Goal: Information Seeking & Learning: Learn about a topic

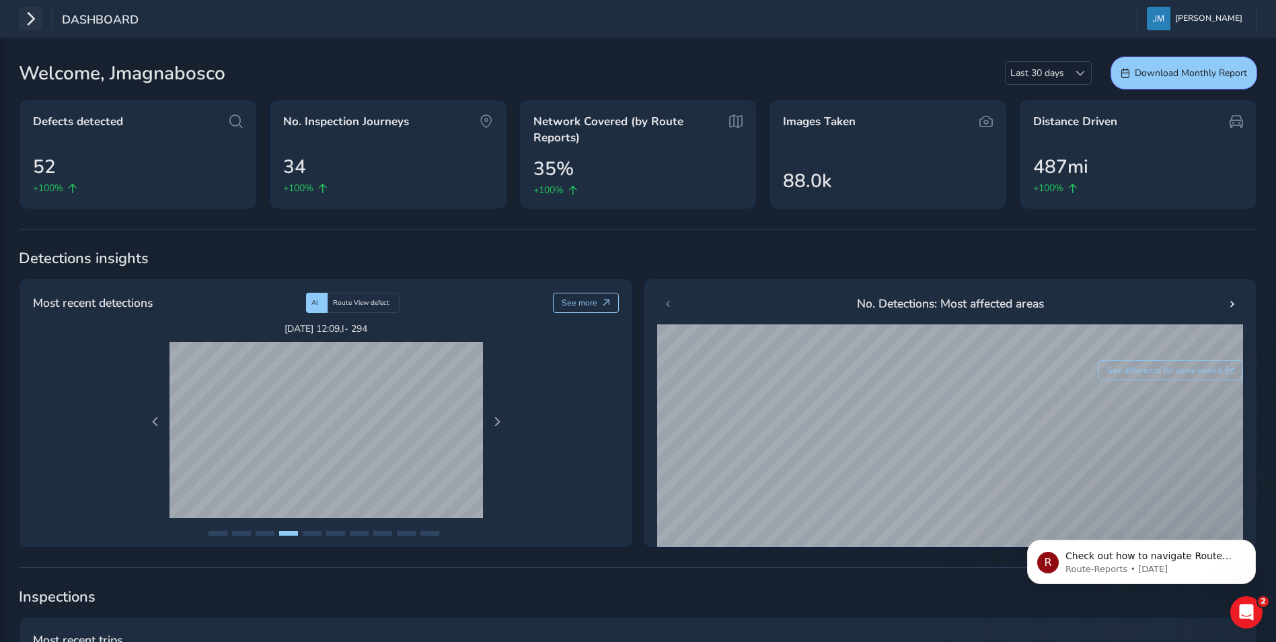
click at [36, 17] on icon "button" at bounding box center [31, 19] width 14 height 24
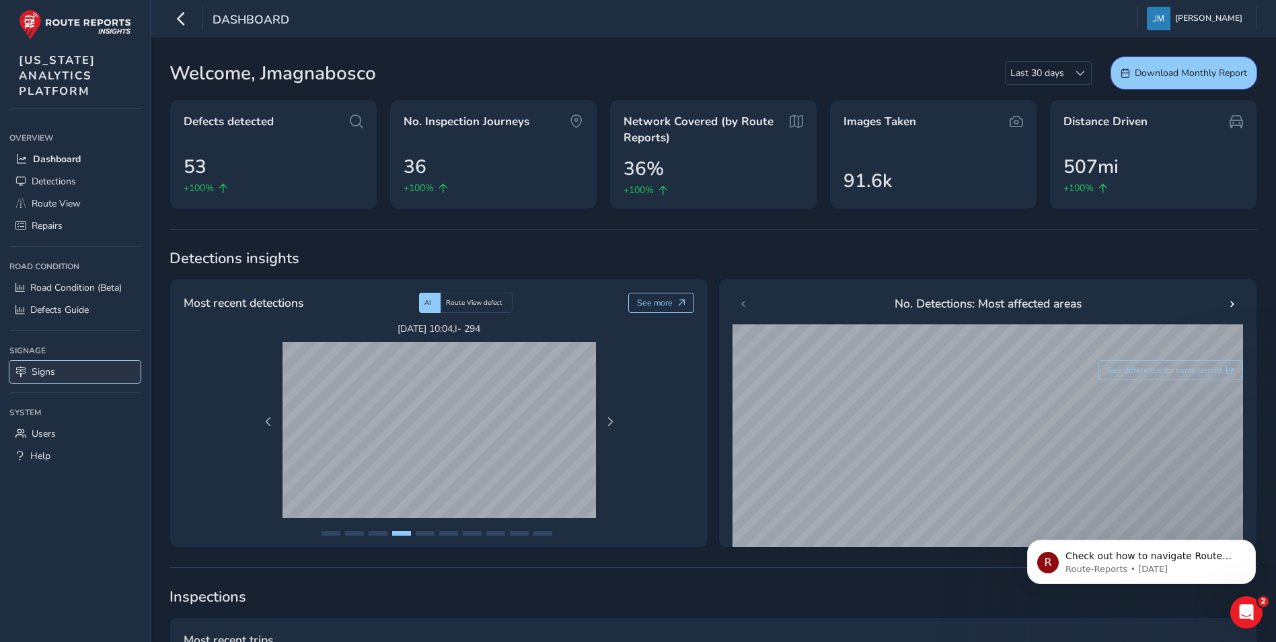
click at [91, 373] on link "Signs" at bounding box center [74, 372] width 131 height 22
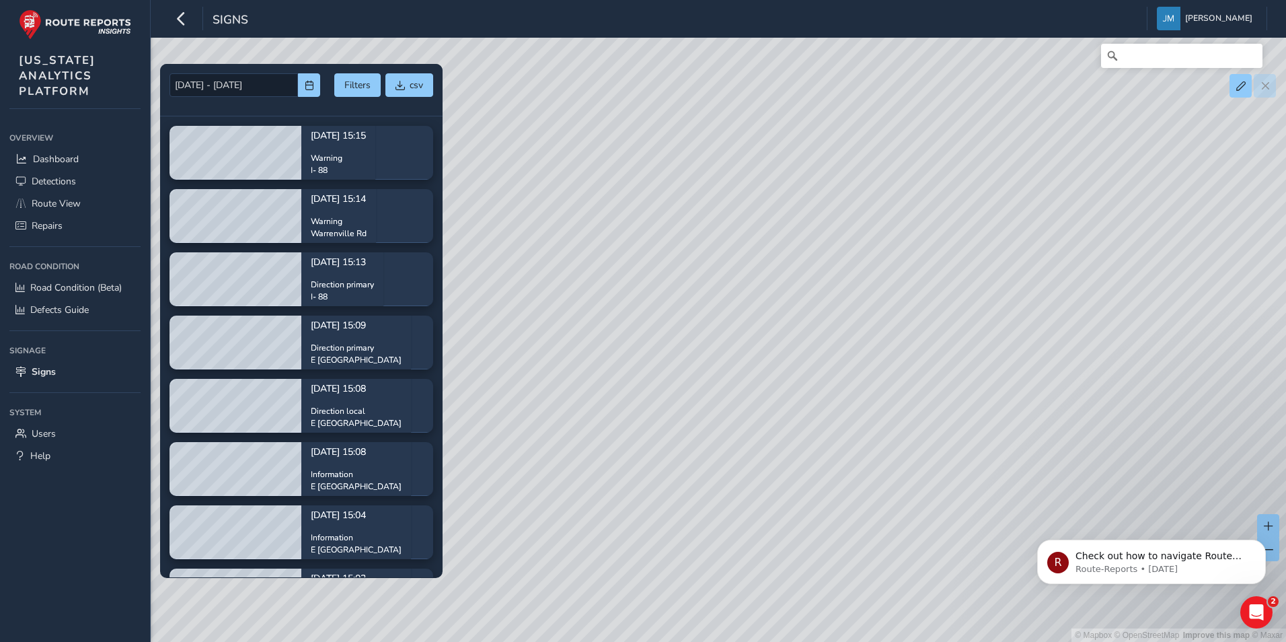
drag, startPoint x: 928, startPoint y: 248, endPoint x: 876, endPoint y: 403, distance: 163.4
click at [876, 403] on div "© Mapbox © OpenStreetMap Improve this map © Maxar" at bounding box center [643, 321] width 1286 height 642
drag, startPoint x: 917, startPoint y: 192, endPoint x: 896, endPoint y: 385, distance: 194.2
click at [896, 385] on div "© Mapbox © OpenStreetMap Improve this map © Maxar" at bounding box center [643, 321] width 1286 height 642
drag, startPoint x: 733, startPoint y: 356, endPoint x: 690, endPoint y: 278, distance: 88.2
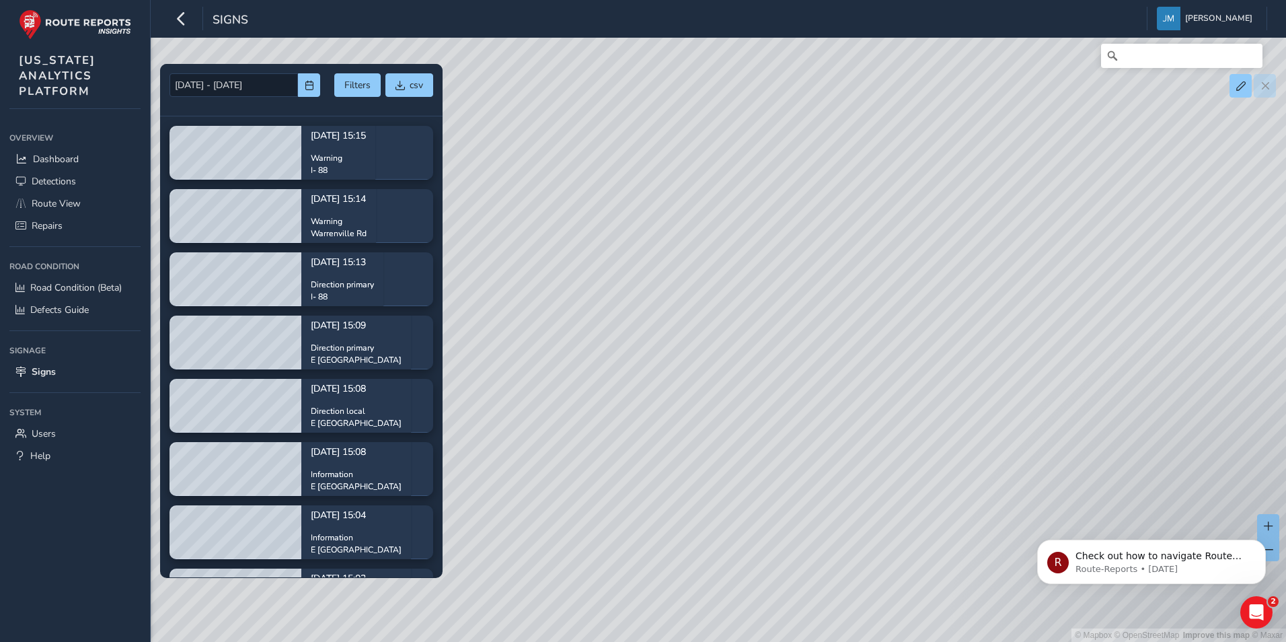
click at [690, 278] on div "© Mapbox © OpenStreetMap Improve this map © Maxar" at bounding box center [643, 321] width 1286 height 642
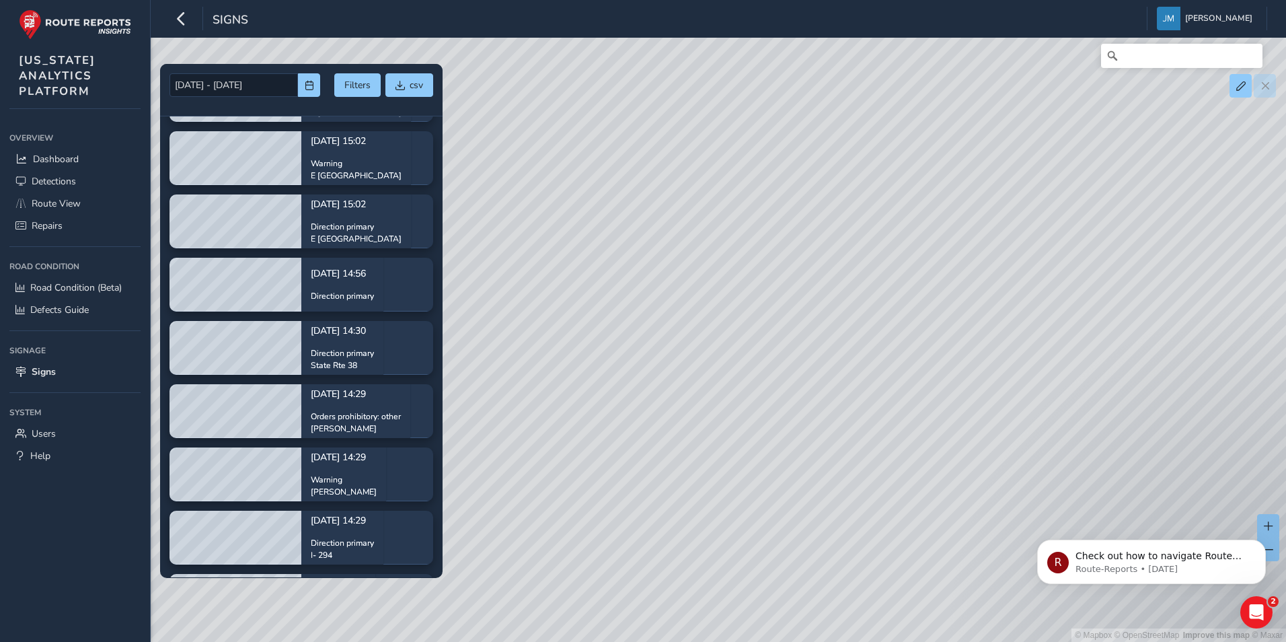
scroll to position [605, 0]
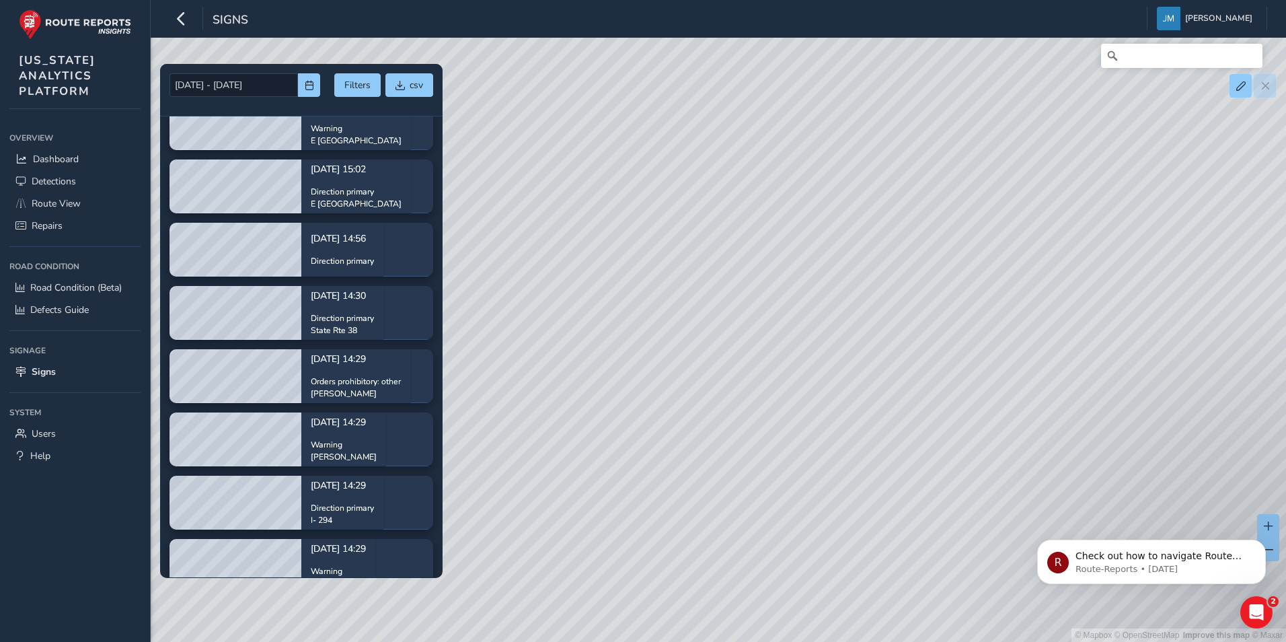
drag, startPoint x: 751, startPoint y: 237, endPoint x: 729, endPoint y: 435, distance: 198.9
click at [729, 435] on div "© Mapbox © OpenStreetMap Improve this map © Maxar" at bounding box center [643, 321] width 1286 height 642
click at [180, 17] on icon "button" at bounding box center [181, 19] width 14 height 24
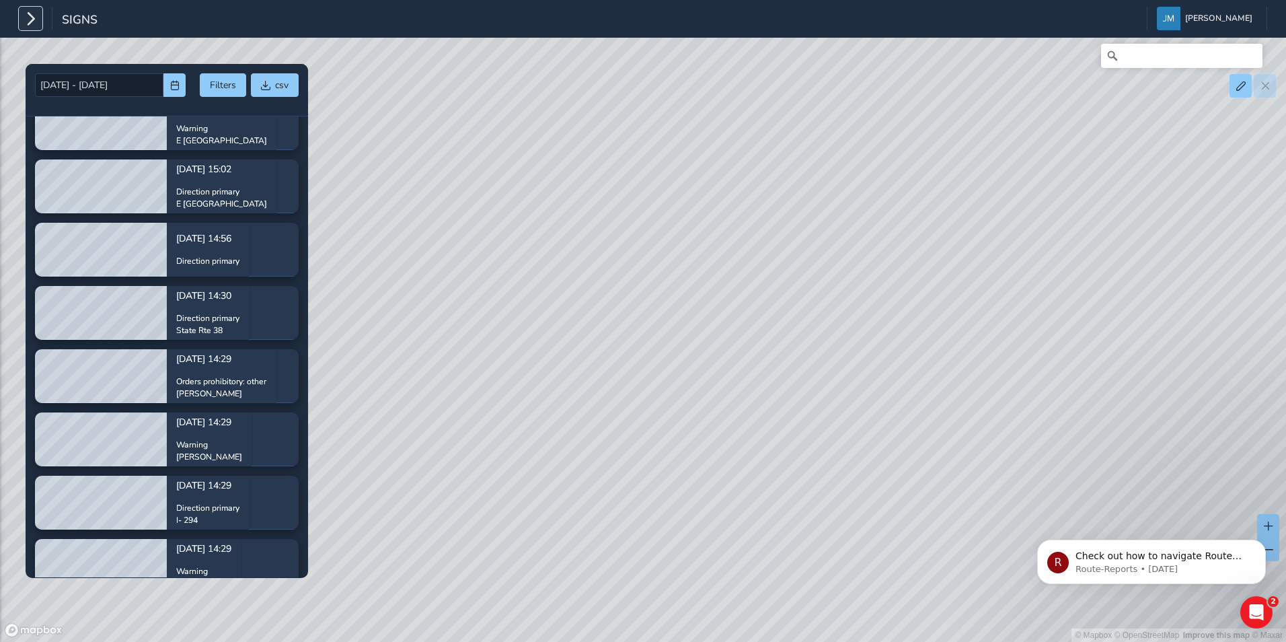
click at [25, 16] on icon "button" at bounding box center [31, 19] width 14 height 24
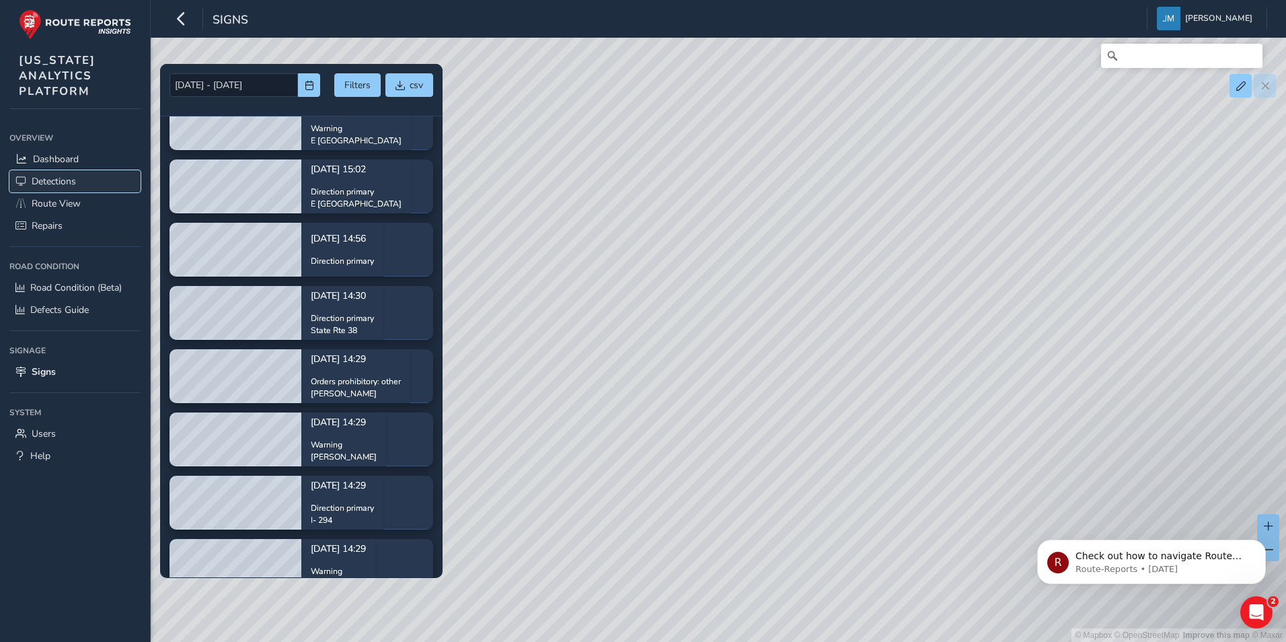
click at [67, 183] on span "Detections" at bounding box center [54, 181] width 44 height 13
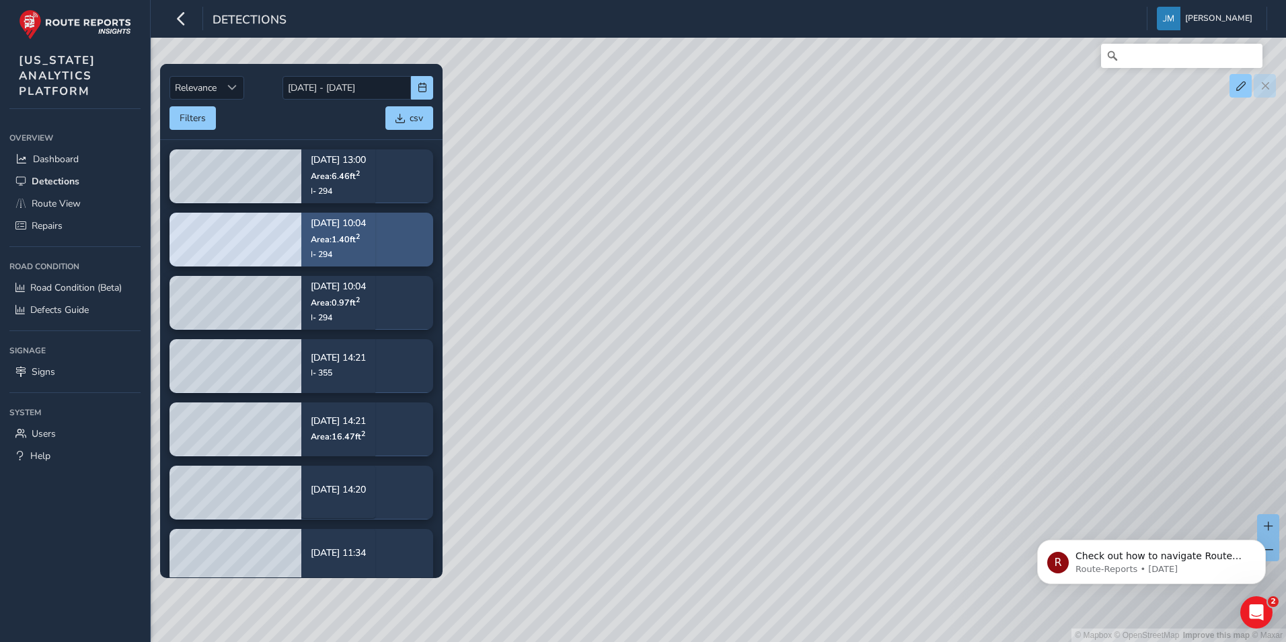
click at [366, 235] on p "Area: 1.40 ft 2" at bounding box center [338, 238] width 55 height 11
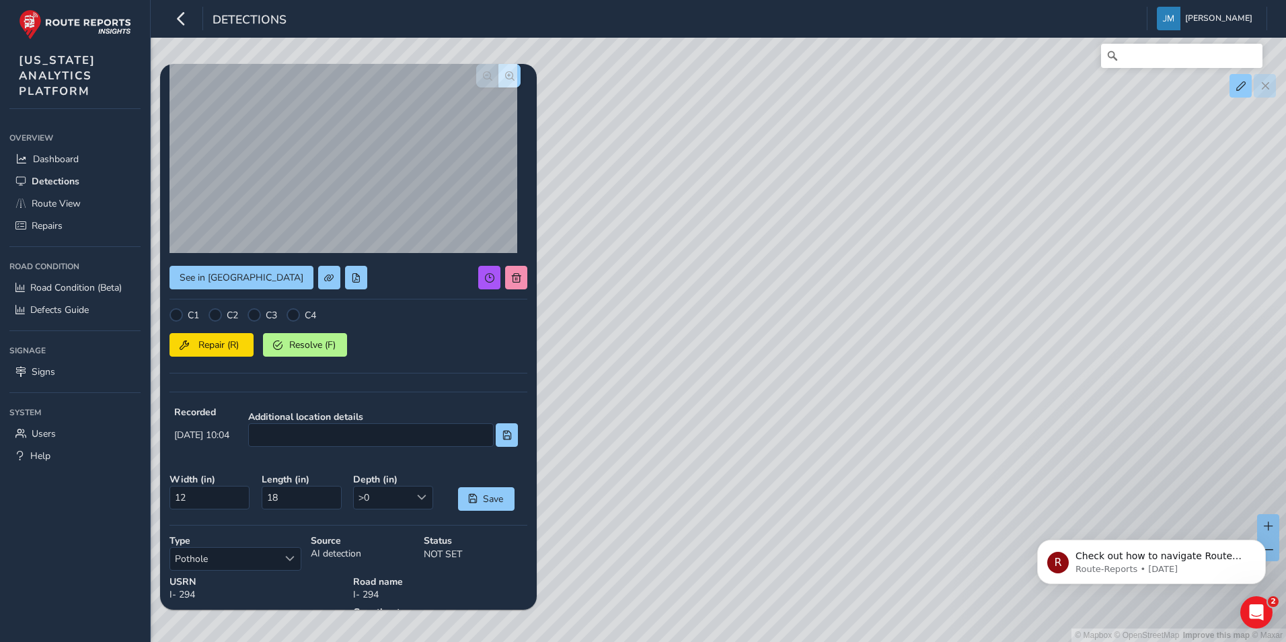
scroll to position [67, 0]
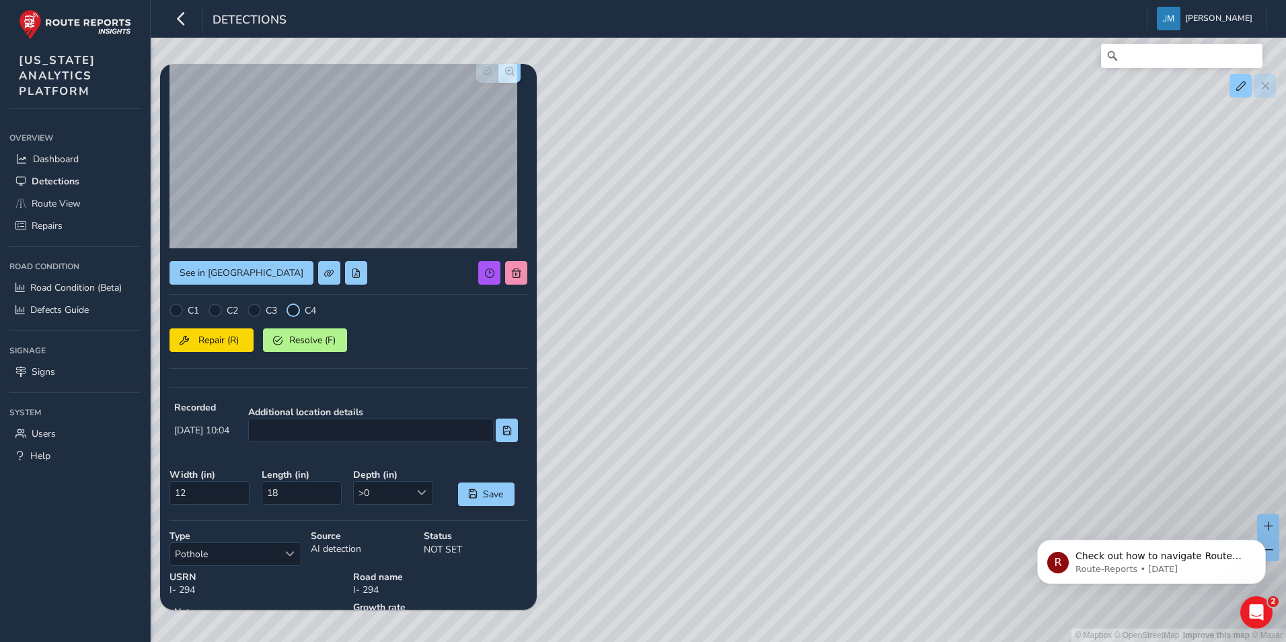
click at [295, 307] on div at bounding box center [293, 309] width 13 height 13
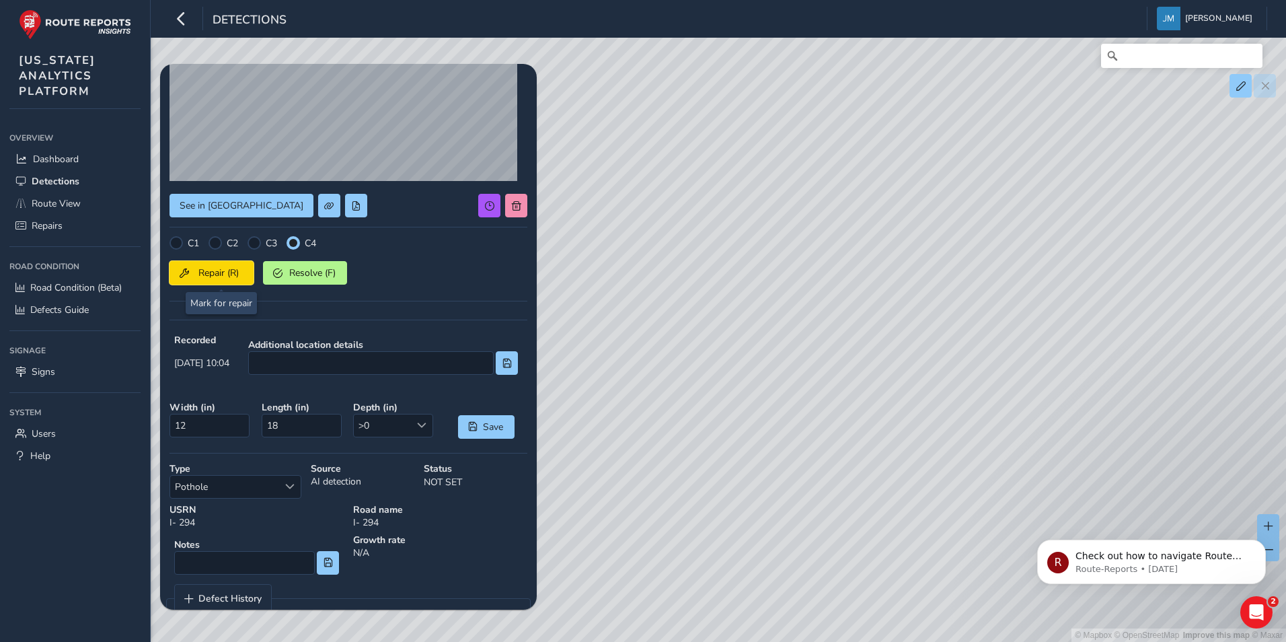
click at [218, 276] on span "Repair (R)" at bounding box center [219, 272] width 50 height 13
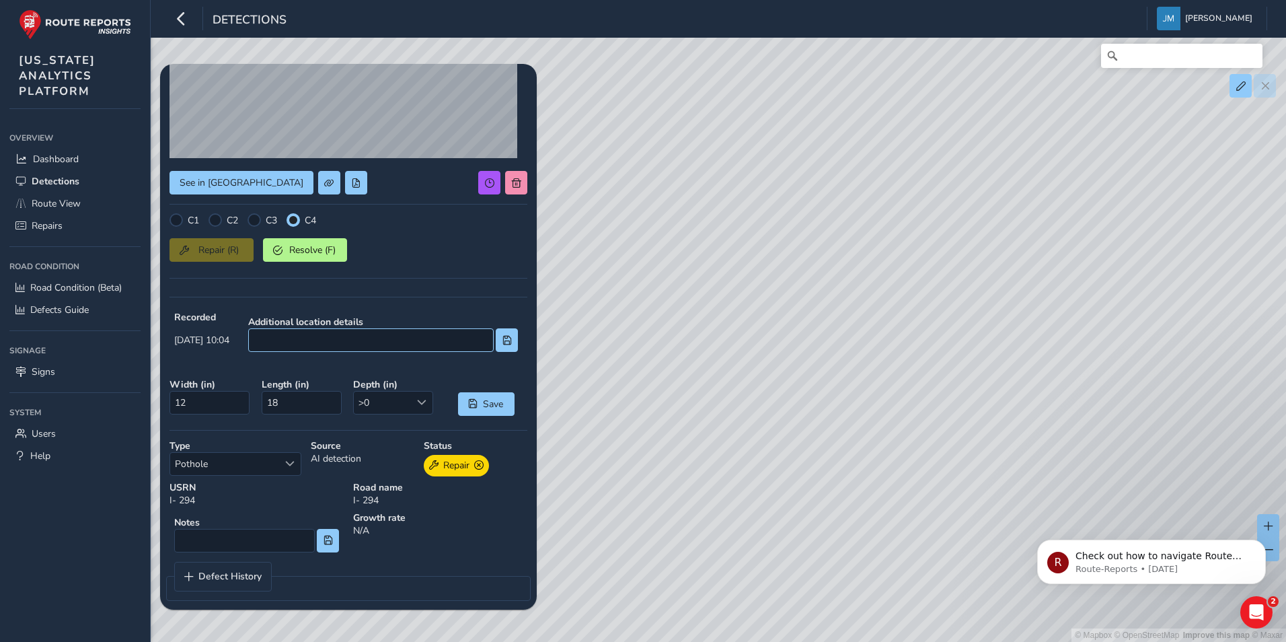
scroll to position [168, 0]
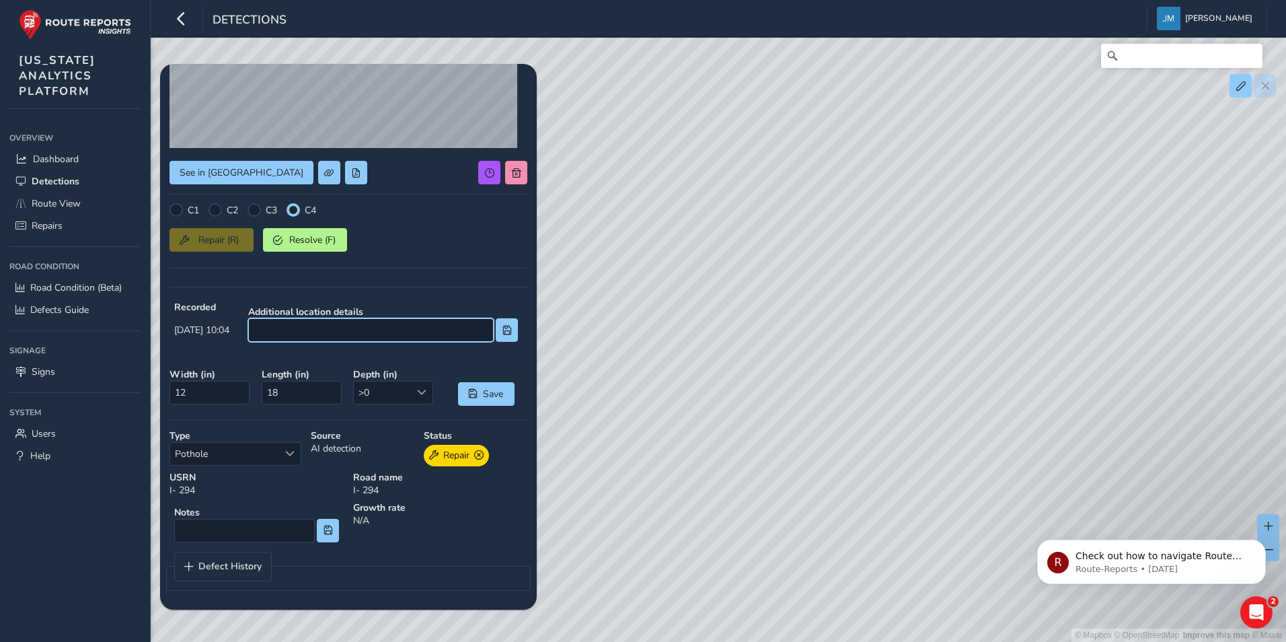
click at [309, 324] on input at bounding box center [371, 330] width 246 height 24
click at [220, 535] on input at bounding box center [244, 531] width 141 height 24
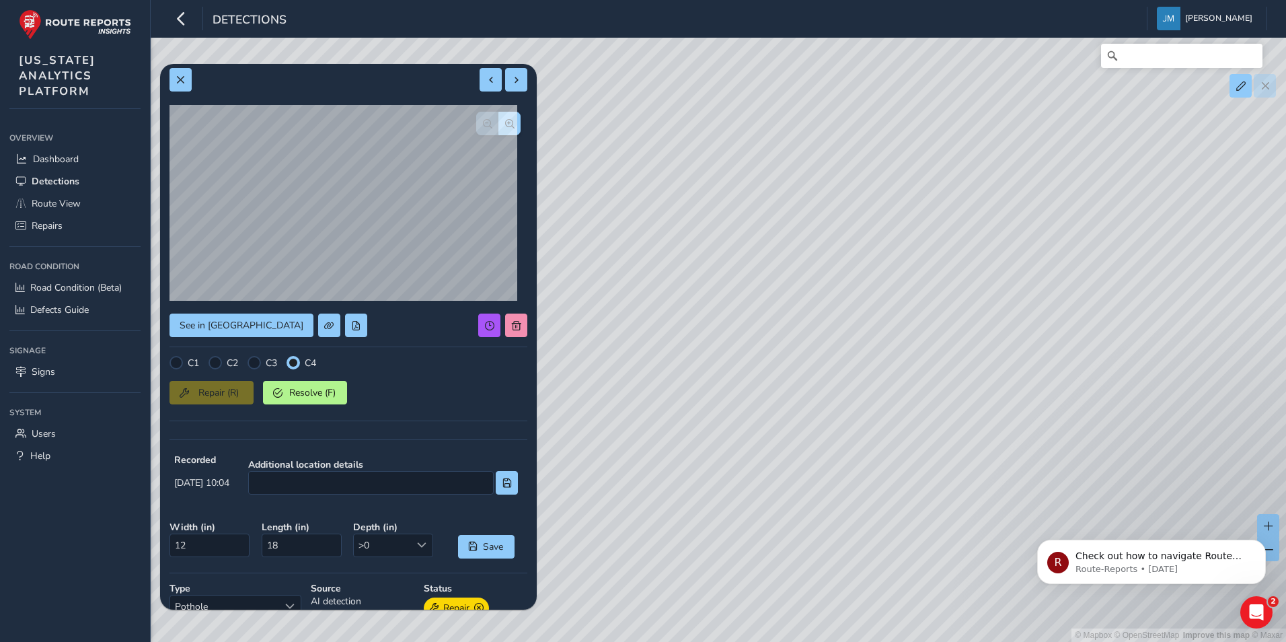
scroll to position [0, 0]
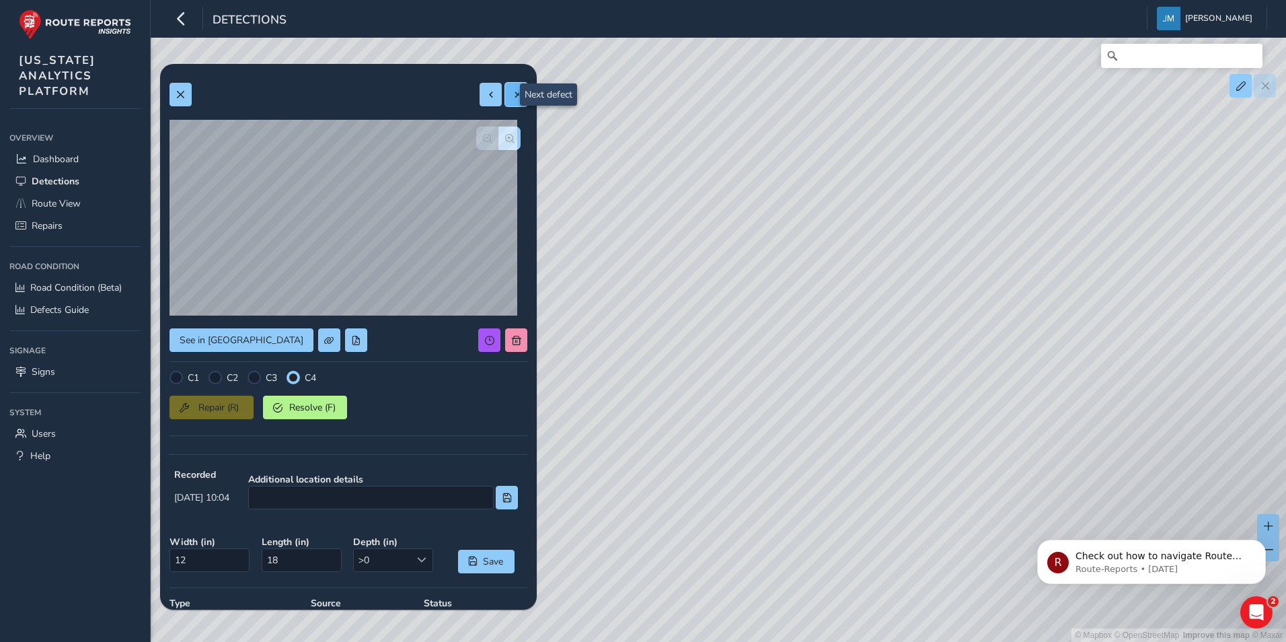
click at [512, 95] on span at bounding box center [516, 94] width 9 height 9
type input "17"
type input "20"
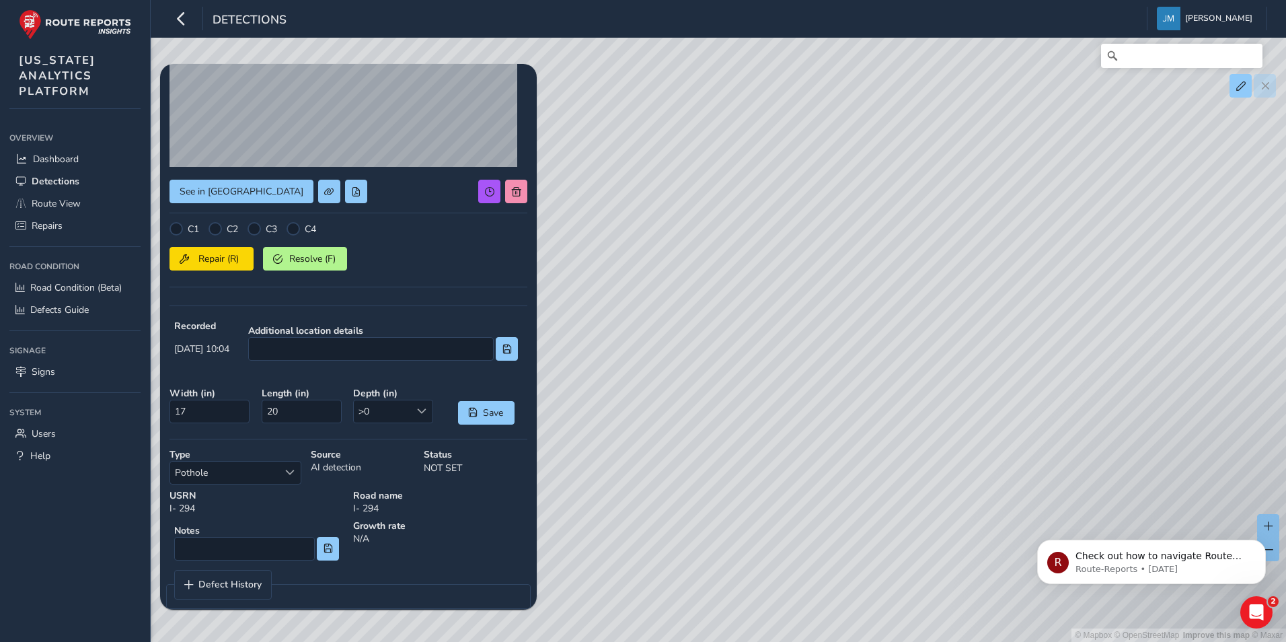
scroll to position [167, 0]
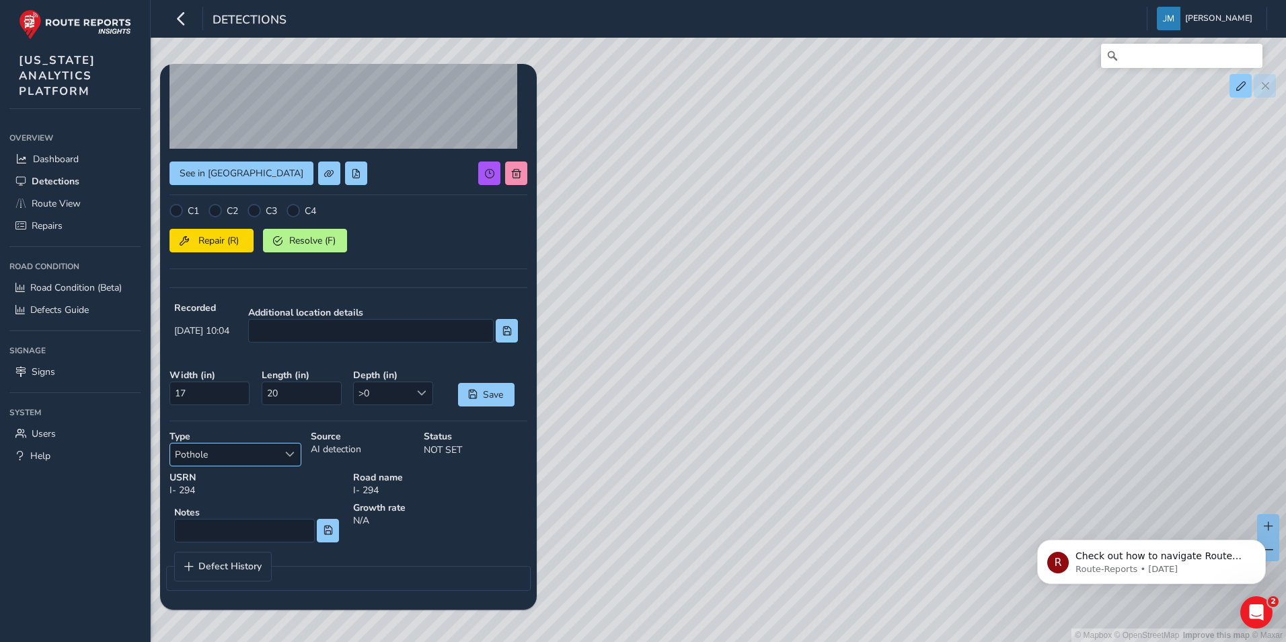
click at [272, 456] on span "Pothole" at bounding box center [224, 454] width 108 height 22
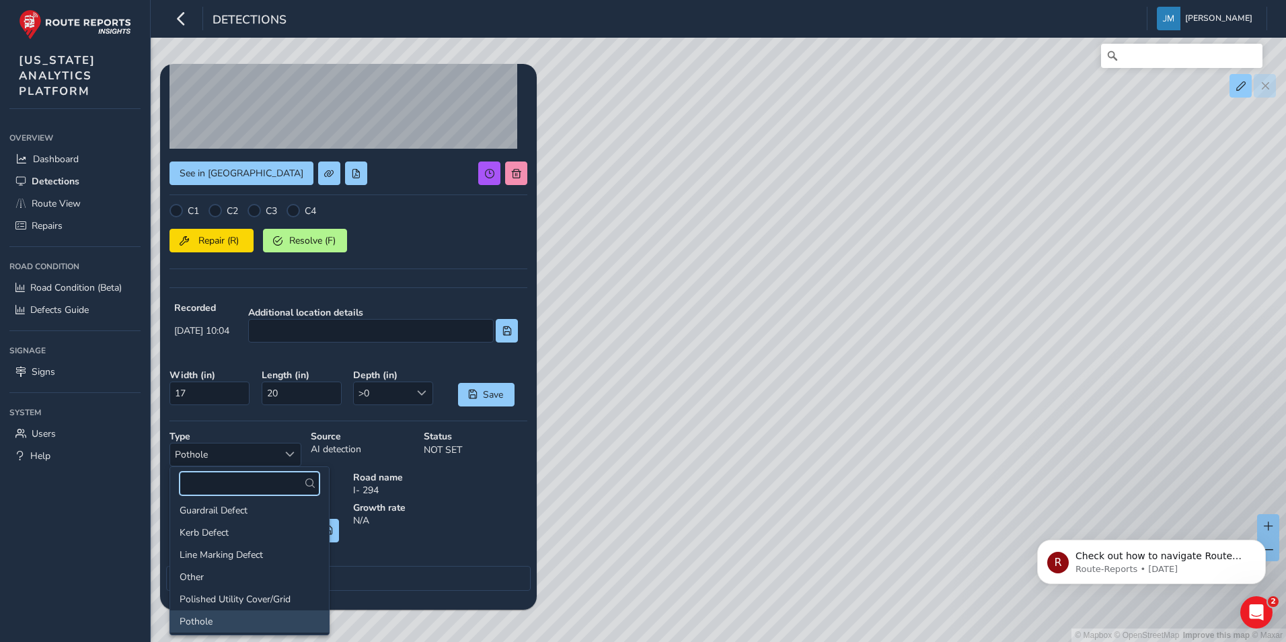
scroll to position [0, 0]
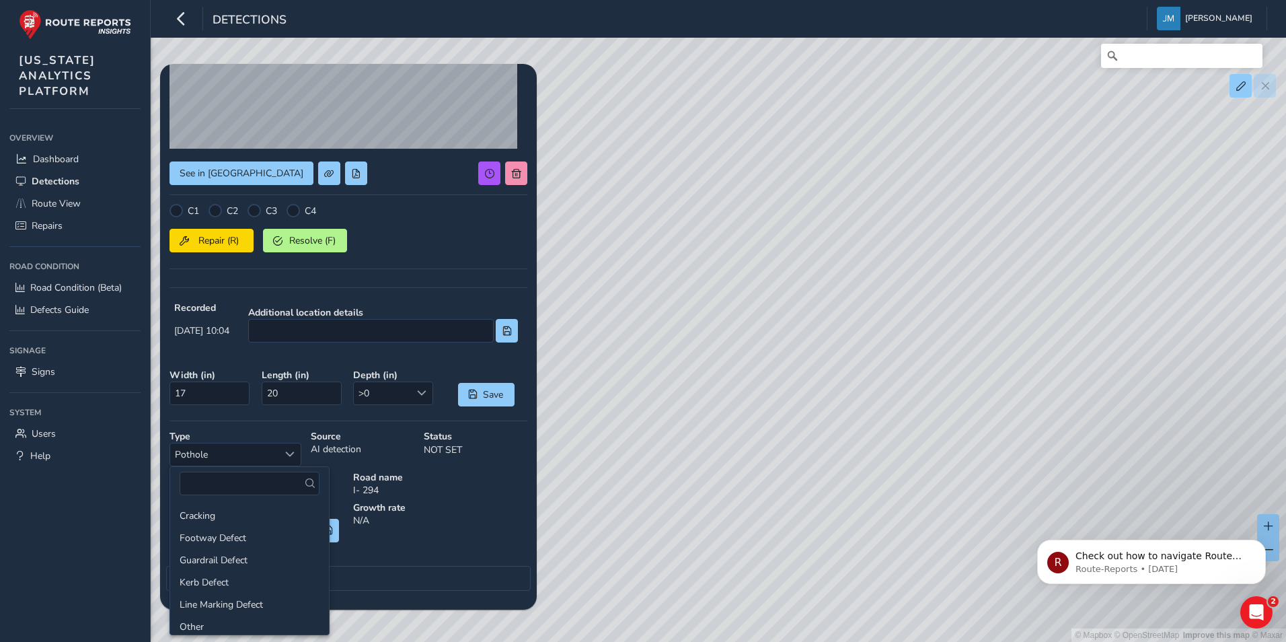
click at [455, 513] on strong "Growth rate" at bounding box center [440, 507] width 174 height 13
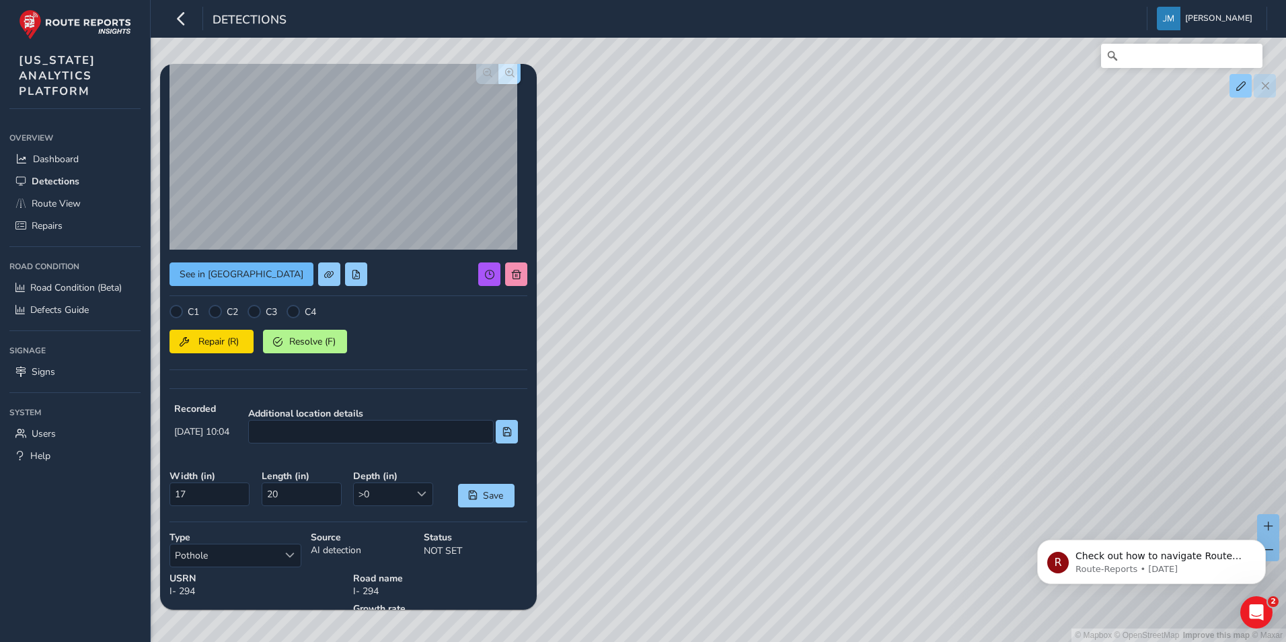
scroll to position [32, 0]
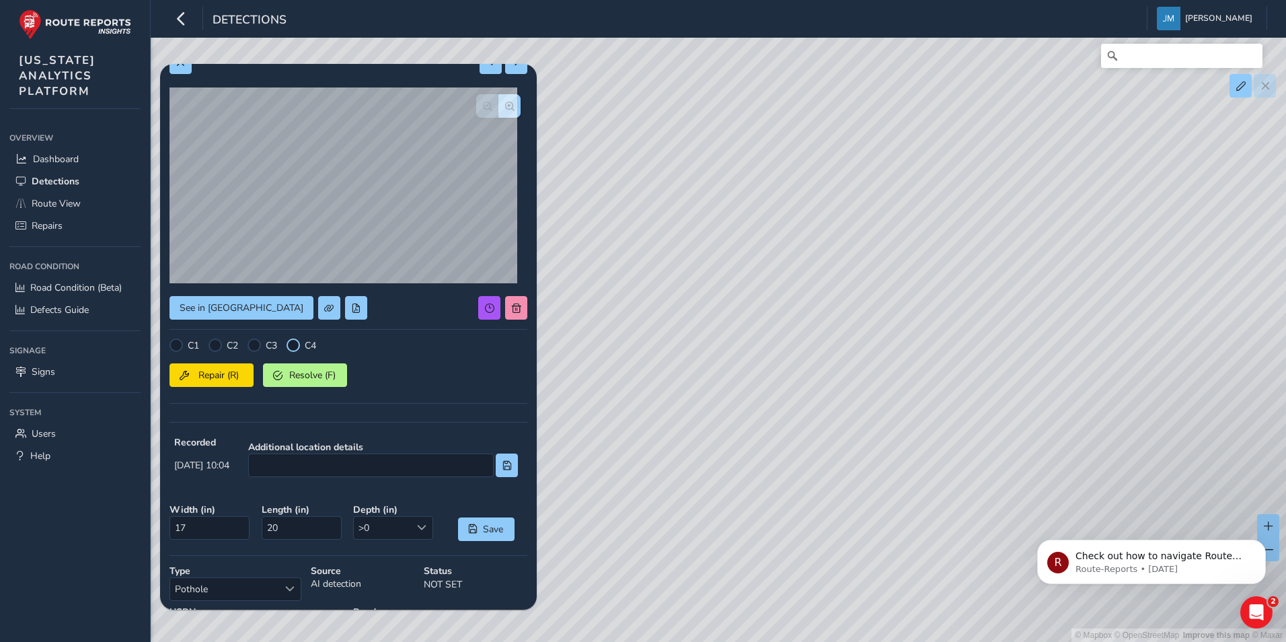
click at [298, 343] on div at bounding box center [293, 344] width 13 height 13
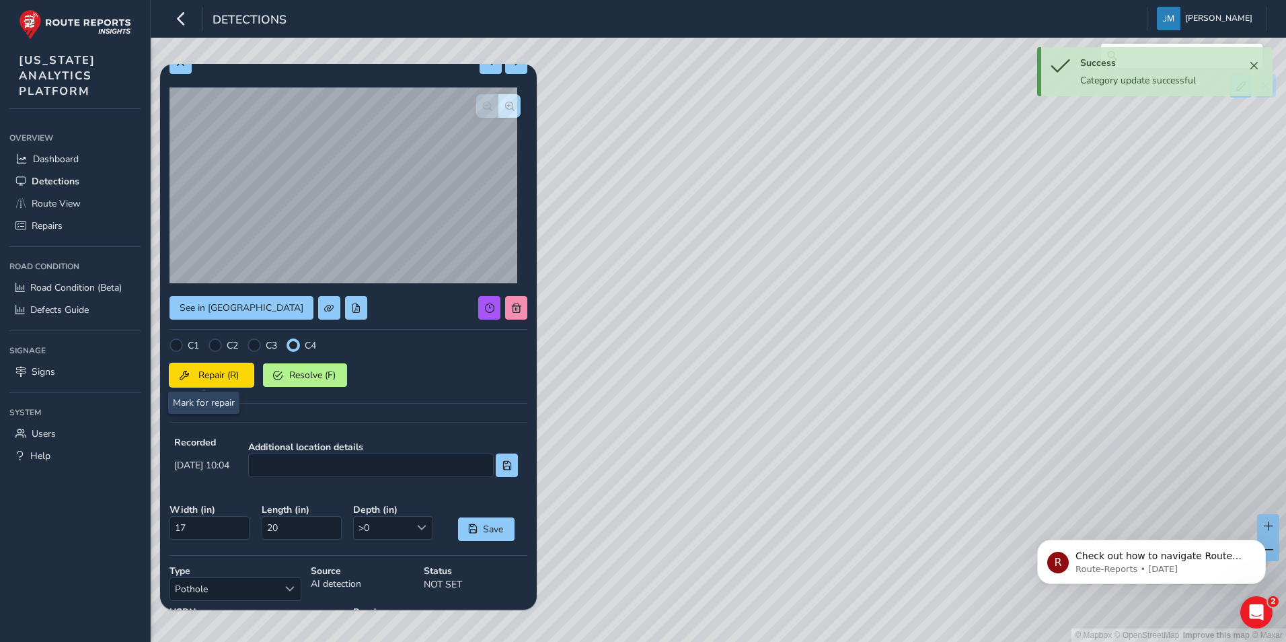
click at [200, 375] on span "Repair (R)" at bounding box center [219, 375] width 50 height 13
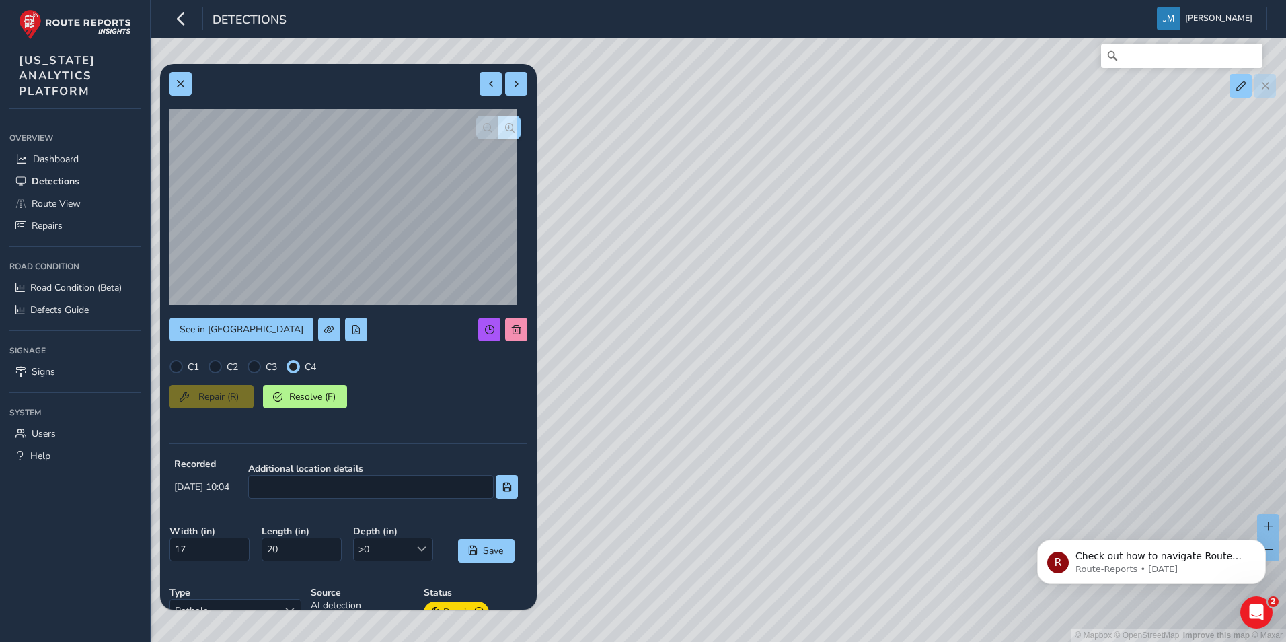
scroll to position [0, 0]
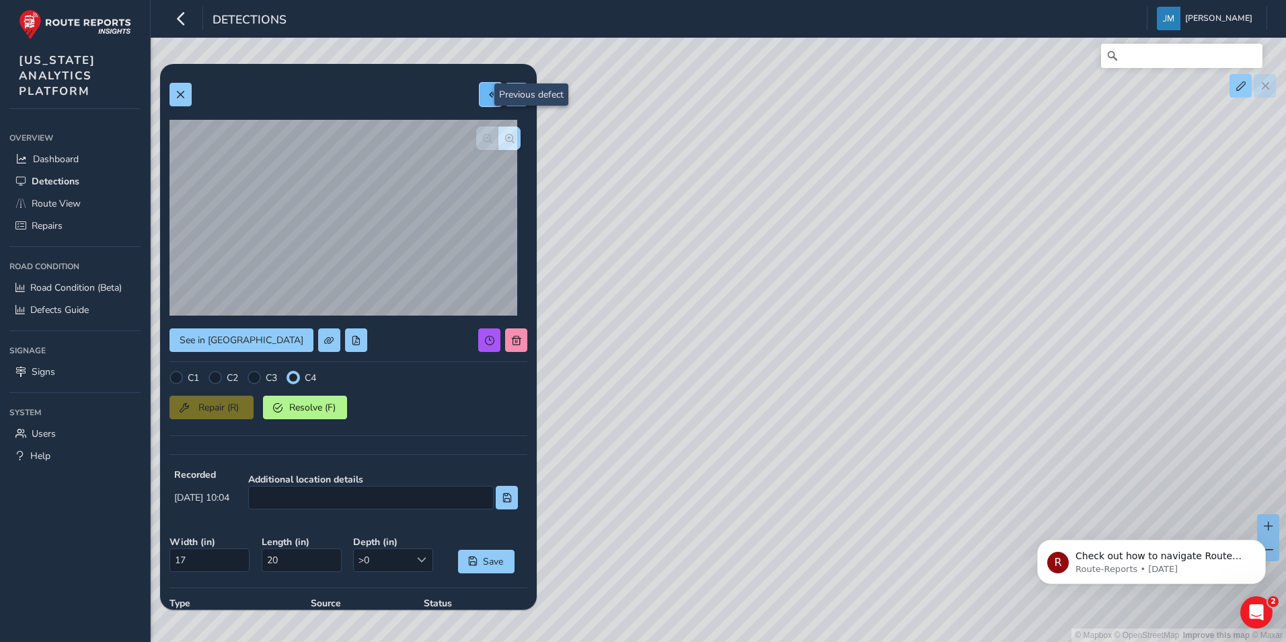
click at [480, 96] on button at bounding box center [491, 95] width 22 height 24
type input "12"
type input "18"
click at [512, 93] on span at bounding box center [516, 94] width 9 height 9
type input "17"
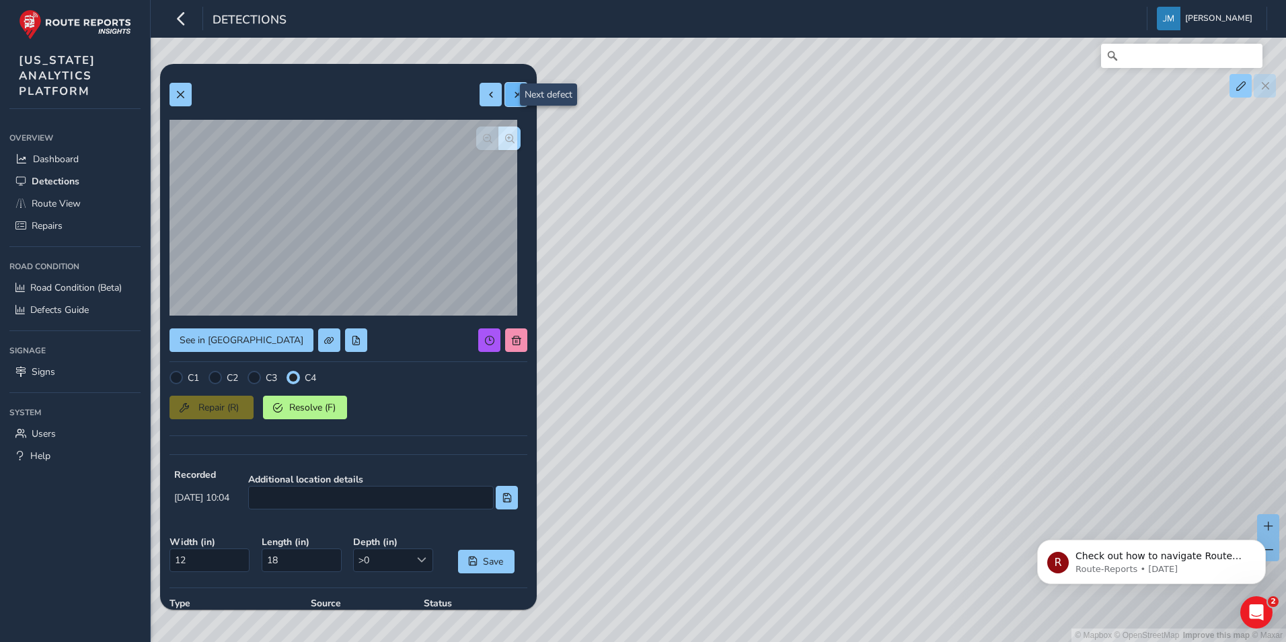
type input "20"
click at [512, 93] on span at bounding box center [516, 94] width 9 height 9
type input "29"
type input "33"
click at [53, 155] on span "Dashboard" at bounding box center [56, 159] width 46 height 13
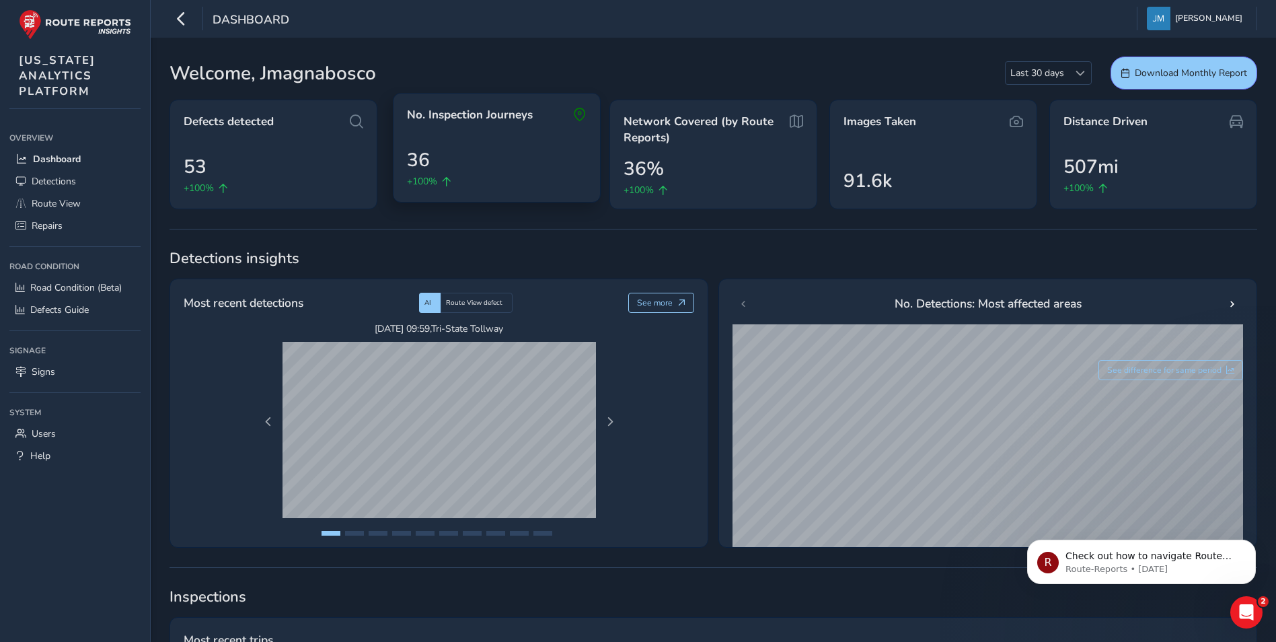
click at [507, 150] on div "36 +100%" at bounding box center [497, 167] width 180 height 42
click at [494, 106] on div "No. Inspection Journeys 36 +100%" at bounding box center [497, 148] width 208 height 110
click at [493, 116] on span "No. Inspection Journeys" at bounding box center [470, 115] width 126 height 16
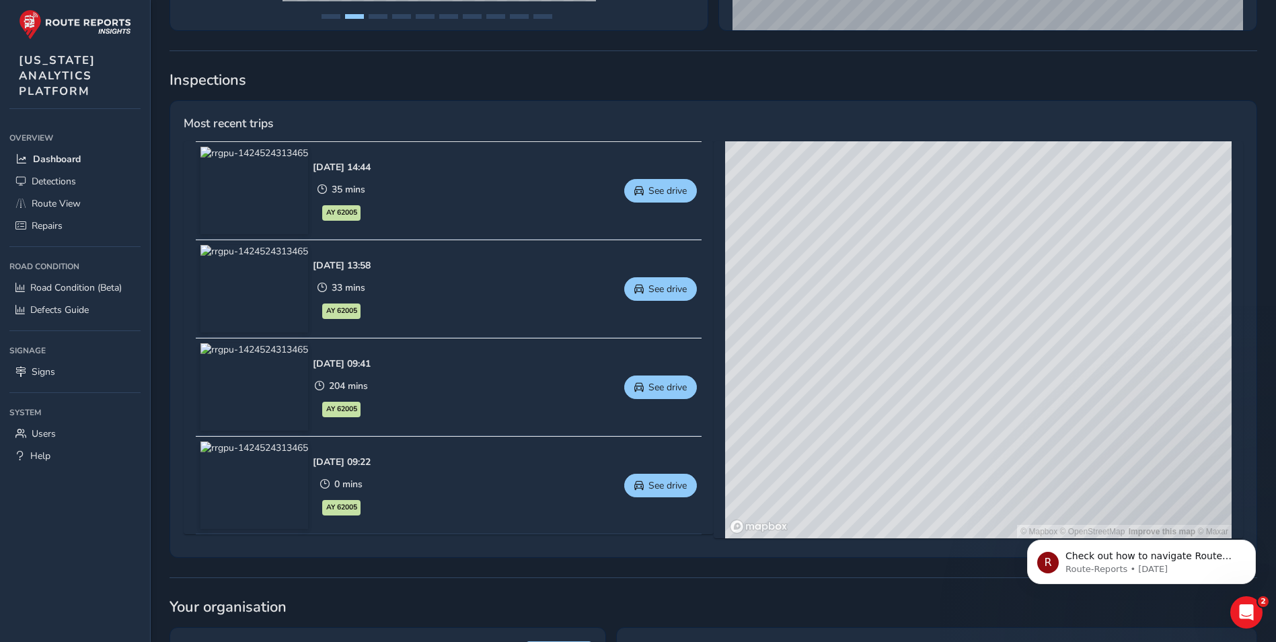
scroll to position [538, 0]
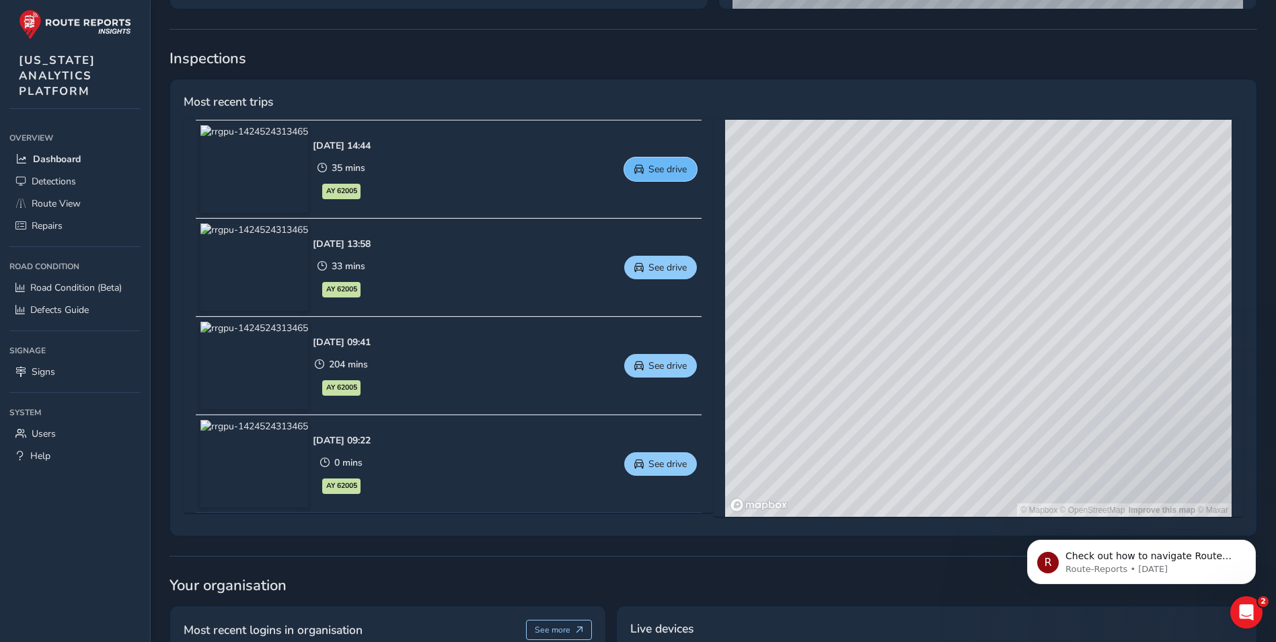
click at [657, 168] on span "See drive" at bounding box center [667, 169] width 38 height 13
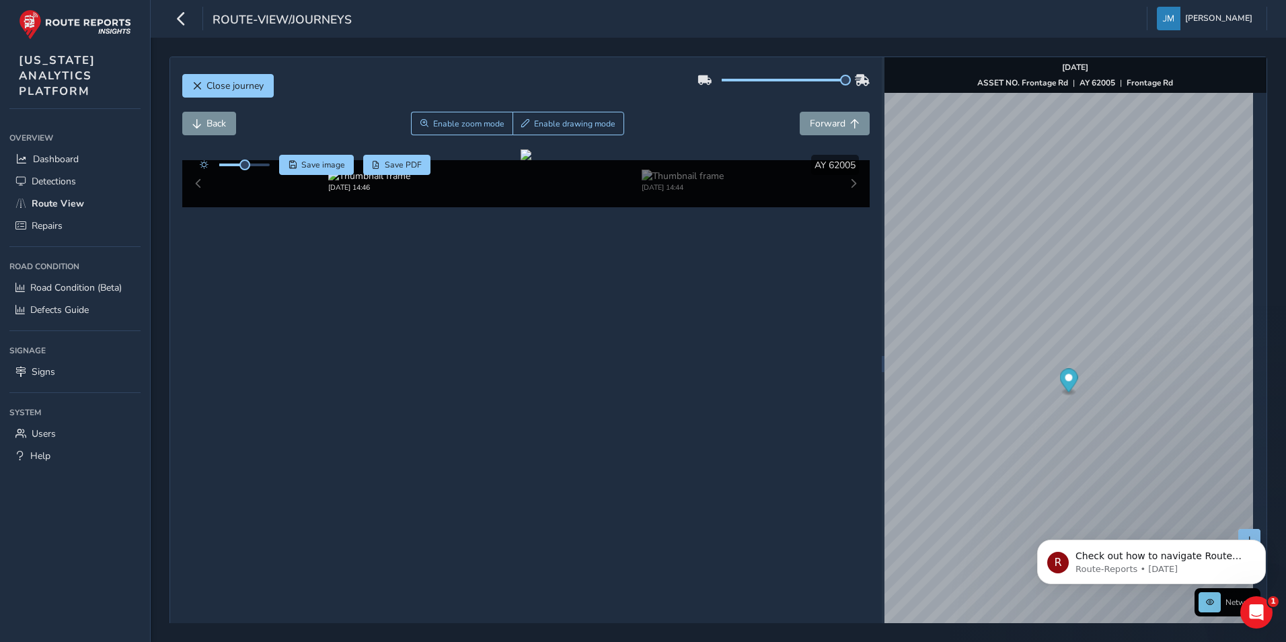
drag, startPoint x: 781, startPoint y: 77, endPoint x: 869, endPoint y: 71, distance: 88.3
click at [869, 71] on div "Close journey Back Enable zoom mode Enable drawing mode Forward Click and Drag …" at bounding box center [526, 363] width 712 height 613
click at [817, 120] on span "Forward" at bounding box center [828, 123] width 36 height 13
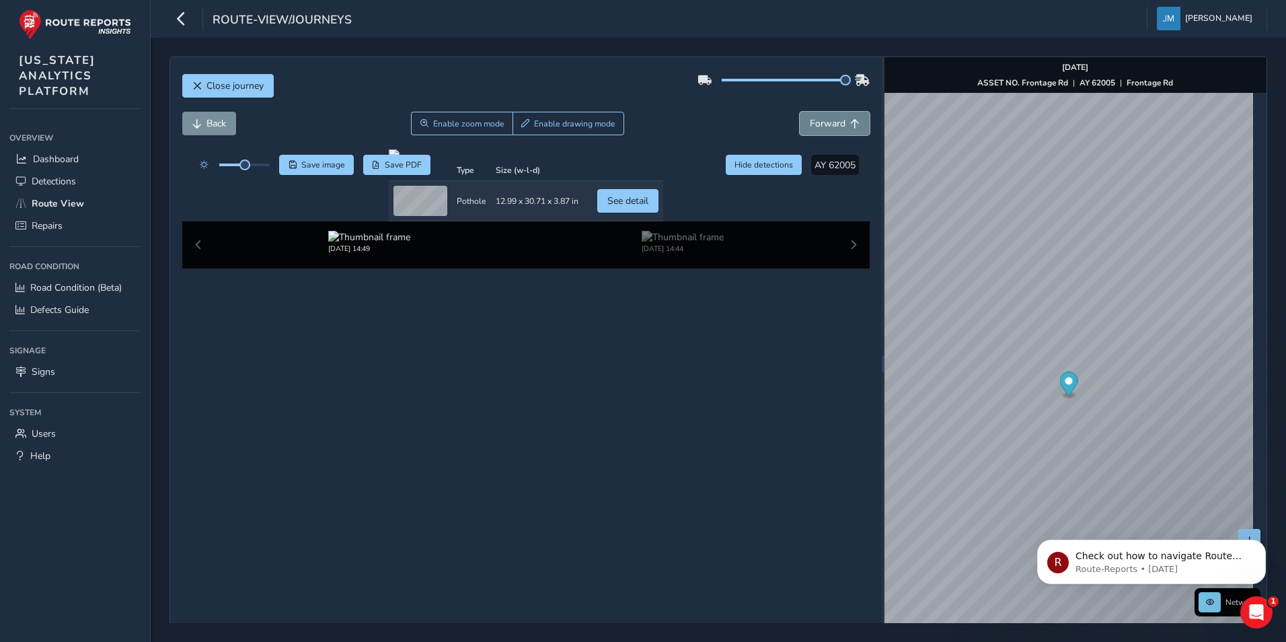
click at [817, 119] on span "Forward" at bounding box center [828, 123] width 36 height 13
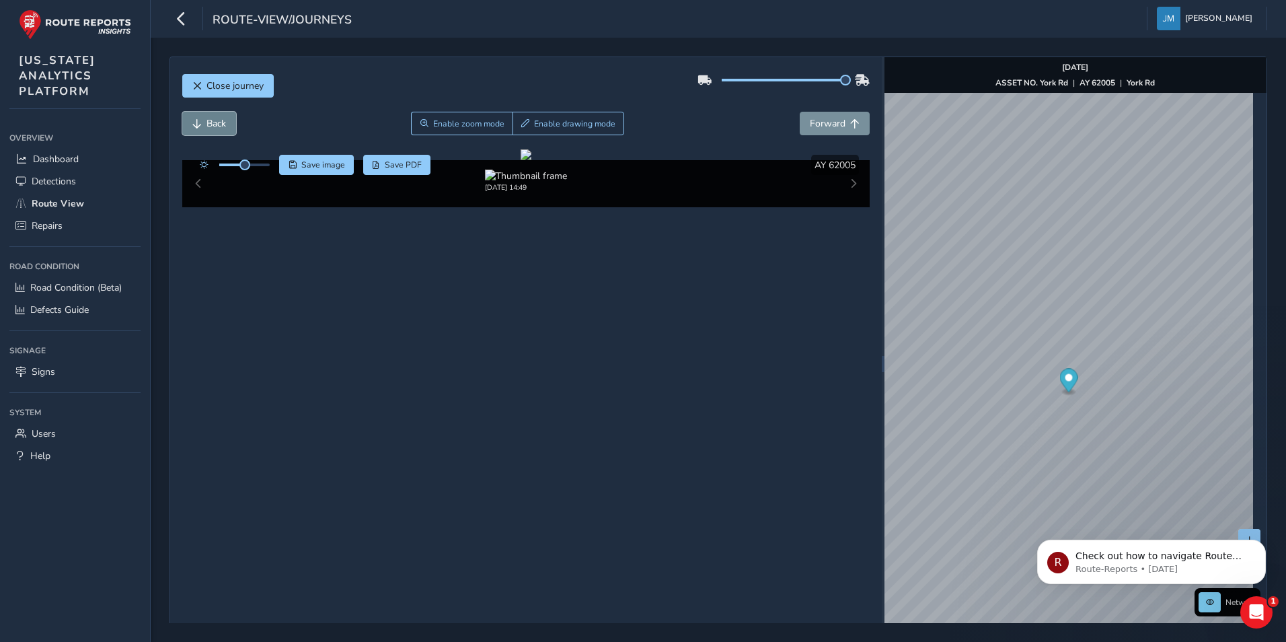
click at [221, 131] on button "Back" at bounding box center [209, 124] width 54 height 24
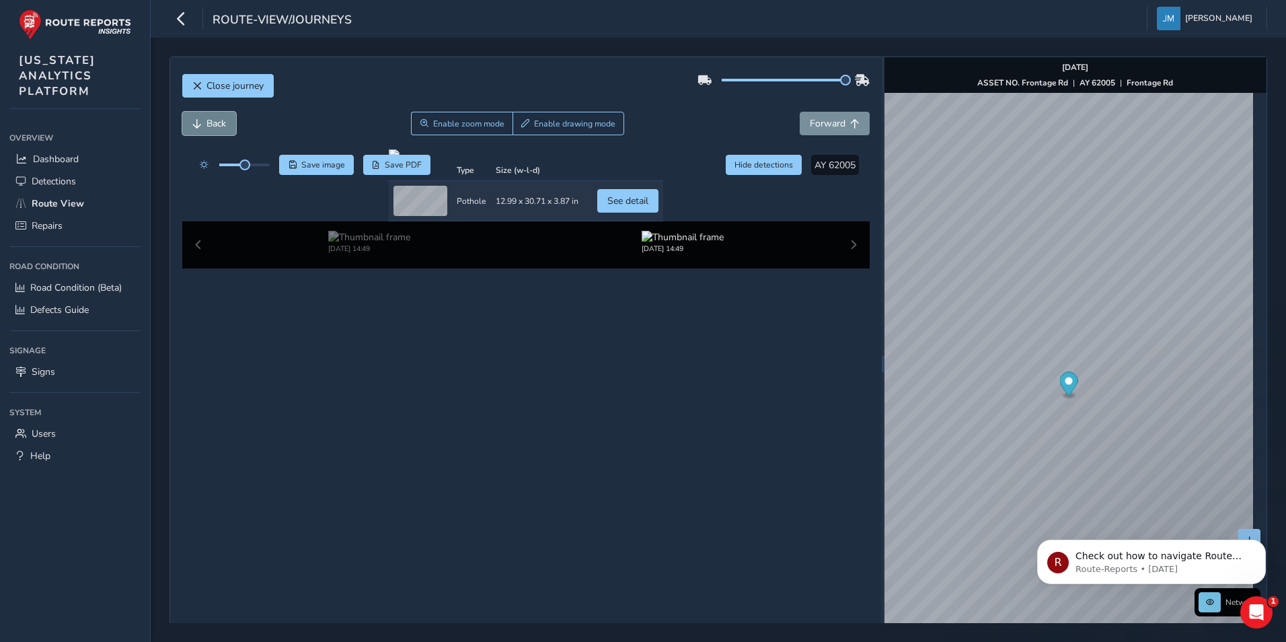
click at [218, 129] on span "Back" at bounding box center [217, 123] width 20 height 13
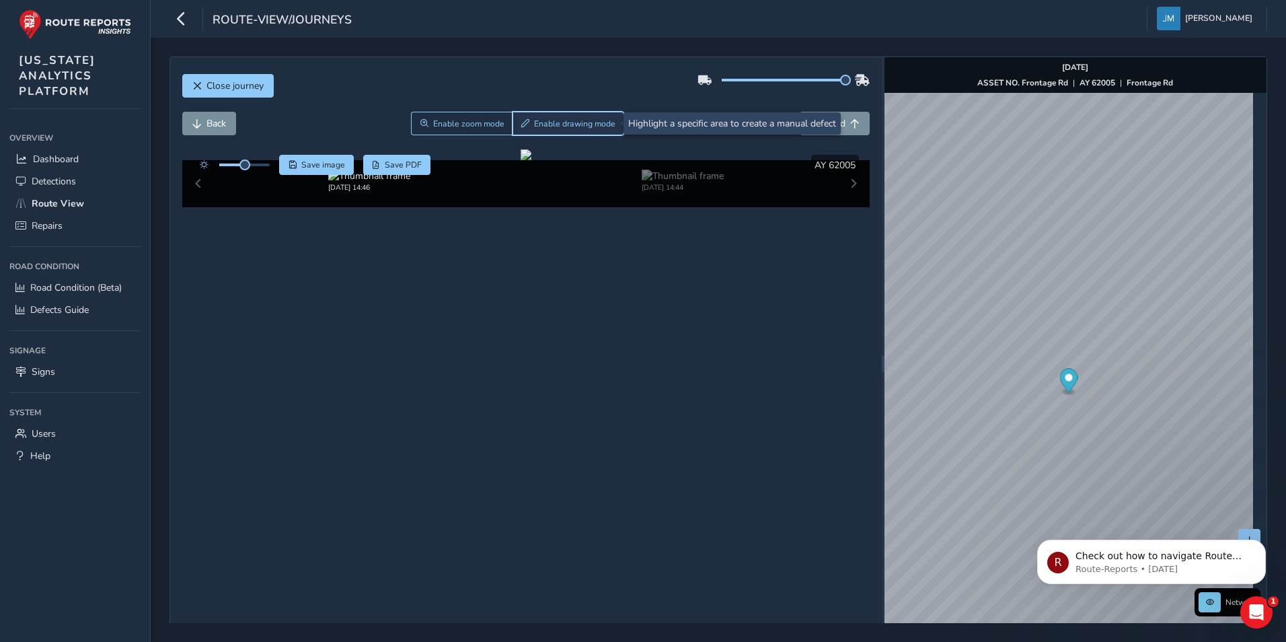
click at [585, 124] on span "Enable drawing mode" at bounding box center [574, 123] width 81 height 11
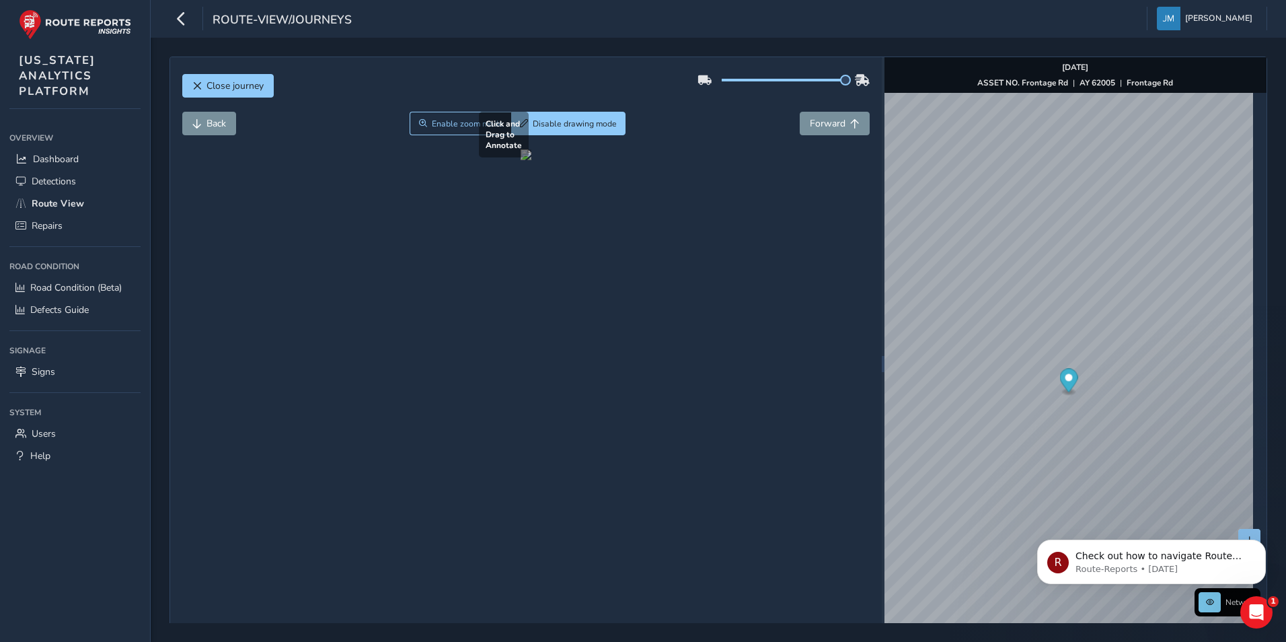
drag, startPoint x: 359, startPoint y: 359, endPoint x: 682, endPoint y: 453, distance: 336.2
click at [531, 160] on div at bounding box center [526, 154] width 11 height 11
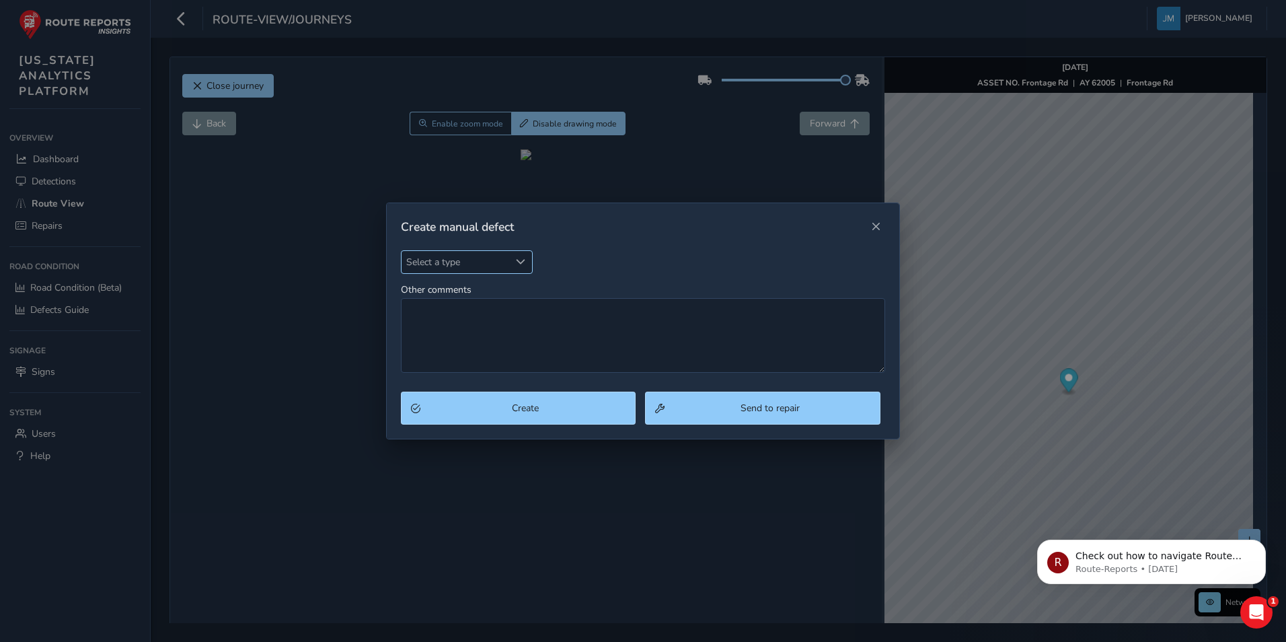
click at [519, 261] on span "Select a type" at bounding box center [520, 261] width 9 height 9
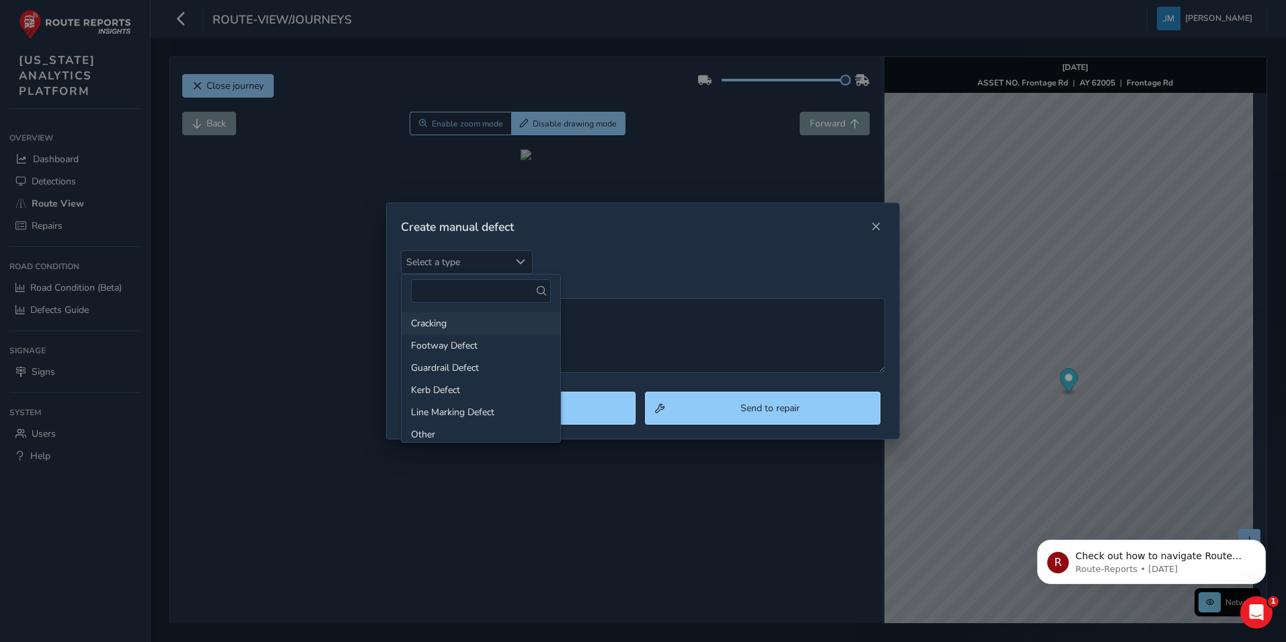
click at [470, 323] on li "Cracking" at bounding box center [481, 323] width 159 height 22
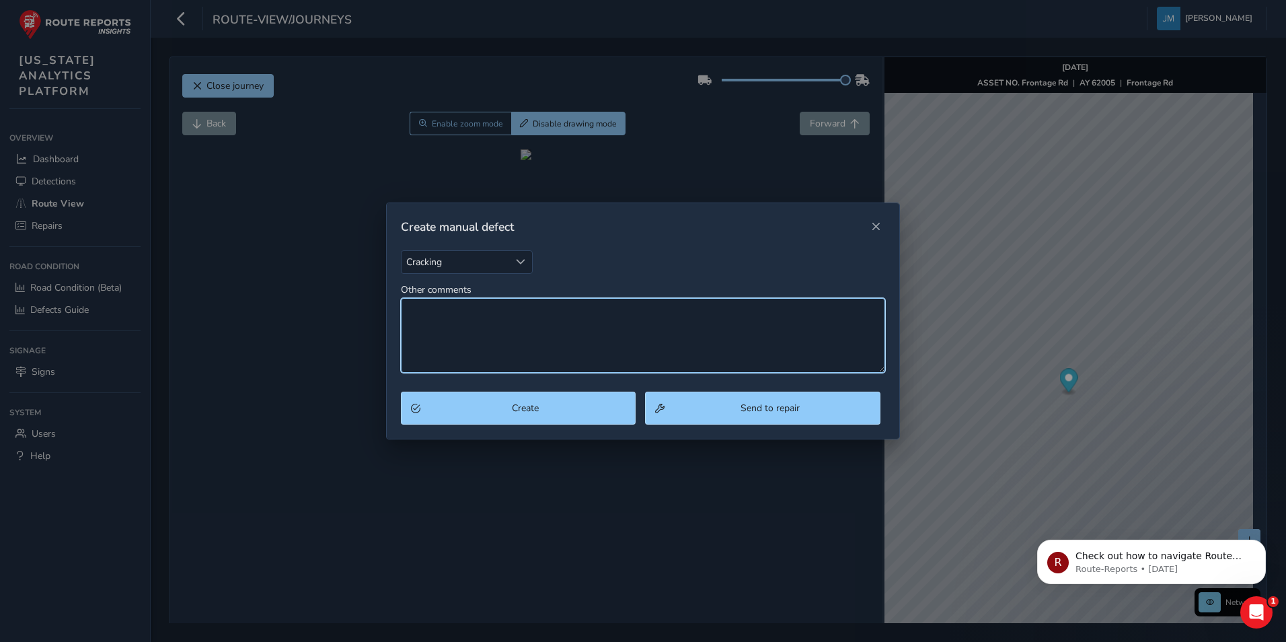
click at [517, 325] on textarea "Other comments" at bounding box center [643, 335] width 485 height 75
type textarea "O"
type textarea "C"
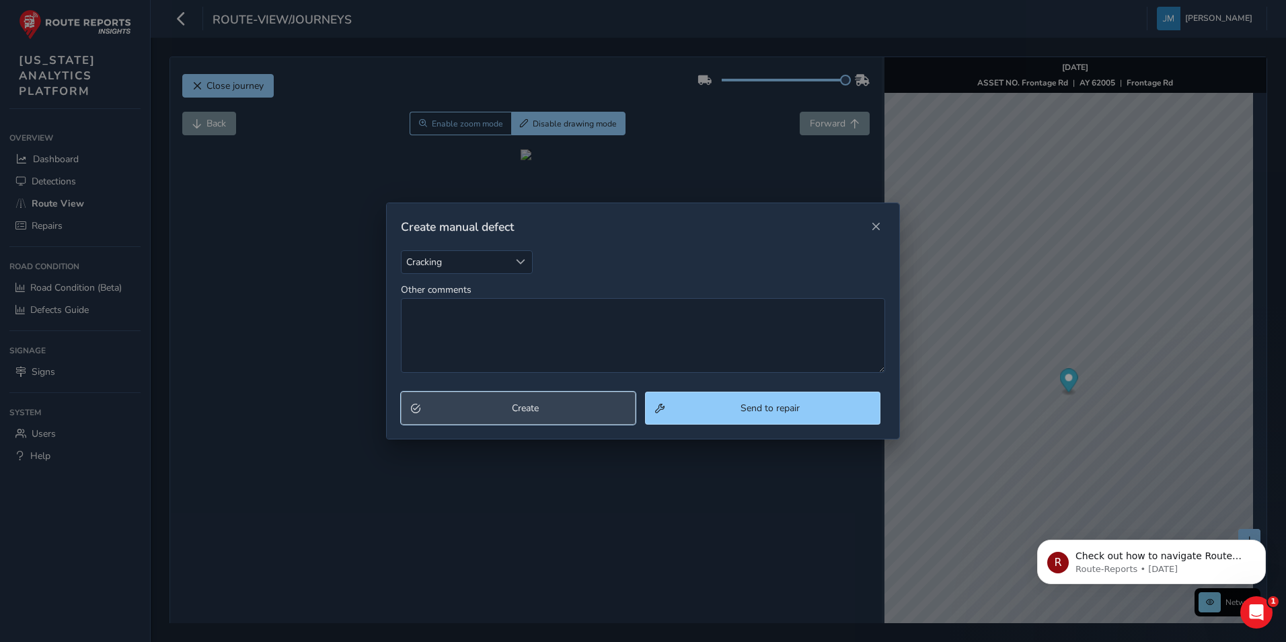
click at [504, 412] on span "Create" at bounding box center [525, 408] width 201 height 13
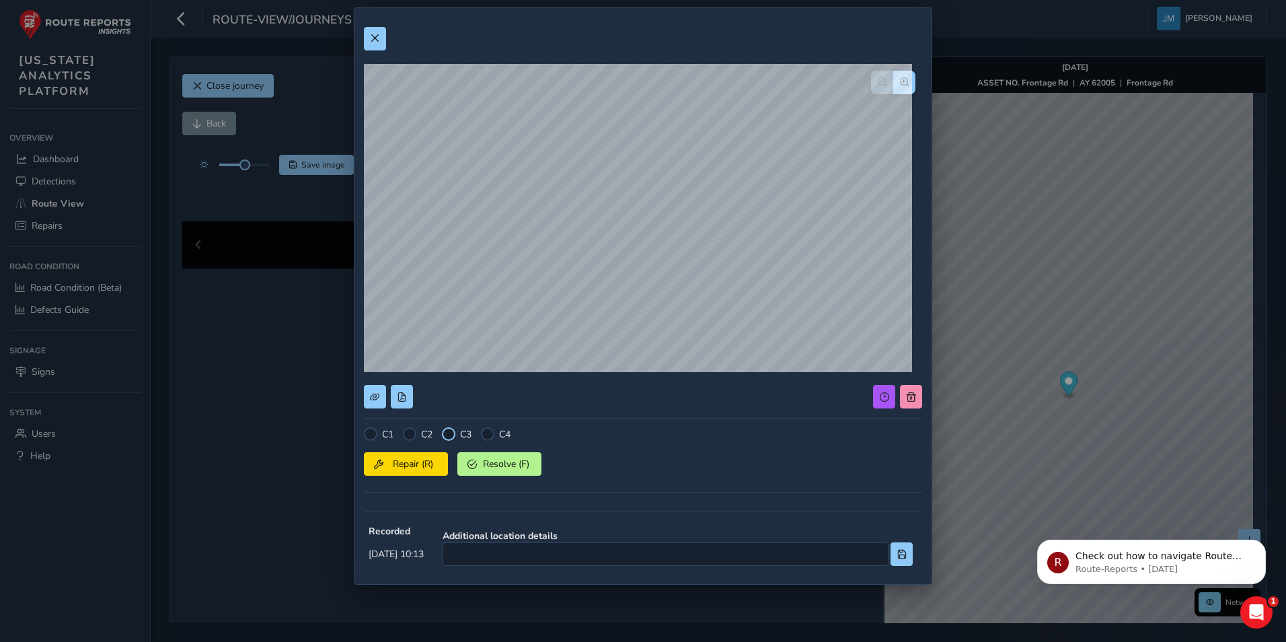
click at [449, 435] on div at bounding box center [448, 433] width 13 height 13
click at [421, 461] on span "Repair (R)" at bounding box center [413, 463] width 50 height 13
click at [450, 433] on div at bounding box center [448, 433] width 13 height 13
click at [378, 32] on button at bounding box center [375, 39] width 22 height 24
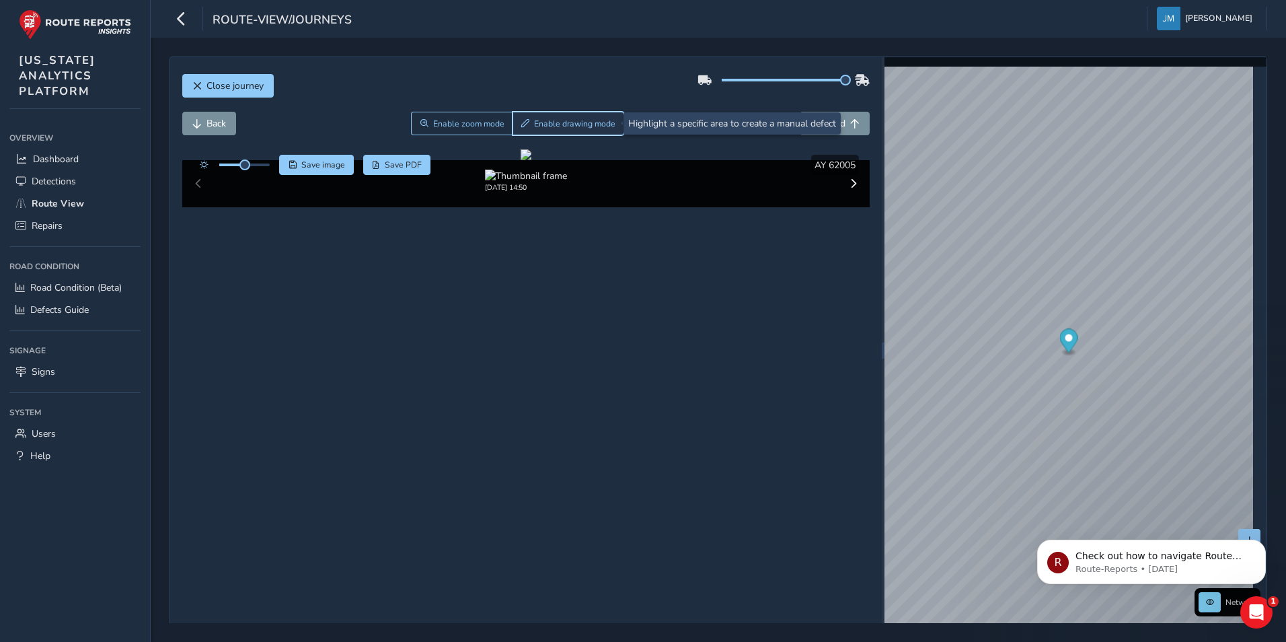
click at [574, 121] on span "Enable drawing mode" at bounding box center [574, 123] width 81 height 11
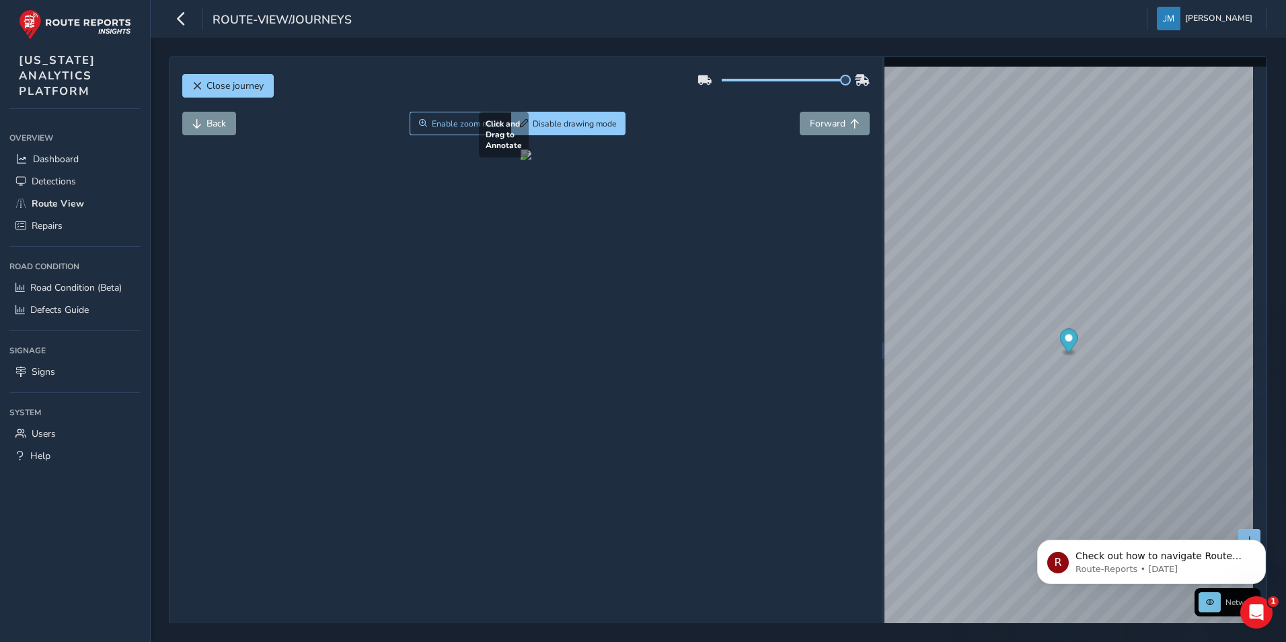
drag, startPoint x: 398, startPoint y: 380, endPoint x: 569, endPoint y: 458, distance: 187.8
click at [531, 160] on div at bounding box center [526, 154] width 11 height 11
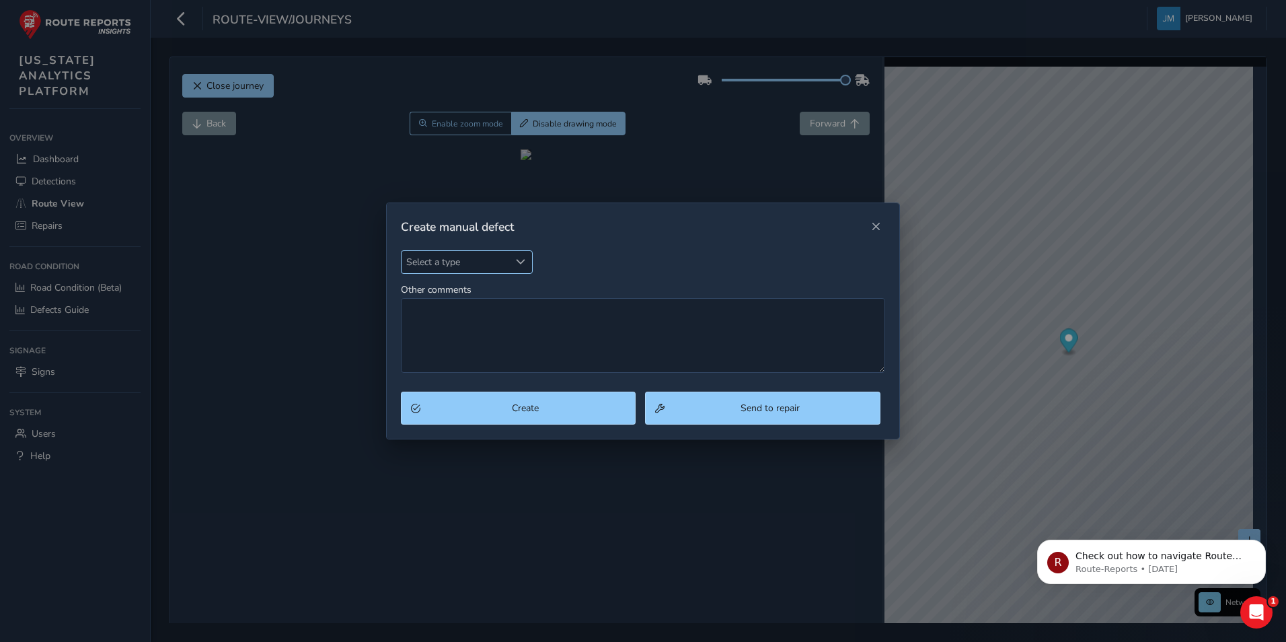
drag, startPoint x: 537, startPoint y: 260, endPoint x: 519, endPoint y: 256, distance: 18.8
click at [533, 258] on div "Select a type Select a type Other comments" at bounding box center [643, 311] width 485 height 123
click at [518, 256] on div "Select a type" at bounding box center [521, 262] width 22 height 22
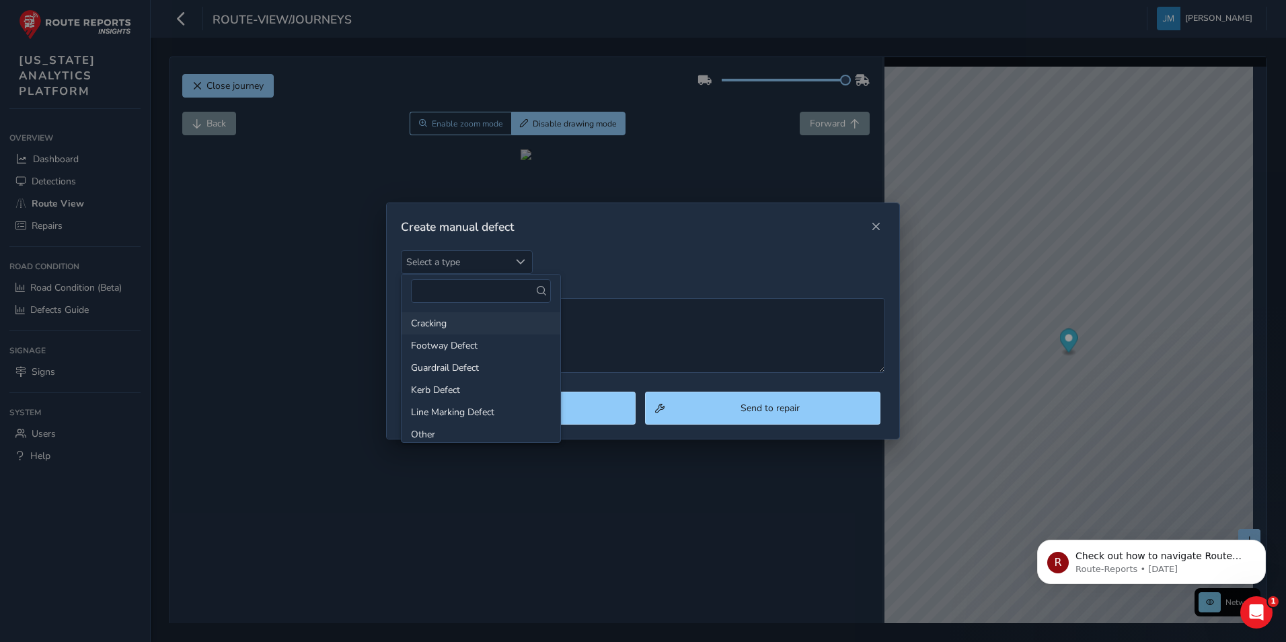
click at [468, 317] on li "Cracking" at bounding box center [481, 323] width 159 height 22
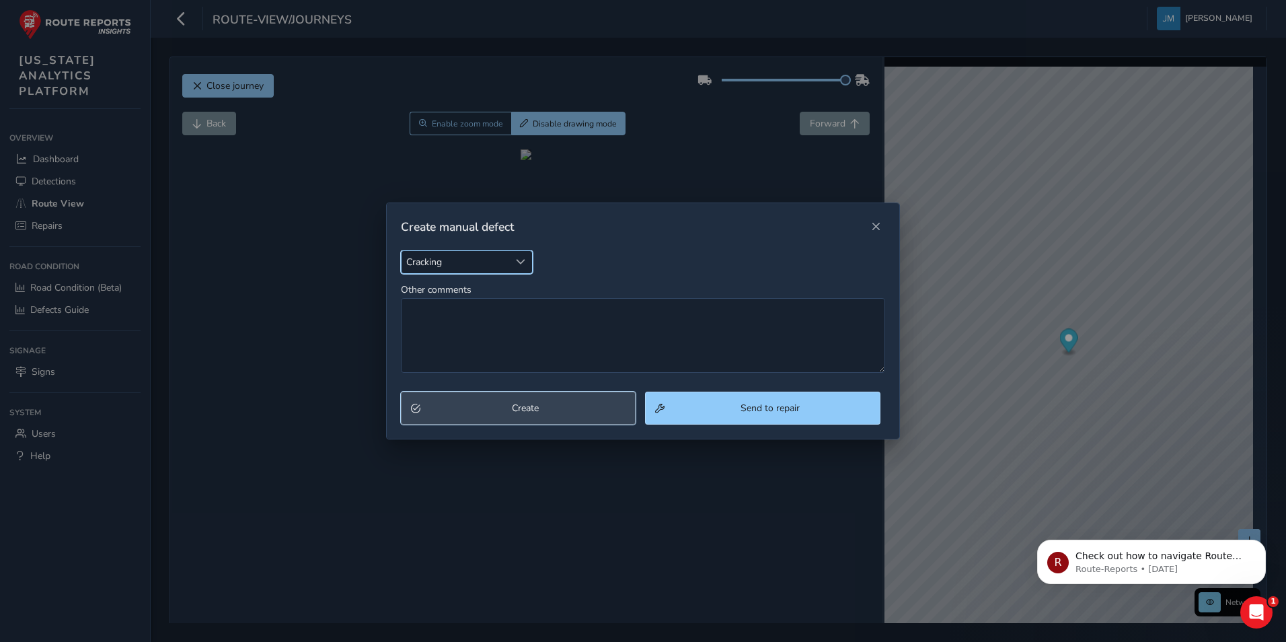
click at [540, 414] on span "Create" at bounding box center [525, 408] width 201 height 13
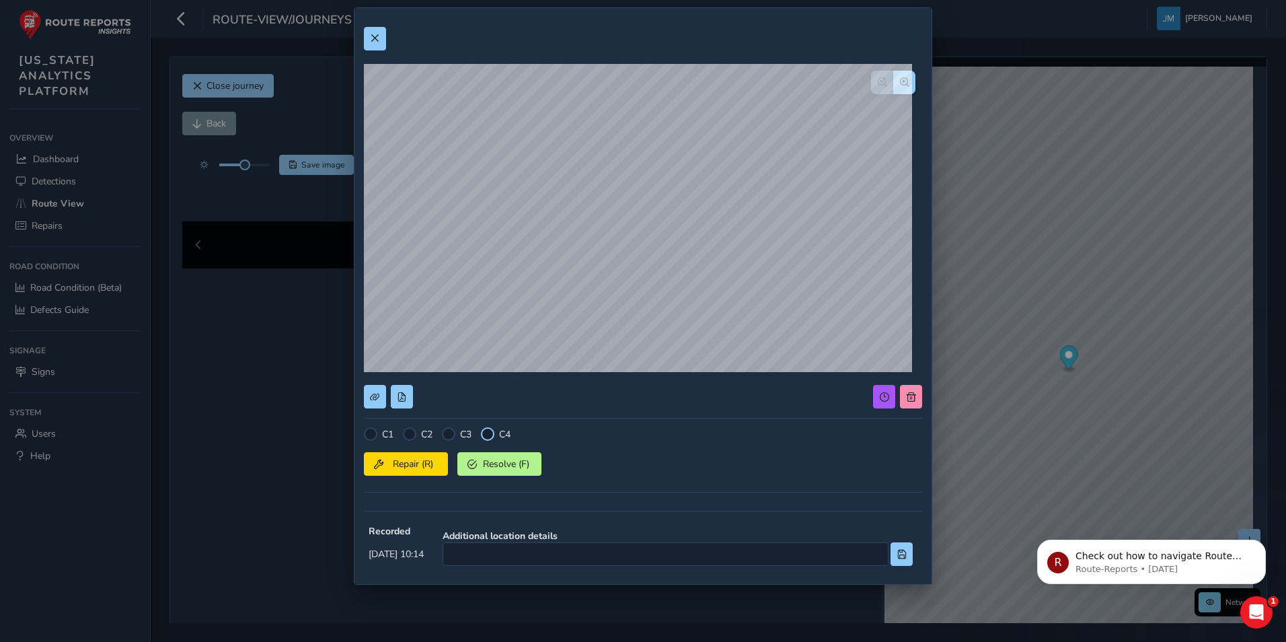
click at [484, 434] on div at bounding box center [487, 433] width 13 height 13
click at [412, 461] on span "Repair (R)" at bounding box center [413, 463] width 50 height 13
click at [375, 34] on span at bounding box center [374, 38] width 9 height 9
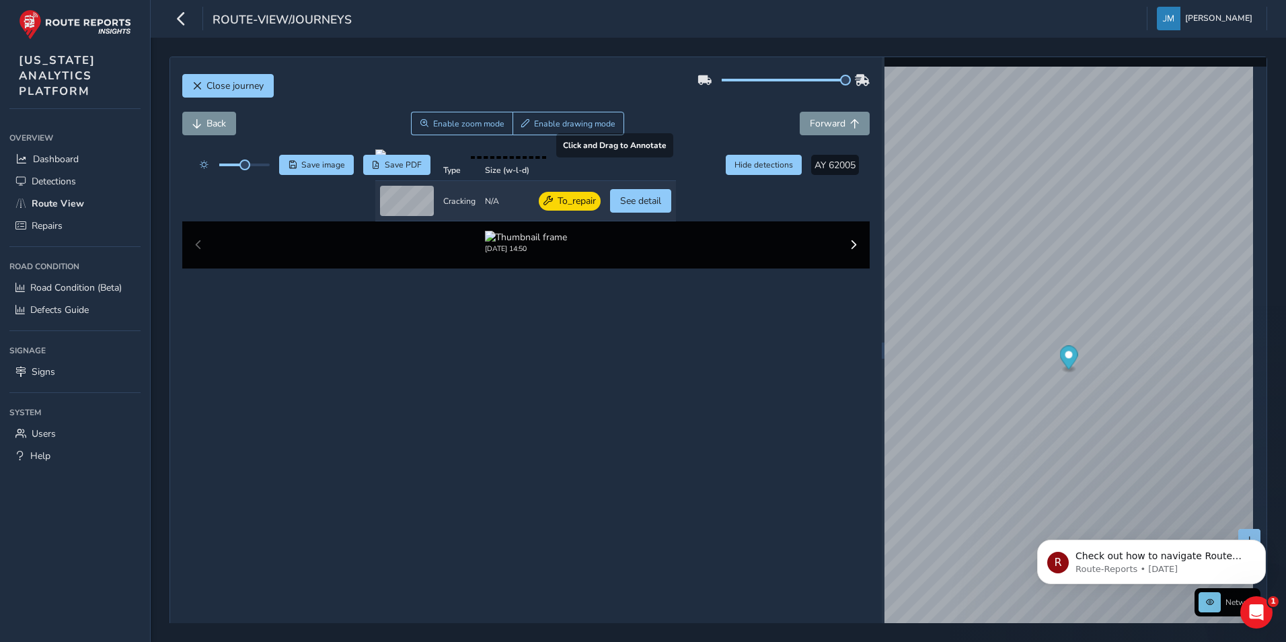
click at [603, 160] on div at bounding box center [525, 154] width 301 height 11
click at [85, 180] on link "Detections" at bounding box center [74, 181] width 131 height 22
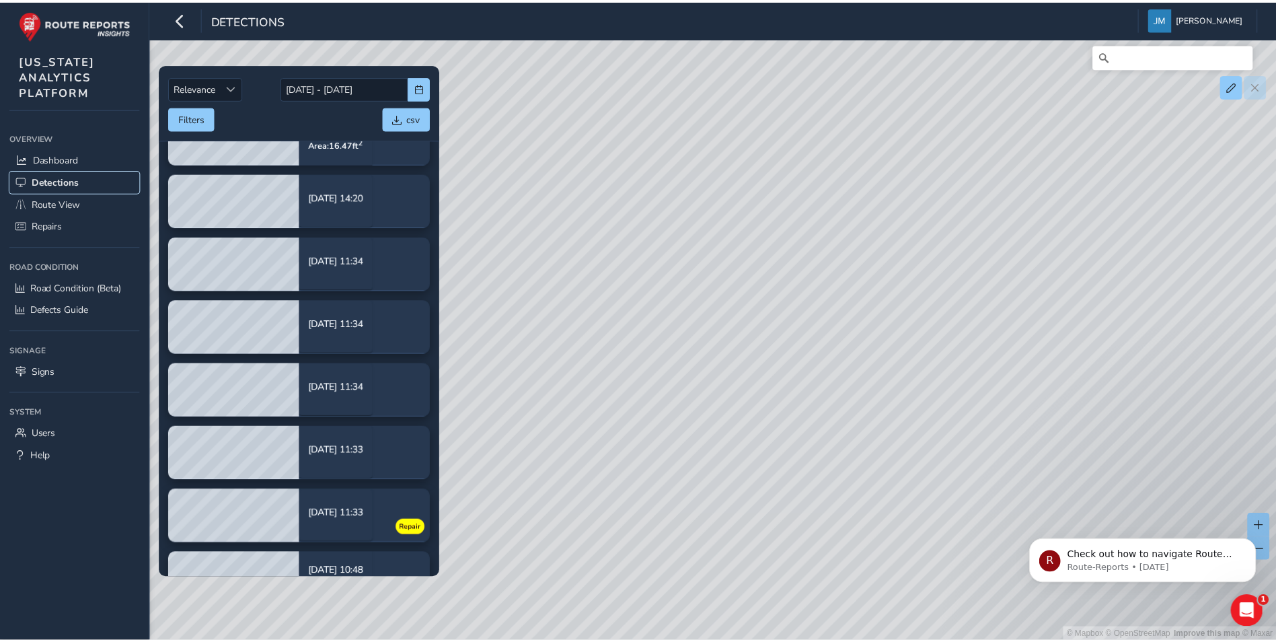
scroll to position [429, 0]
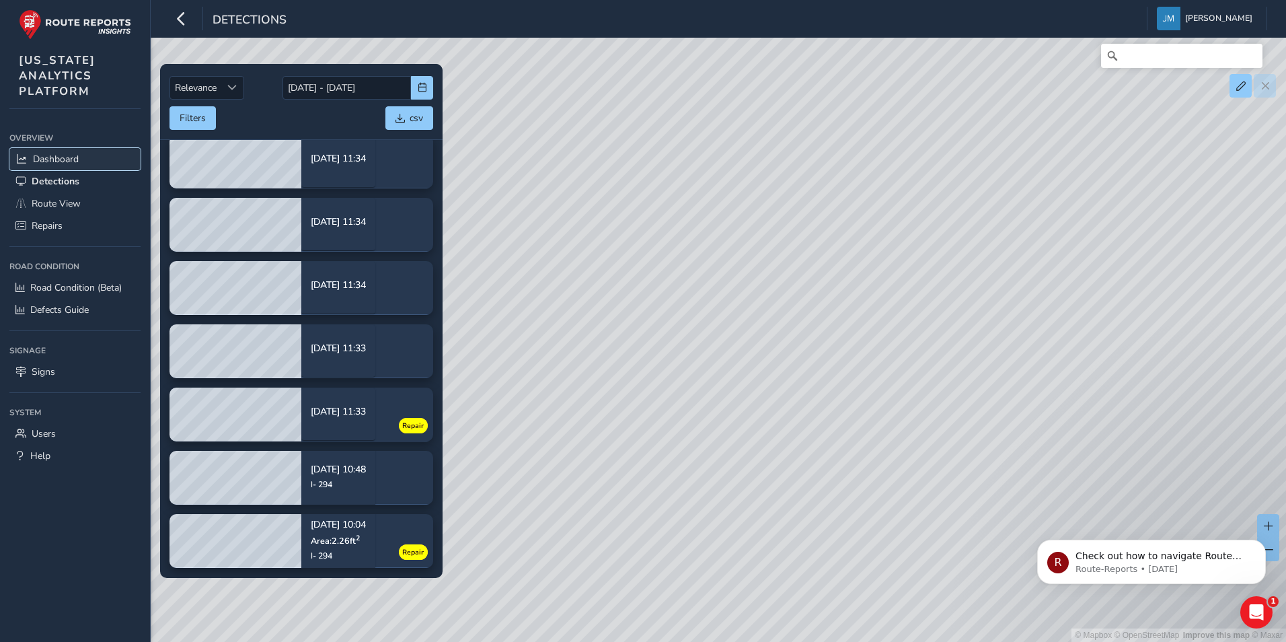
click at [73, 157] on span "Dashboard" at bounding box center [56, 159] width 46 height 13
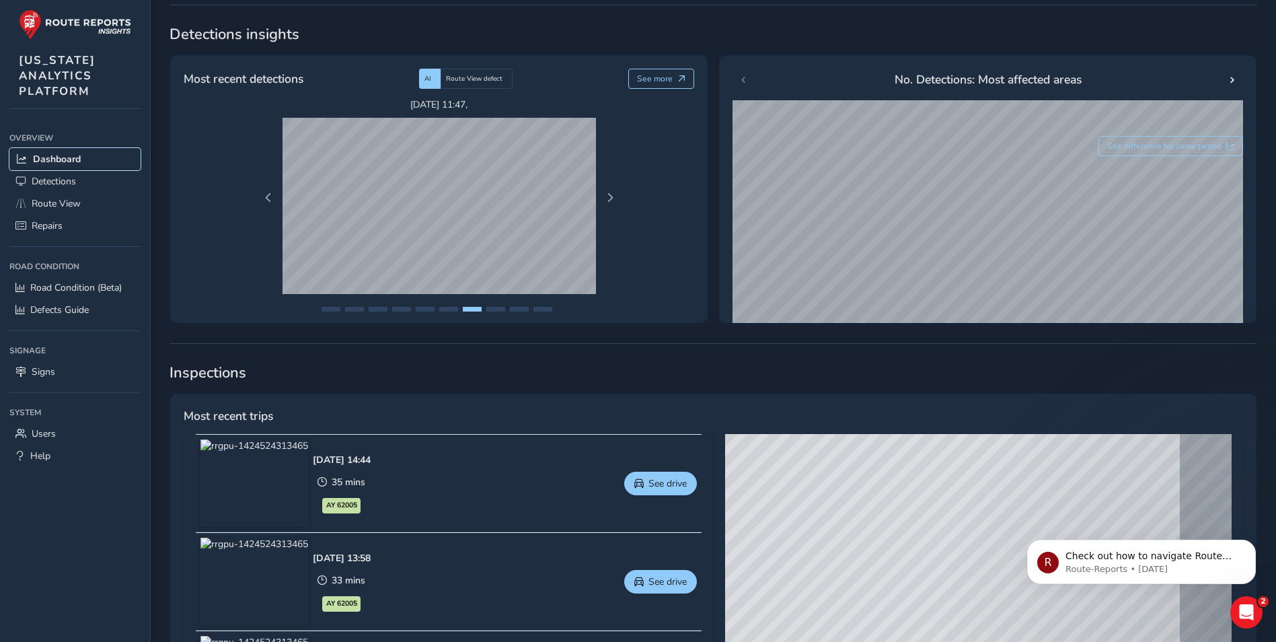
scroll to position [135, 0]
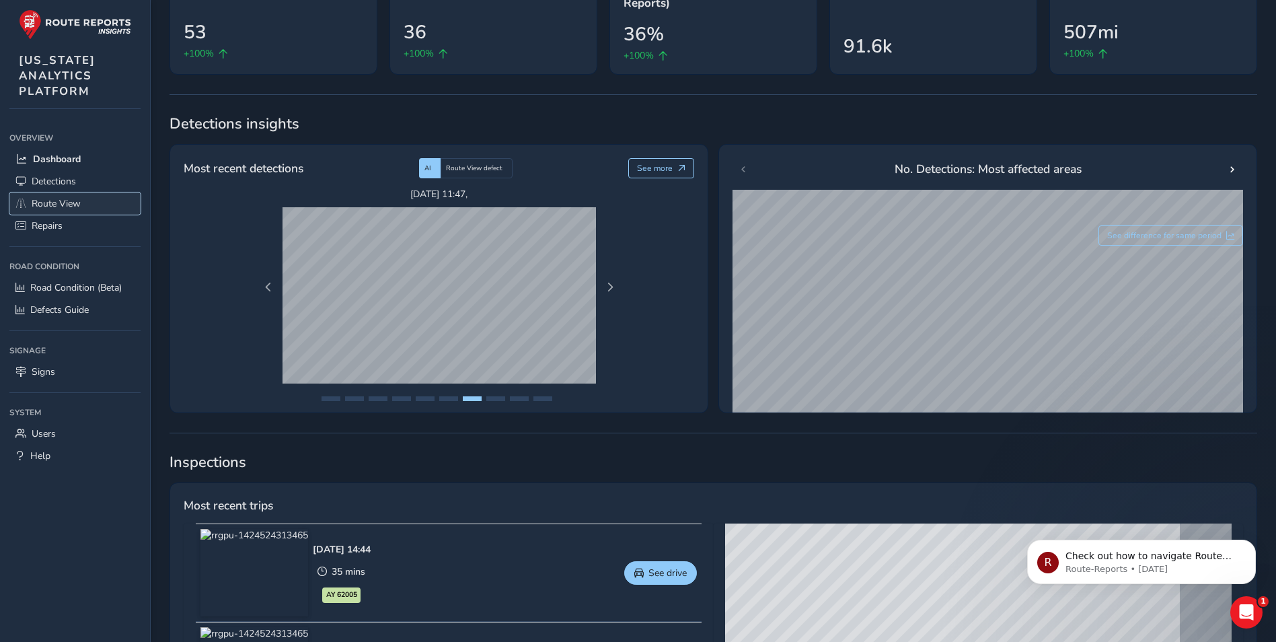
click at [63, 200] on span "Route View" at bounding box center [56, 203] width 49 height 13
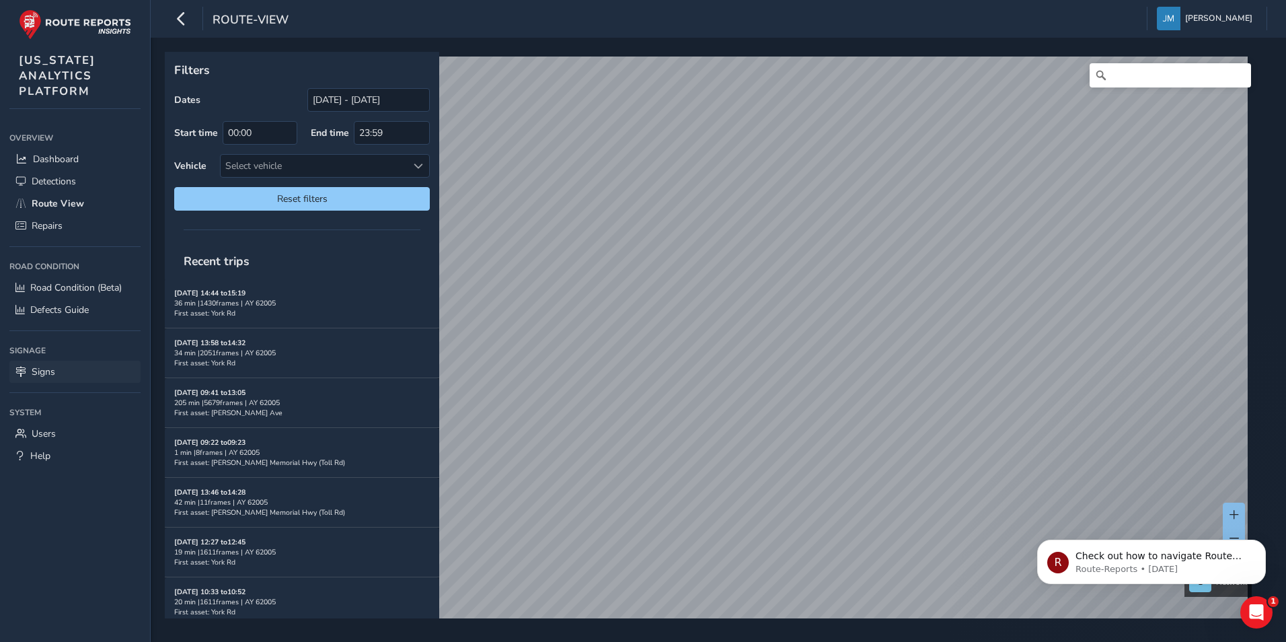
click at [77, 366] on link "Signs" at bounding box center [74, 372] width 131 height 22
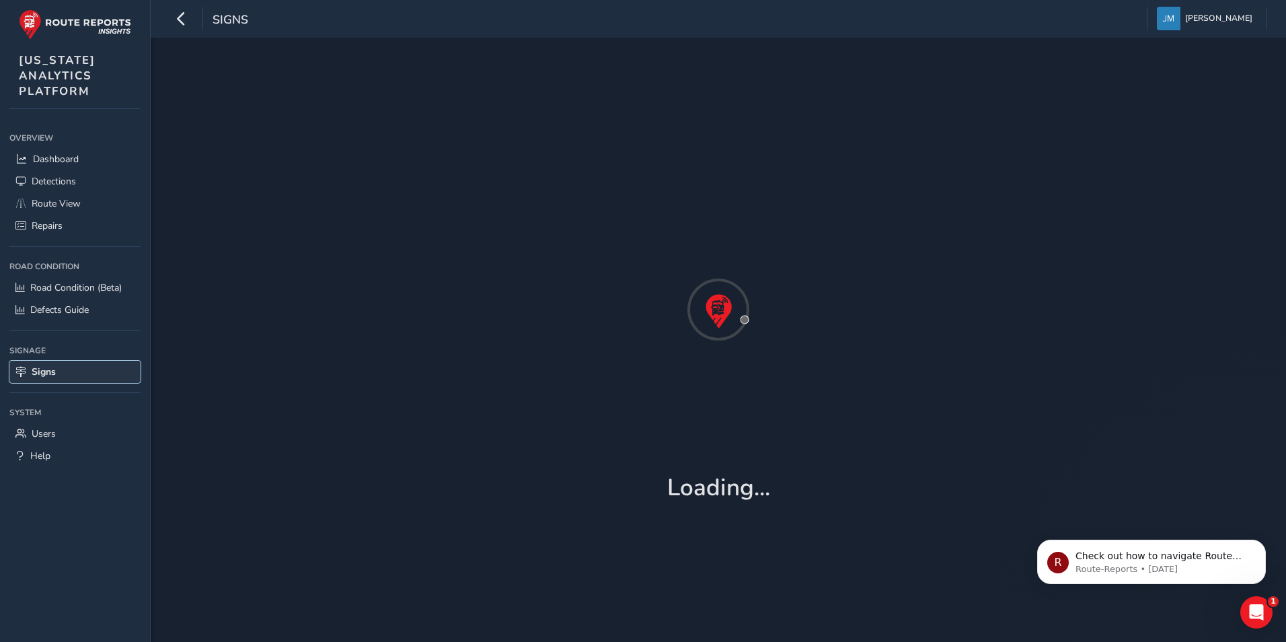
click at [59, 374] on link "Signs" at bounding box center [74, 372] width 131 height 22
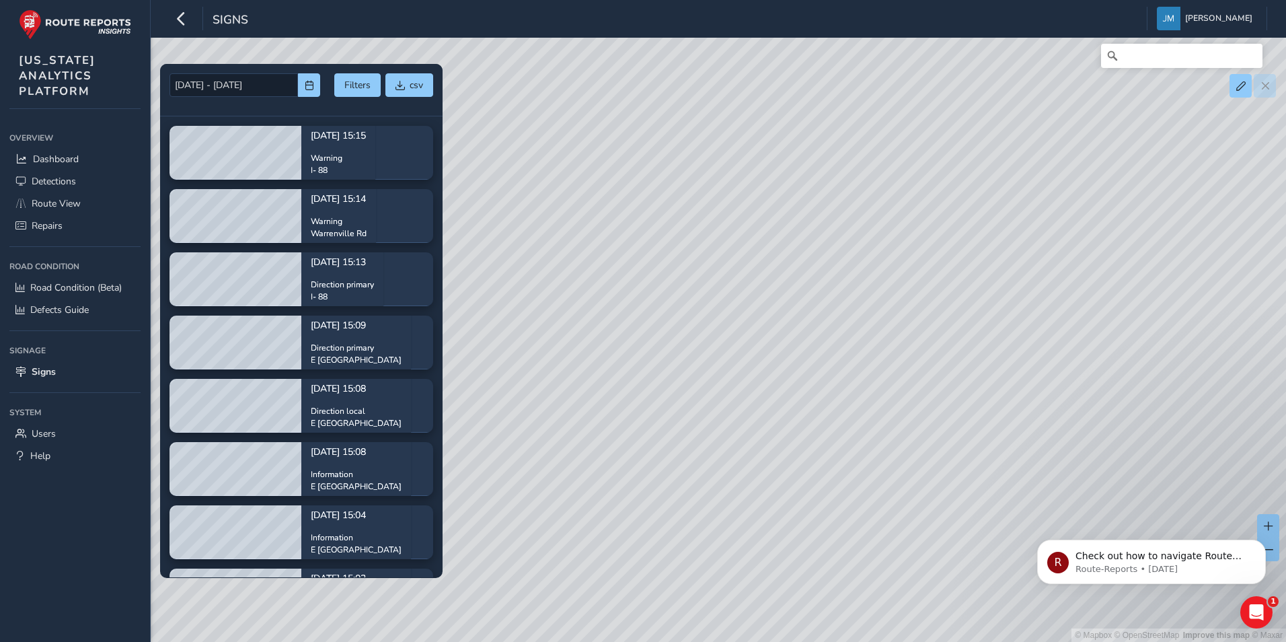
drag, startPoint x: 918, startPoint y: 412, endPoint x: 741, endPoint y: 282, distance: 219.4
click at [741, 282] on div "© Mapbox © OpenStreetMap Improve this map © Maxar" at bounding box center [643, 321] width 1286 height 642
drag, startPoint x: 577, startPoint y: 241, endPoint x: 752, endPoint y: 426, distance: 255.5
click at [808, 494] on div "© Mapbox © OpenStreetMap Improve this map © Maxar" at bounding box center [643, 321] width 1286 height 642
drag, startPoint x: 672, startPoint y: 237, endPoint x: 909, endPoint y: 365, distance: 269.4
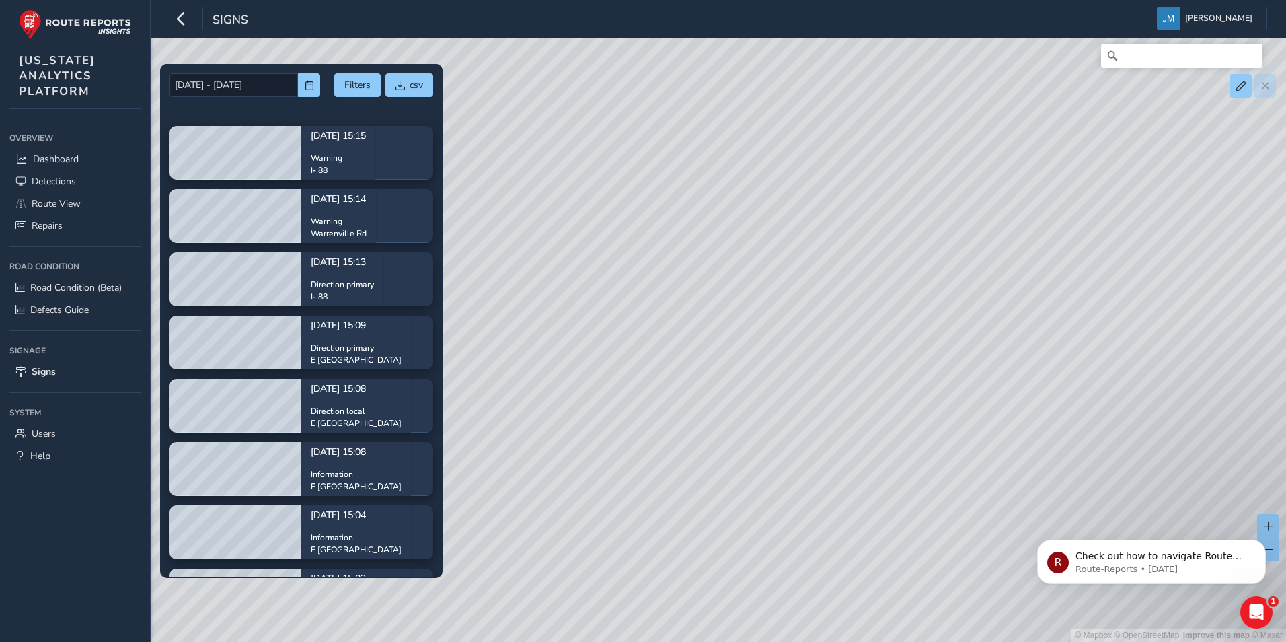
click at [911, 365] on div "© Mapbox © OpenStreetMap Improve this map © Maxar" at bounding box center [643, 321] width 1286 height 642
drag, startPoint x: 692, startPoint y: 272, endPoint x: 796, endPoint y: 529, distance: 276.9
click at [796, 529] on div "© Mapbox © OpenStreetMap Improve this map © Maxar" at bounding box center [643, 321] width 1286 height 642
drag, startPoint x: 849, startPoint y: 332, endPoint x: 818, endPoint y: 437, distance: 110.1
click at [818, 437] on div "© Mapbox © OpenStreetMap Improve this map © Maxar" at bounding box center [643, 321] width 1286 height 642
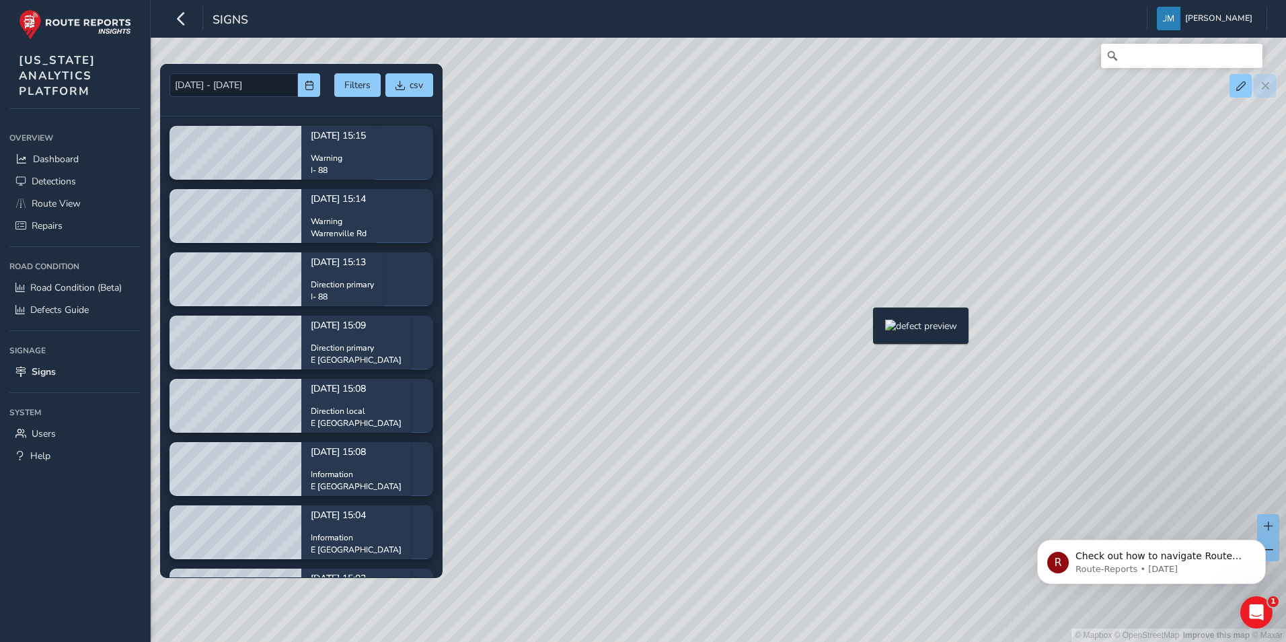
click at [865, 329] on div "© Mapbox © OpenStreetMap Improve this map © Maxar" at bounding box center [643, 321] width 1286 height 642
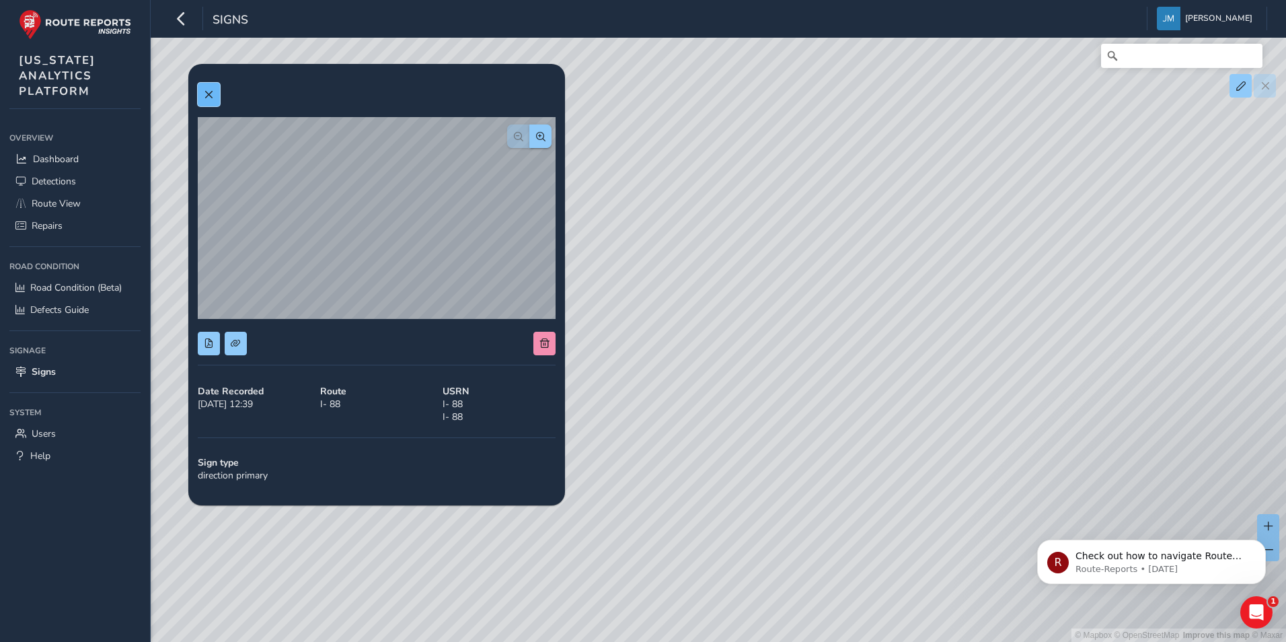
click at [204, 91] on span at bounding box center [208, 94] width 9 height 9
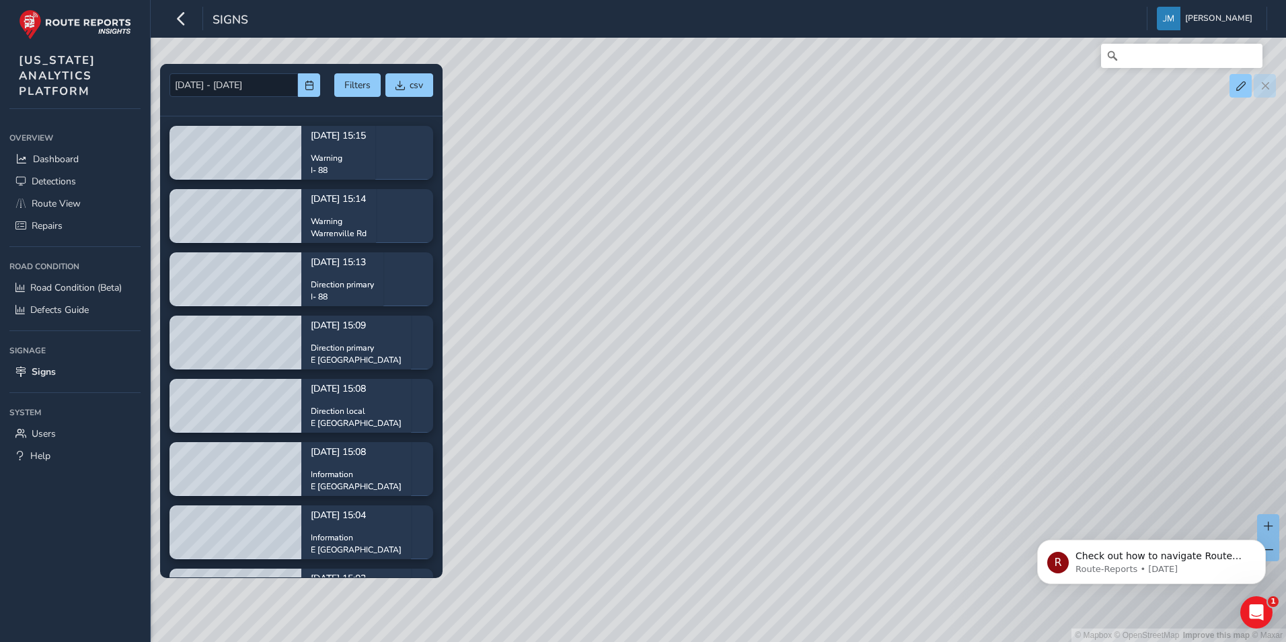
drag, startPoint x: 603, startPoint y: 254, endPoint x: 920, endPoint y: 274, distance: 316.9
click at [921, 272] on div "© Mapbox © OpenStreetMap Improve this map © Maxar" at bounding box center [643, 321] width 1286 height 642
click at [626, 313] on div "© Mapbox © OpenStreetMap Improve this map © Maxar" at bounding box center [643, 321] width 1286 height 642
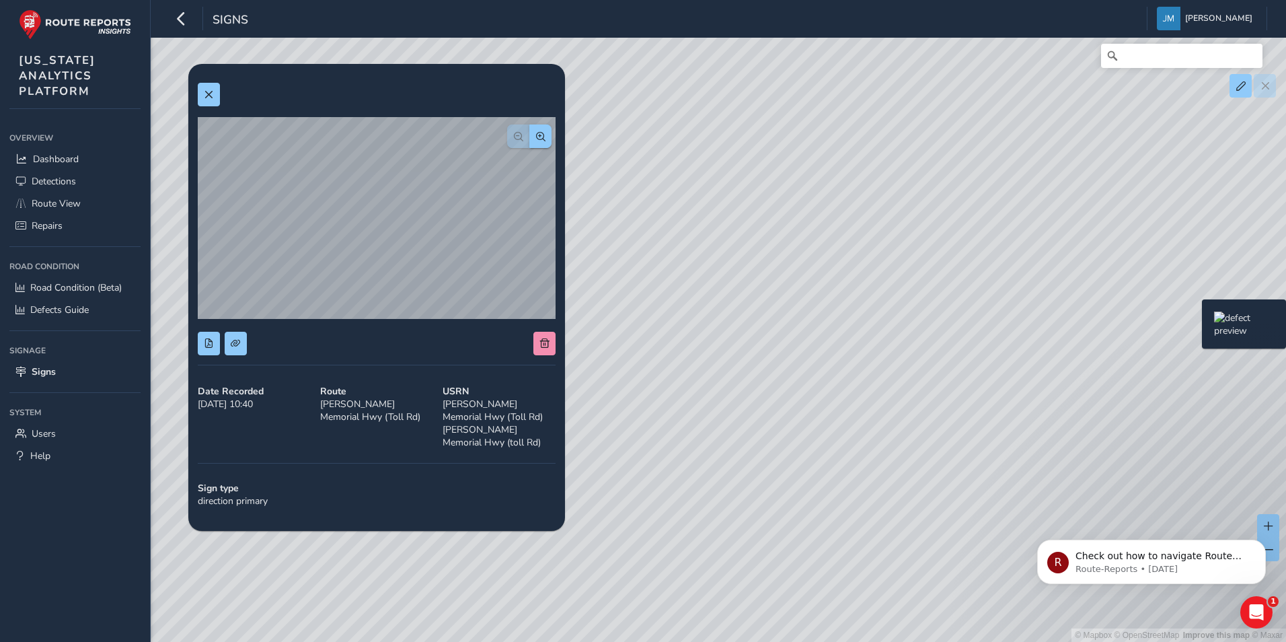
click at [1194, 321] on div "© Mapbox © OpenStreetMap Improve this map © Maxar" at bounding box center [643, 321] width 1286 height 642
drag, startPoint x: 701, startPoint y: 365, endPoint x: 989, endPoint y: 387, distance: 288.8
click at [989, 387] on div "© Mapbox © OpenStreetMap Improve this map © Maxar" at bounding box center [643, 321] width 1286 height 642
drag, startPoint x: 627, startPoint y: 453, endPoint x: 1005, endPoint y: 453, distance: 378.1
click at [1005, 453] on div "© Mapbox © OpenStreetMap Improve this map © Maxar" at bounding box center [643, 321] width 1286 height 642
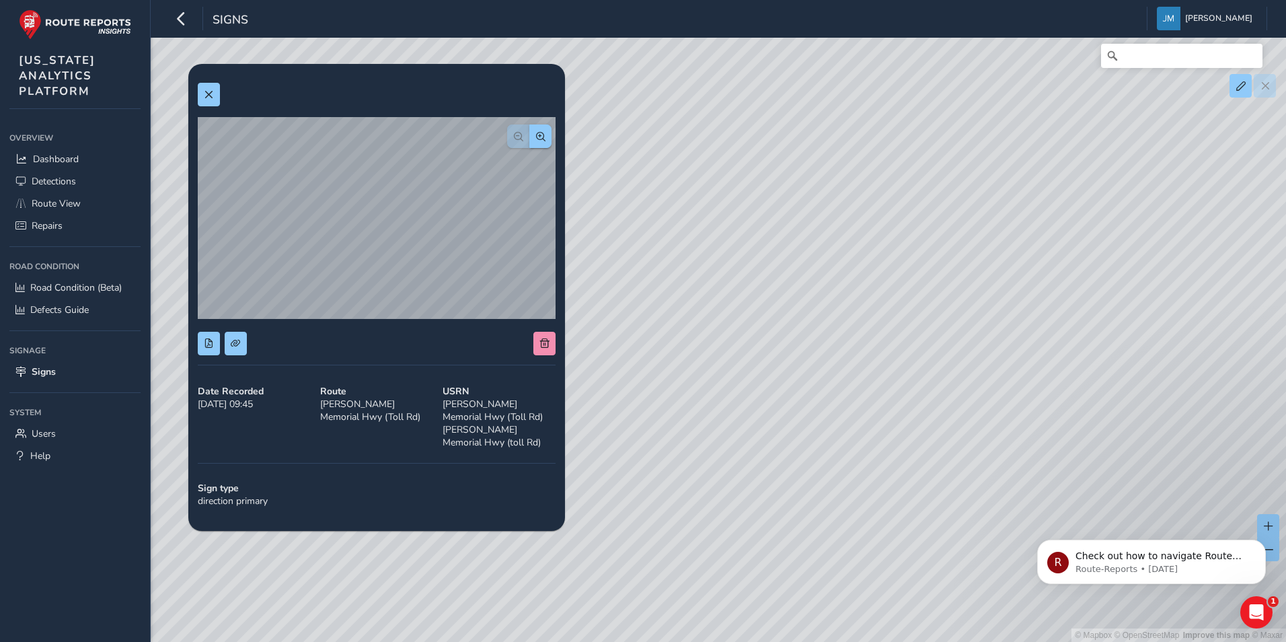
drag, startPoint x: 857, startPoint y: 410, endPoint x: 898, endPoint y: 410, distance: 41.0
click at [898, 410] on div "© Mapbox © OpenStreetMap Improve this map © Maxar" at bounding box center [643, 321] width 1286 height 642
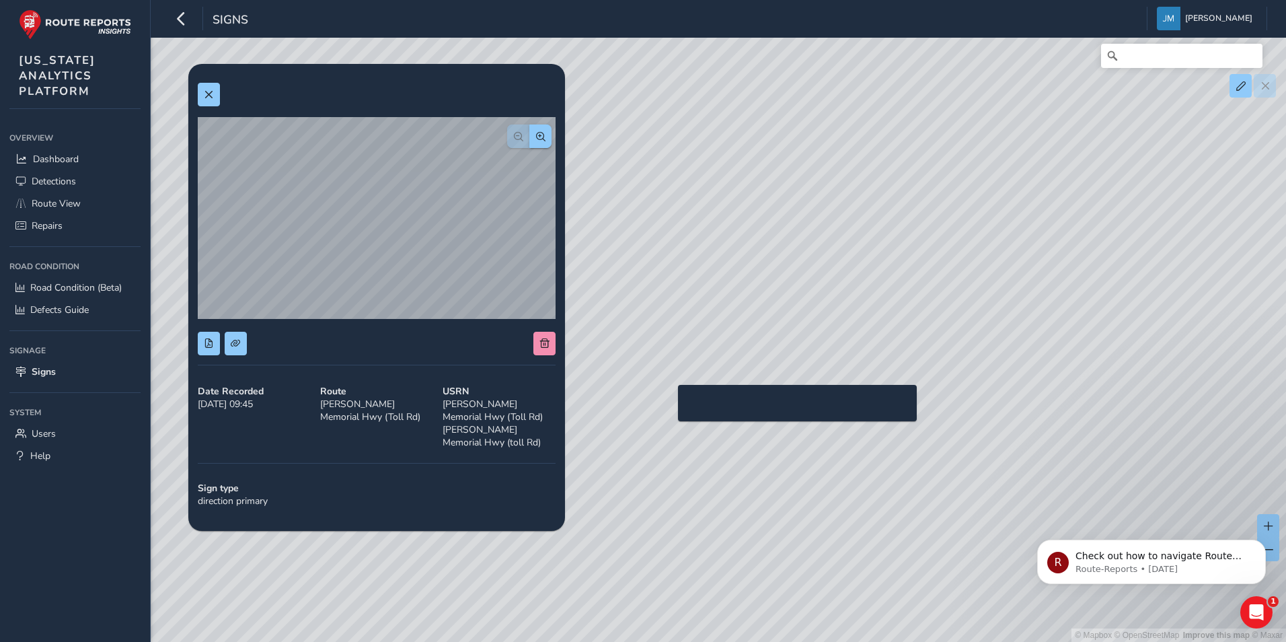
click at [670, 406] on div "© Mapbox © OpenStreetMap Improve this map © Maxar" at bounding box center [643, 321] width 1286 height 642
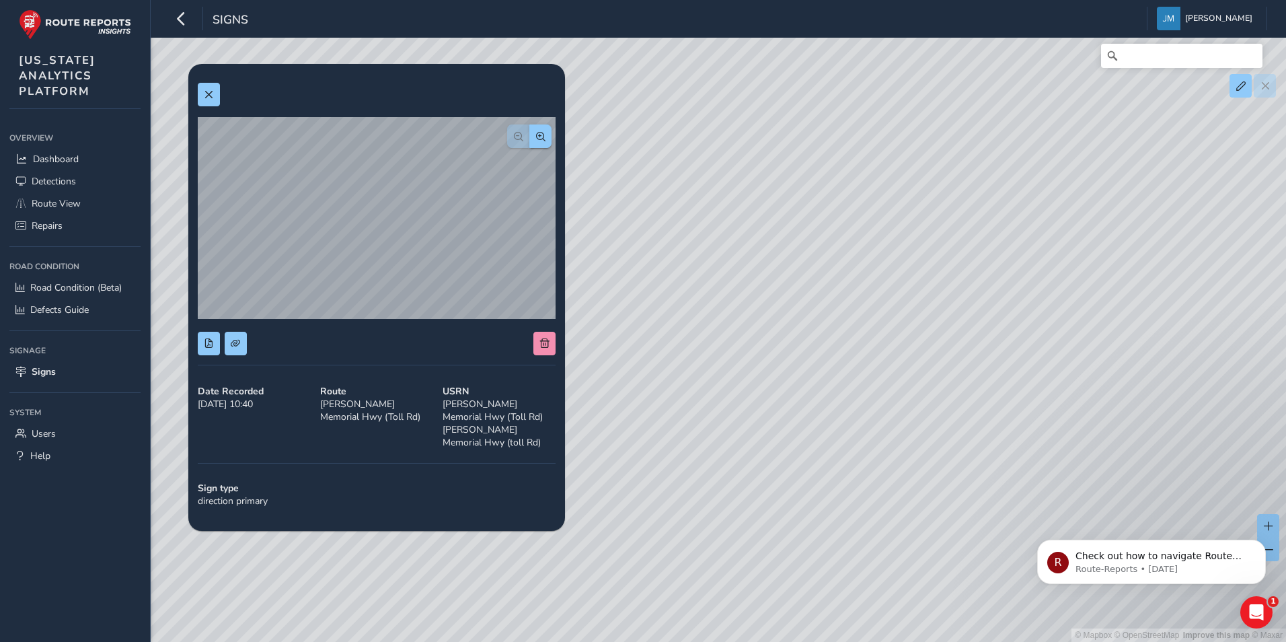
drag, startPoint x: 729, startPoint y: 211, endPoint x: 1044, endPoint y: 231, distance: 316.1
click at [1050, 234] on div "© Mapbox © OpenStreetMap Improve this map © Maxar" at bounding box center [643, 321] width 1286 height 642
drag, startPoint x: 734, startPoint y: 188, endPoint x: 993, endPoint y: 199, distance: 259.2
click at [993, 199] on div "© Mapbox © OpenStreetMap Improve this map © Maxar" at bounding box center [643, 321] width 1286 height 642
drag, startPoint x: 769, startPoint y: 206, endPoint x: 1183, endPoint y: 180, distance: 415.2
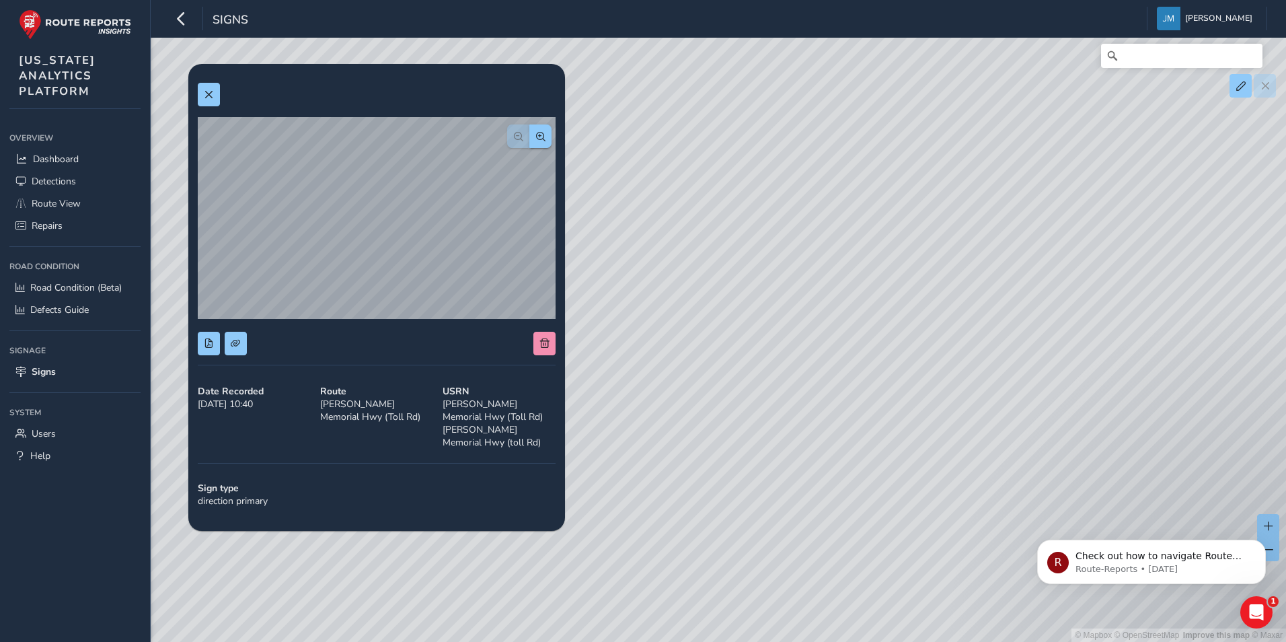
click at [1183, 180] on div "© Mapbox © OpenStreetMap Improve this map © Maxar" at bounding box center [643, 321] width 1286 height 642
drag, startPoint x: 763, startPoint y: 207, endPoint x: 953, endPoint y: 185, distance: 191.0
click at [953, 185] on div "© Mapbox © OpenStreetMap Improve this map © Maxar" at bounding box center [643, 321] width 1286 height 642
drag, startPoint x: 737, startPoint y: 198, endPoint x: 1003, endPoint y: 200, distance: 265.7
click at [1003, 200] on div "© Mapbox © OpenStreetMap Improve this map © Maxar" at bounding box center [643, 321] width 1286 height 642
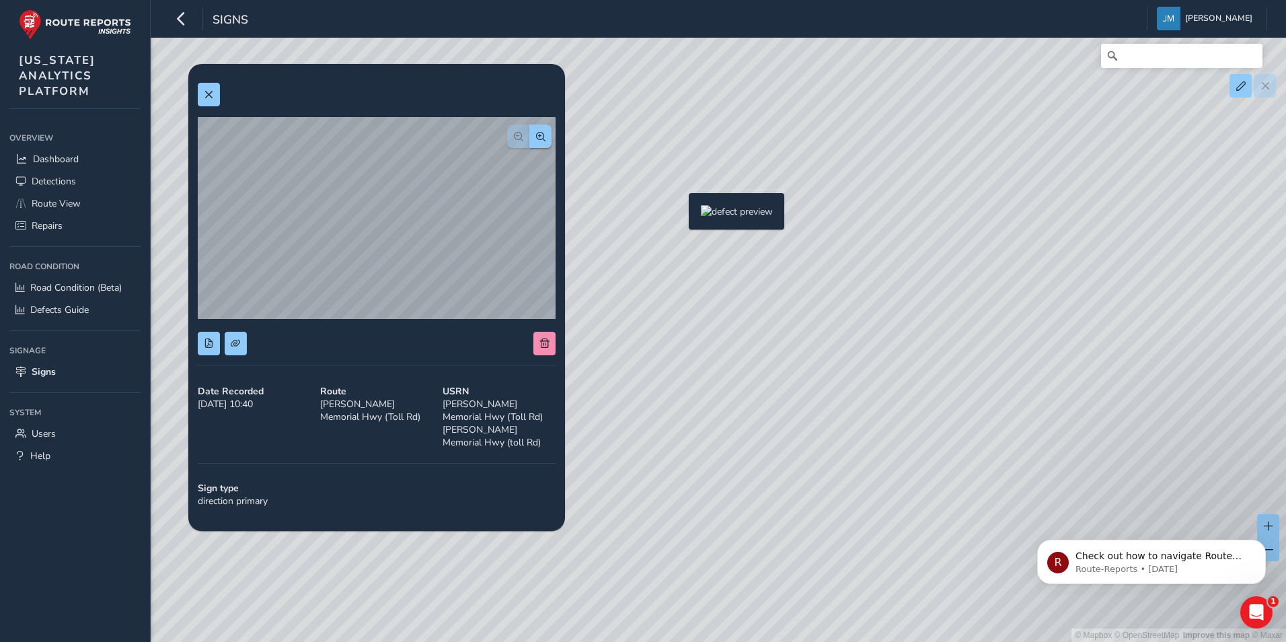
click at [681, 215] on div "© Mapbox © OpenStreetMap Improve this map © Maxar" at bounding box center [643, 321] width 1286 height 642
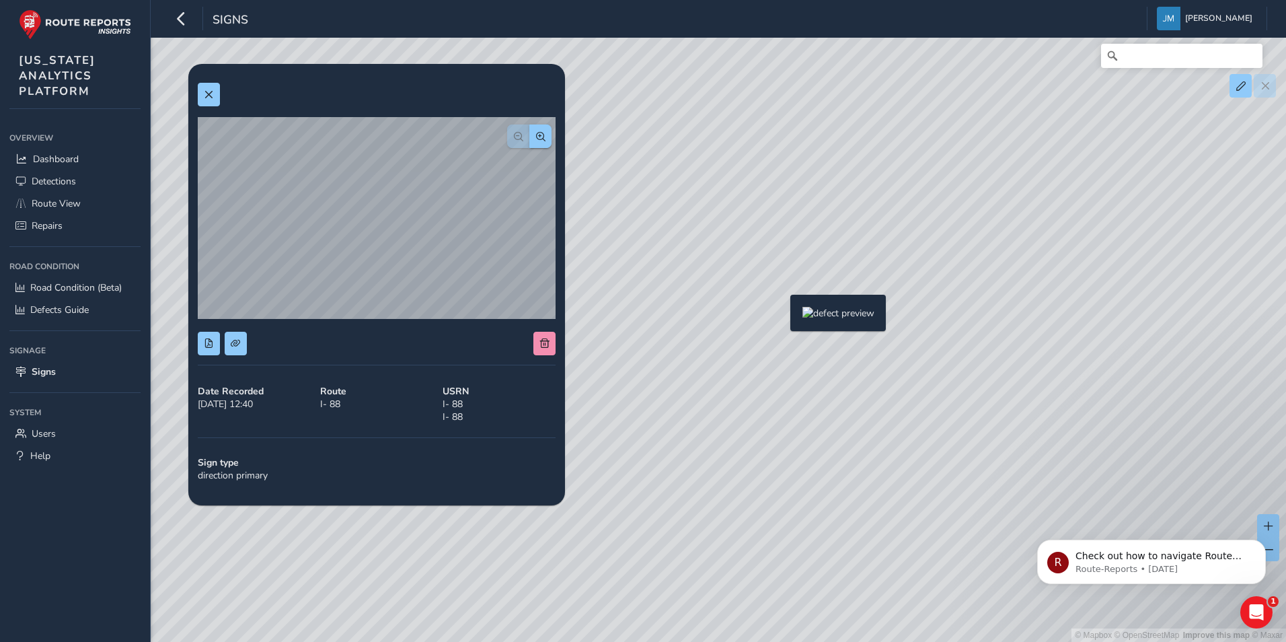
click at [782, 316] on div "© Mapbox © OpenStreetMap Improve this map © Maxar" at bounding box center [643, 321] width 1286 height 642
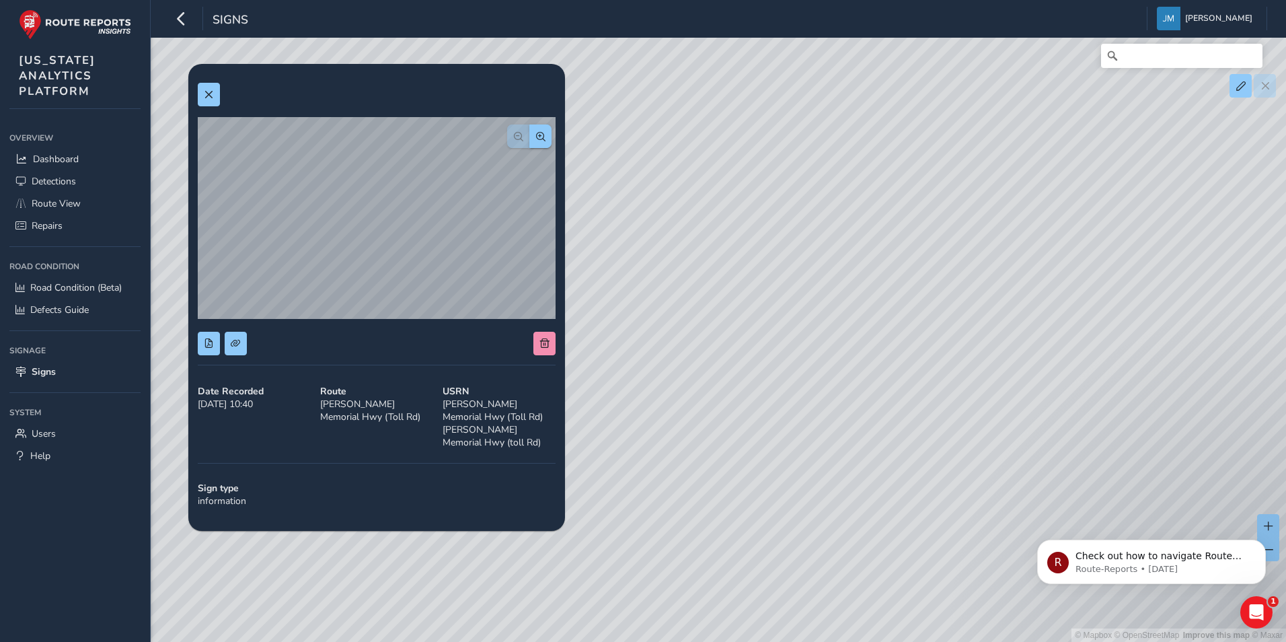
drag, startPoint x: 749, startPoint y: 262, endPoint x: 892, endPoint y: 186, distance: 161.6
click at [892, 186] on div "© Mapbox © OpenStreetMap Improve this map © Maxar" at bounding box center [643, 321] width 1286 height 642
click at [211, 97] on span at bounding box center [208, 94] width 9 height 9
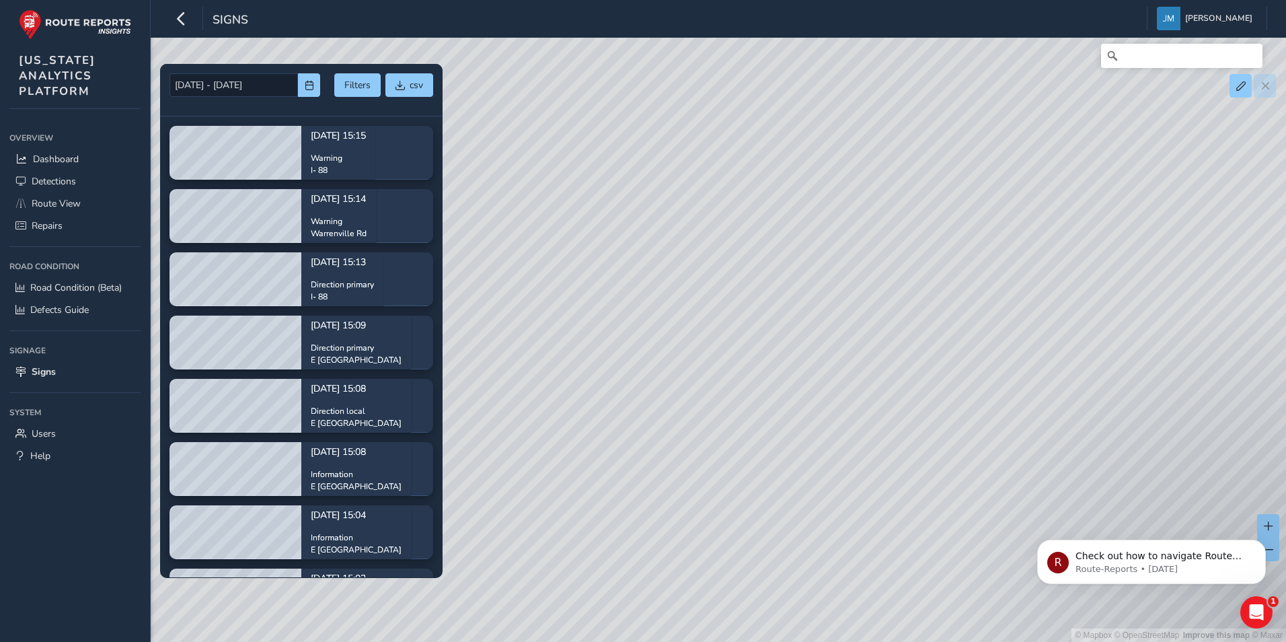
drag, startPoint x: 619, startPoint y: 254, endPoint x: 694, endPoint y: 199, distance: 93.0
click at [694, 199] on div "© Mapbox © OpenStreetMap Improve this map © Maxar" at bounding box center [643, 321] width 1286 height 642
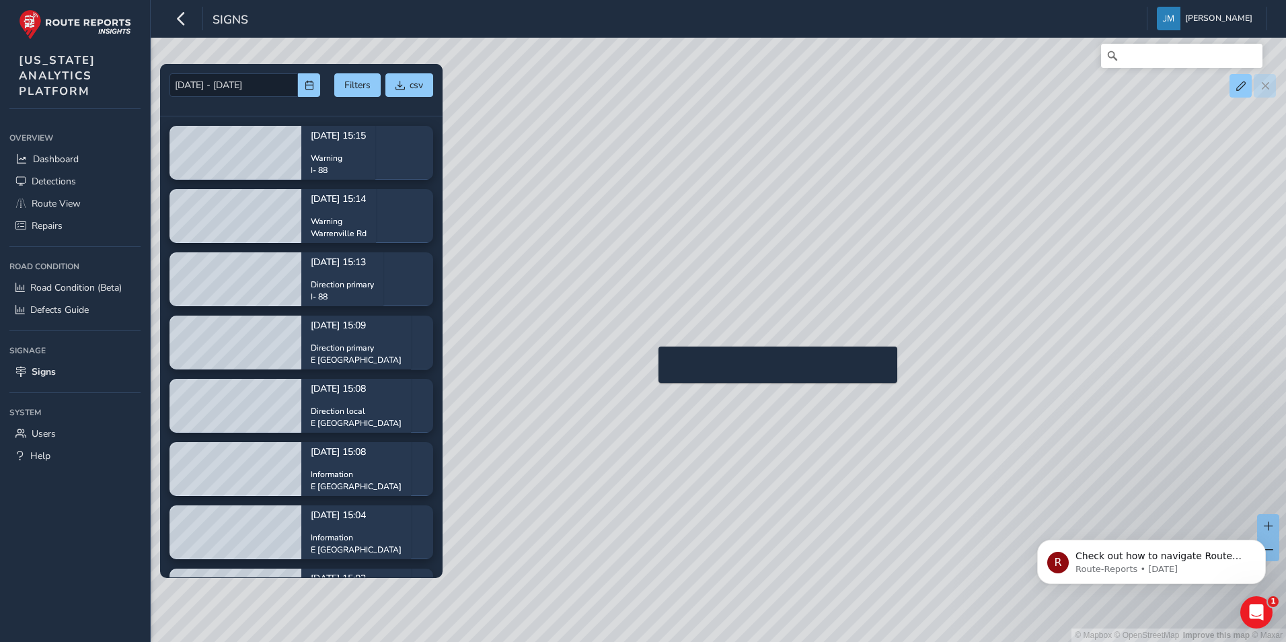
click at [650, 368] on div "© Mapbox © OpenStreetMap Improve this map © Maxar" at bounding box center [643, 321] width 1286 height 642
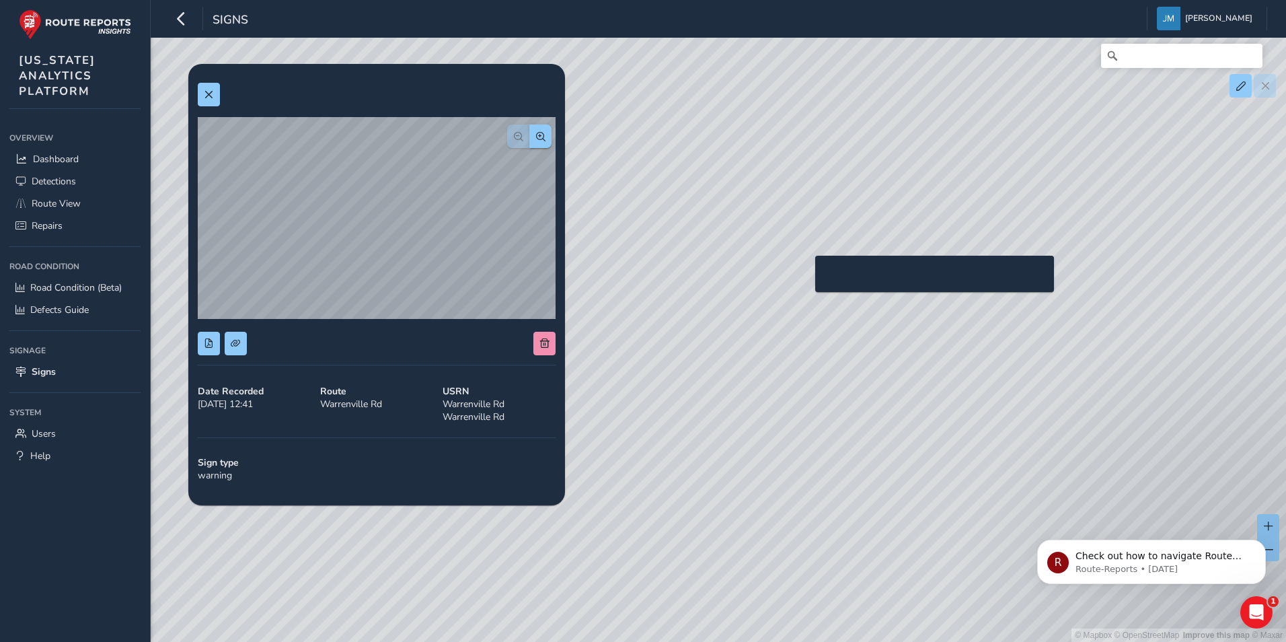
click at [807, 277] on div "© Mapbox © OpenStreetMap Improve this map © Maxar" at bounding box center [643, 321] width 1286 height 642
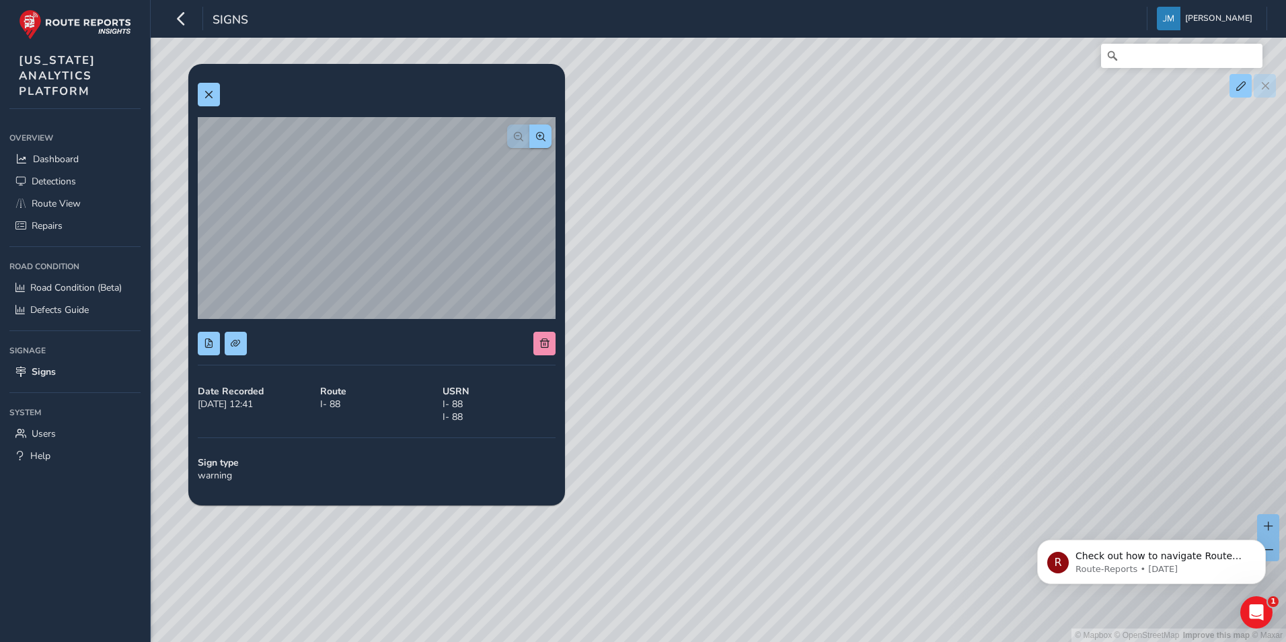
drag, startPoint x: 752, startPoint y: 353, endPoint x: 1048, endPoint y: 235, distance: 318.8
click at [1048, 235] on div "© Mapbox © OpenStreetMap Improve this map © Maxar" at bounding box center [643, 321] width 1286 height 642
click at [657, 262] on div "© Mapbox © OpenStreetMap Improve this map © Maxar" at bounding box center [643, 321] width 1286 height 642
drag, startPoint x: 874, startPoint y: 398, endPoint x: 690, endPoint y: 350, distance: 190.6
click at [690, 350] on div "© Mapbox © OpenStreetMap Improve this map © Maxar" at bounding box center [643, 321] width 1286 height 642
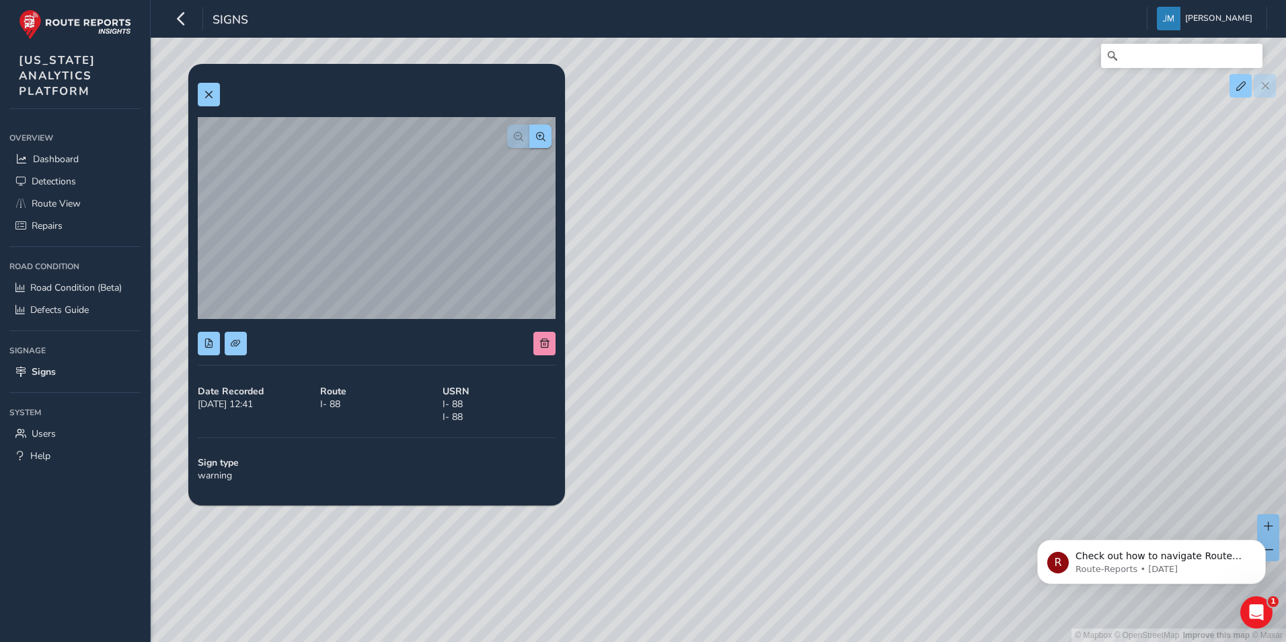
drag, startPoint x: 923, startPoint y: 411, endPoint x: 751, endPoint y: 227, distance: 251.3
click at [751, 227] on div "© Mapbox © OpenStreetMap Improve this map © Maxar" at bounding box center [643, 321] width 1286 height 642
click at [212, 94] on span at bounding box center [208, 94] width 9 height 9
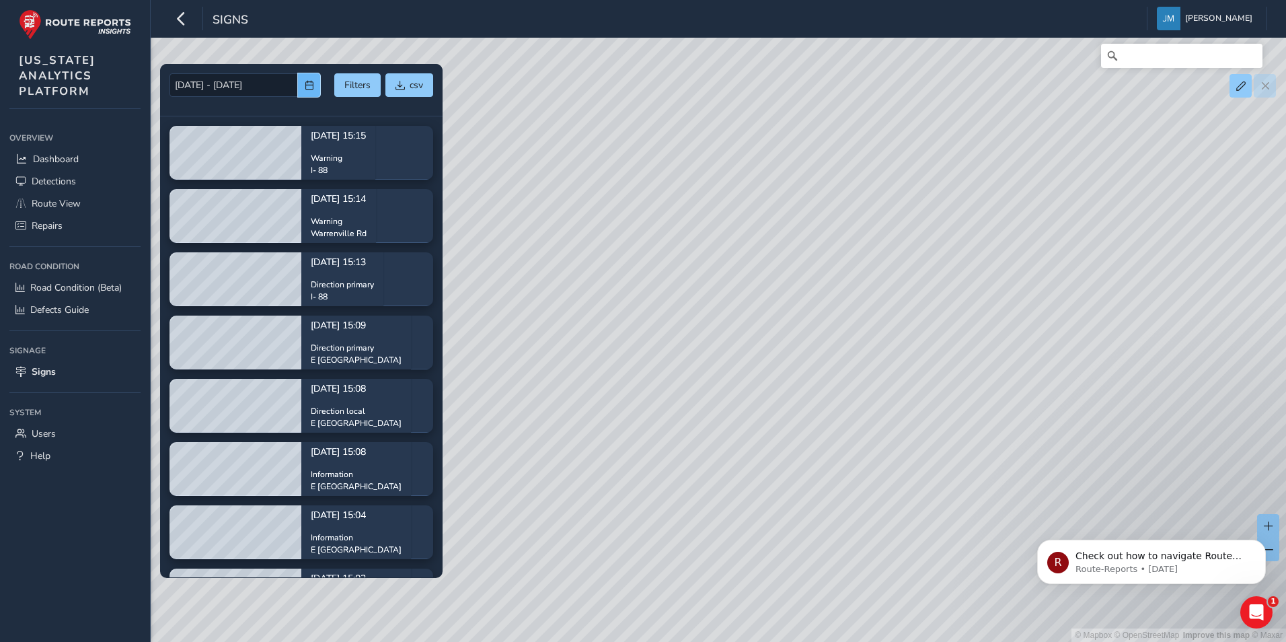
click at [307, 84] on span "button" at bounding box center [309, 85] width 9 height 9
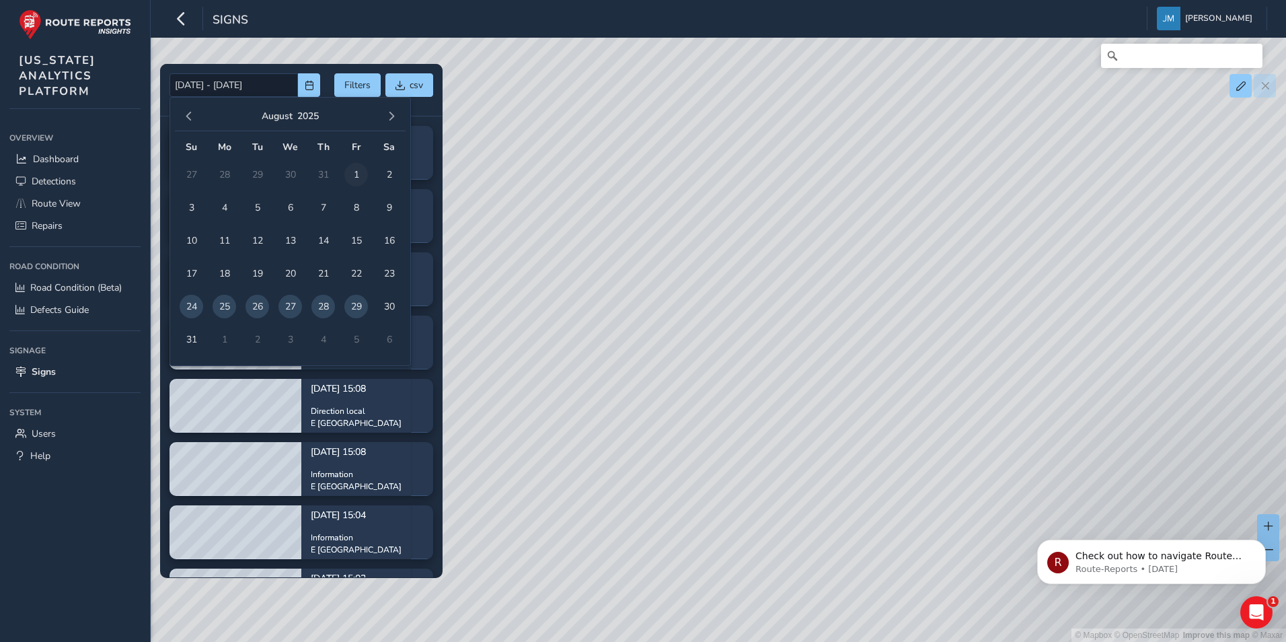
click at [350, 170] on span "1" at bounding box center [356, 175] width 24 height 24
click at [355, 307] on span "29" at bounding box center [356, 307] width 24 height 24
type input "08/01/2025 - 08/29/2025"
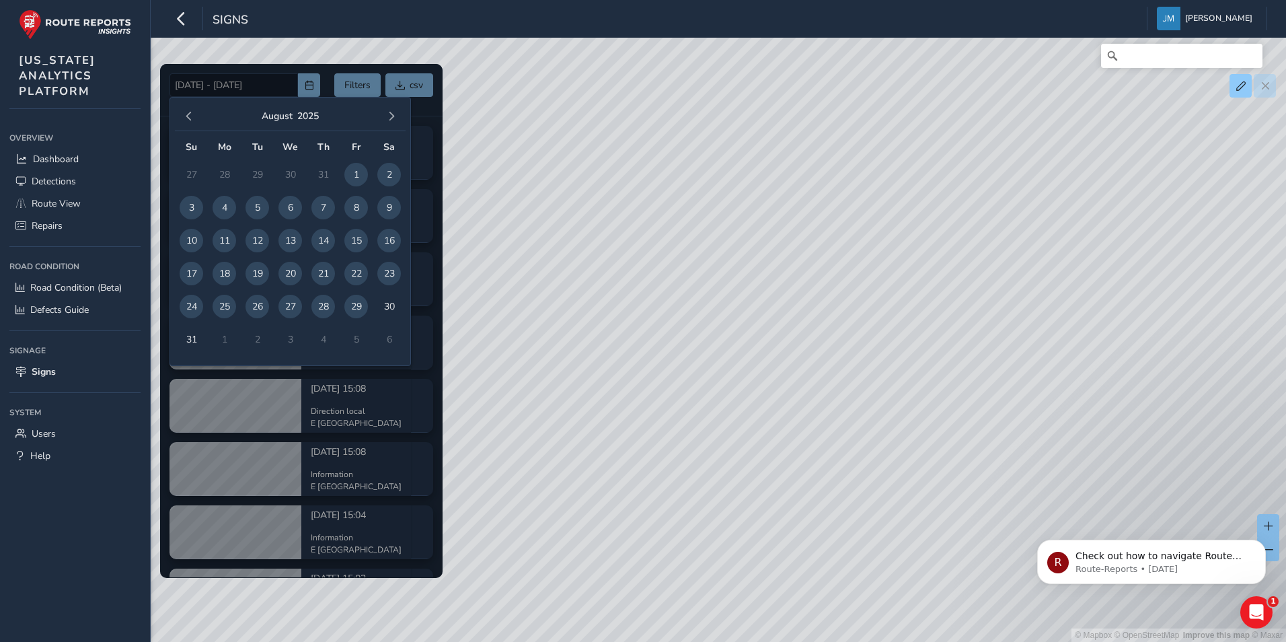
click at [635, 386] on div "© Mapbox © OpenStreetMap Improve this map © Maxar" at bounding box center [643, 321] width 1286 height 642
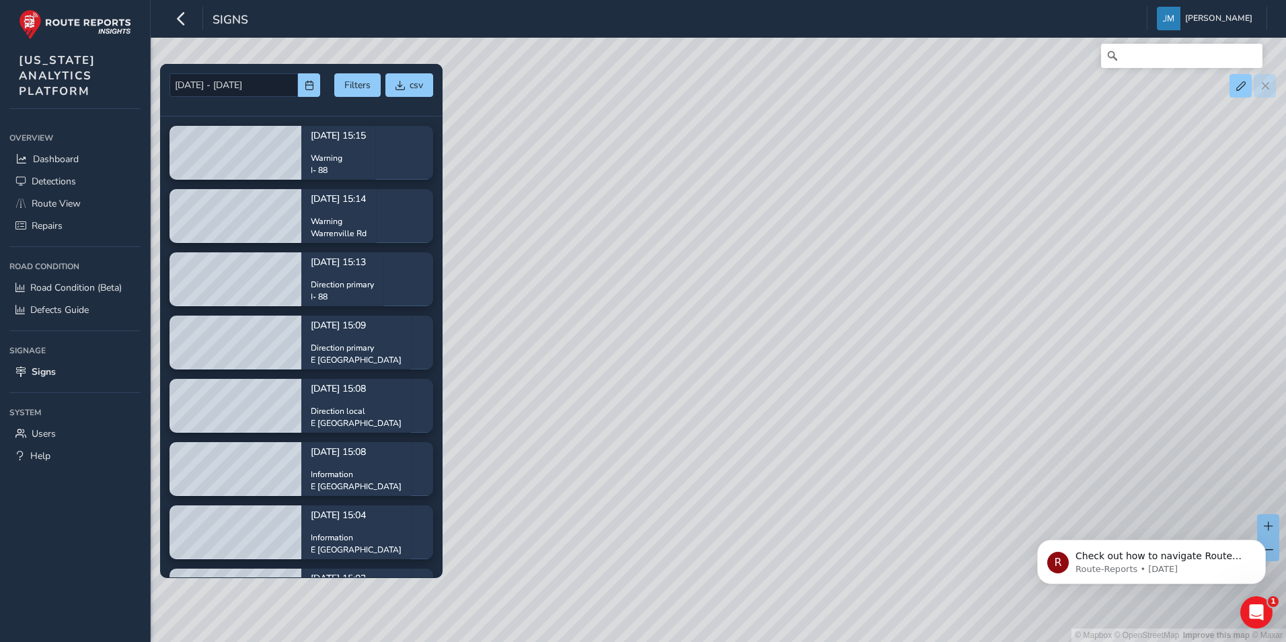
drag, startPoint x: 552, startPoint y: 330, endPoint x: 840, endPoint y: 342, distance: 288.2
click at [840, 342] on div "© Mapbox © OpenStreetMap Improve this map © Maxar" at bounding box center [643, 321] width 1286 height 642
click at [611, 311] on div "© Mapbox © OpenStreetMap Improve this map © Maxar" at bounding box center [643, 321] width 1286 height 642
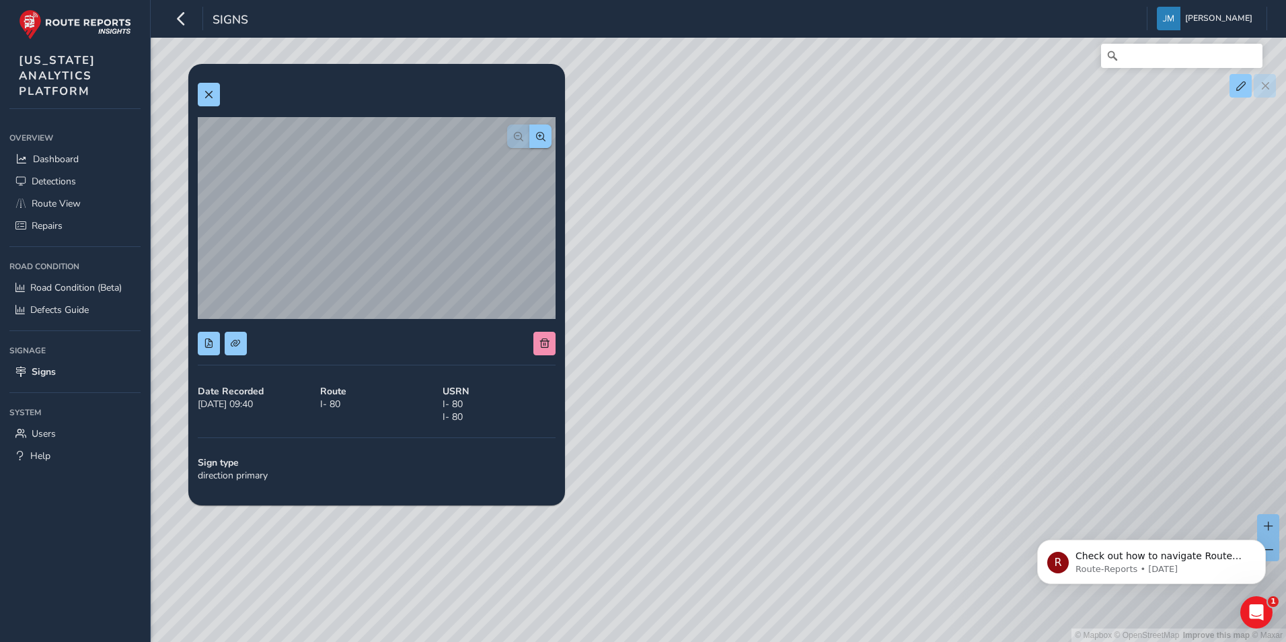
click at [741, 233] on div "© Mapbox © OpenStreetMap Improve this map © Maxar" at bounding box center [643, 321] width 1286 height 642
drag, startPoint x: 674, startPoint y: 249, endPoint x: 739, endPoint y: 263, distance: 66.8
click at [733, 246] on div "© Mapbox © OpenStreetMap Improve this map © Maxar" at bounding box center [643, 321] width 1286 height 642
click at [782, 303] on div "© Mapbox © OpenStreetMap Improve this map © Maxar" at bounding box center [643, 321] width 1286 height 642
drag, startPoint x: 727, startPoint y: 279, endPoint x: 1008, endPoint y: 250, distance: 283.4
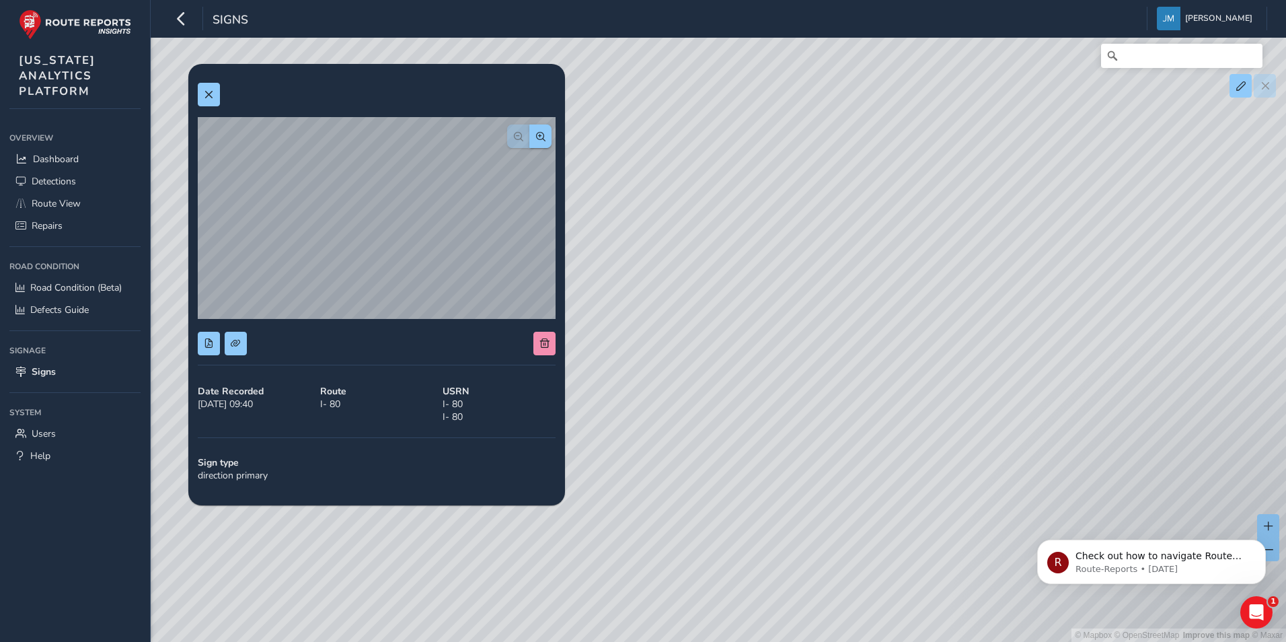
click at [1008, 250] on div "© Mapbox © OpenStreetMap Improve this map © Maxar" at bounding box center [643, 321] width 1286 height 642
drag, startPoint x: 799, startPoint y: 230, endPoint x: 884, endPoint y: 221, distance: 85.3
click at [884, 221] on div "© Mapbox © OpenStreetMap Improve this map © Maxar" at bounding box center [643, 321] width 1286 height 642
click at [760, 261] on div "© Mapbox © OpenStreetMap Improve this map © Maxar" at bounding box center [643, 321] width 1286 height 642
drag, startPoint x: 591, startPoint y: 217, endPoint x: 876, endPoint y: 183, distance: 287.3
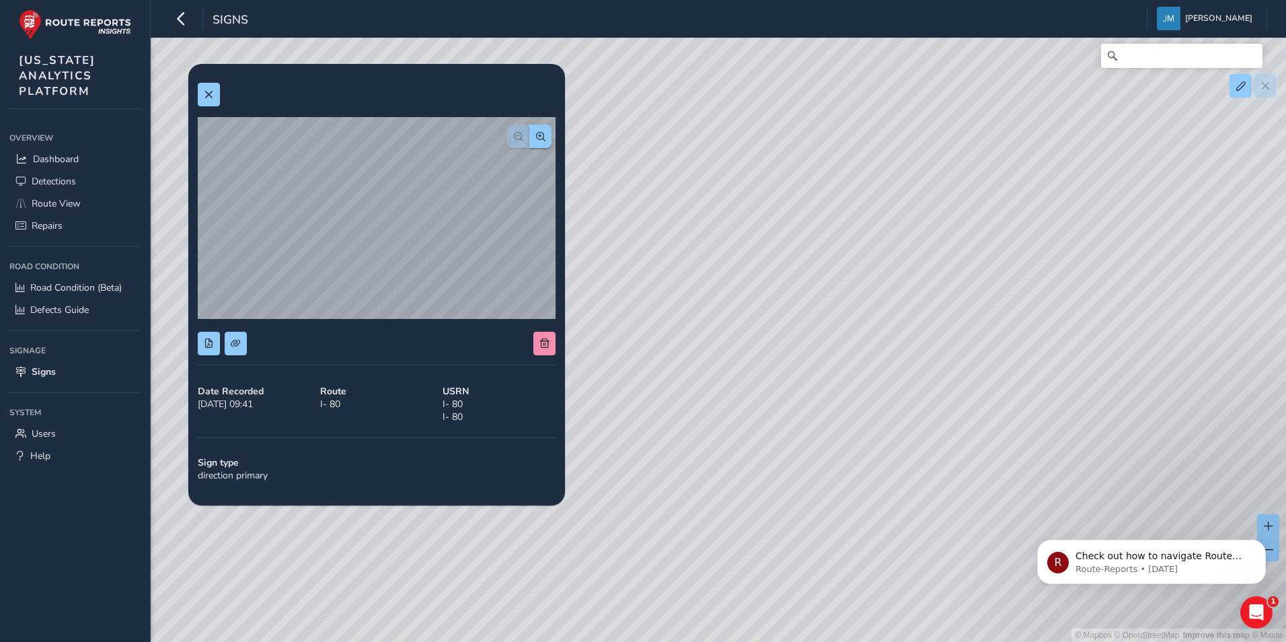
click at [876, 183] on div "© Mapbox © OpenStreetMap Improve this map © Maxar" at bounding box center [643, 321] width 1286 height 642
drag, startPoint x: 628, startPoint y: 295, endPoint x: 636, endPoint y: 289, distance: 10.1
click at [661, 278] on div "© Mapbox © OpenStreetMap Improve this map © Maxar" at bounding box center [643, 321] width 1286 height 642
drag, startPoint x: 636, startPoint y: 225, endPoint x: 930, endPoint y: 200, distance: 294.4
click at [930, 200] on div "© Mapbox © OpenStreetMap Improve this map © Maxar" at bounding box center [643, 321] width 1286 height 642
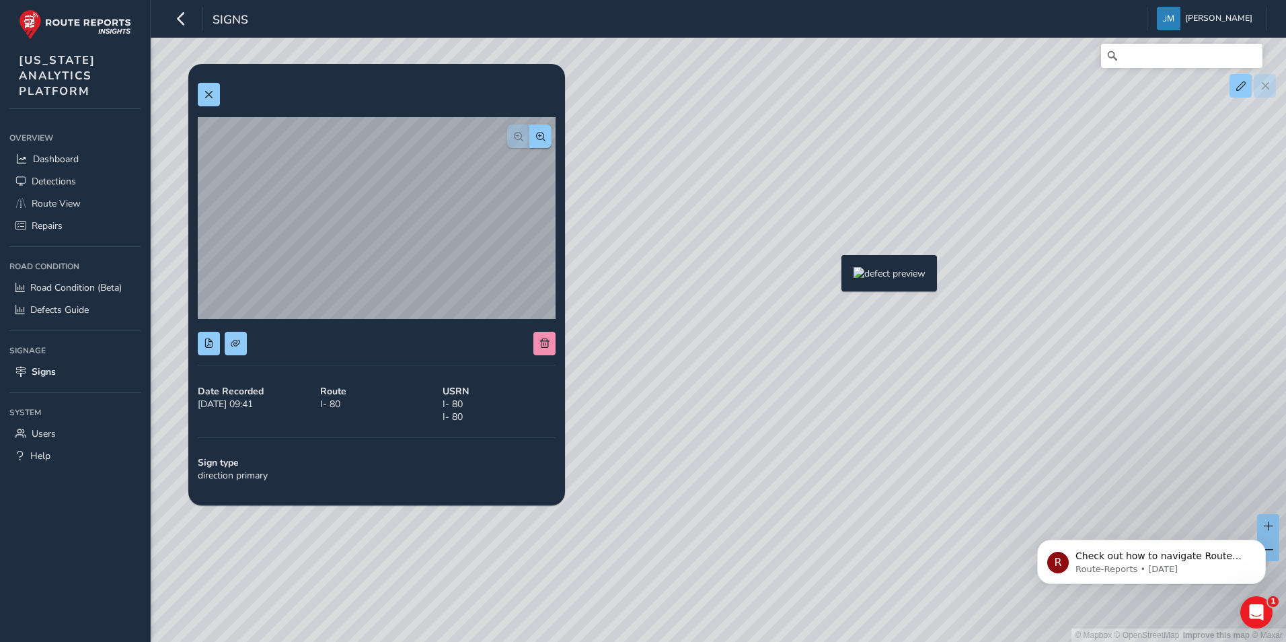
click at [833, 276] on div "© Mapbox © OpenStreetMap Improve this map © Maxar" at bounding box center [643, 321] width 1286 height 642
drag, startPoint x: 666, startPoint y: 278, endPoint x: 805, endPoint y: 255, distance: 140.5
click at [805, 255] on div "© Mapbox © OpenStreetMap Improve this map © Maxar" at bounding box center [643, 321] width 1286 height 642
click at [718, 322] on div "© Mapbox © OpenStreetMap Improve this map © Maxar" at bounding box center [643, 321] width 1286 height 642
drag, startPoint x: 635, startPoint y: 213, endPoint x: 780, endPoint y: 241, distance: 148.2
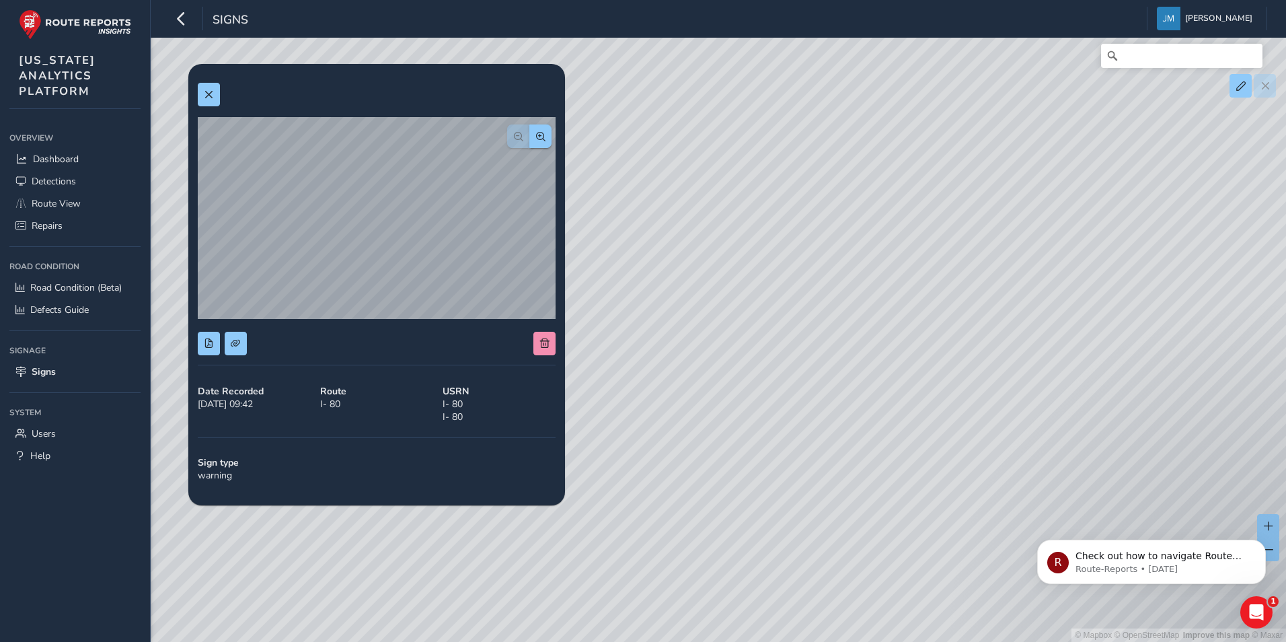
click at [780, 241] on div "© Mapbox © OpenStreetMap Improve this map © Maxar" at bounding box center [643, 321] width 1286 height 642
drag, startPoint x: 725, startPoint y: 289, endPoint x: 1110, endPoint y: 273, distance: 385.1
click at [1110, 273] on div "© Mapbox © OpenStreetMap Improve this map © Maxar" at bounding box center [643, 321] width 1286 height 642
drag, startPoint x: 718, startPoint y: 288, endPoint x: 815, endPoint y: 275, distance: 97.0
click at [815, 275] on div "© Mapbox © OpenStreetMap Improve this map © Maxar" at bounding box center [643, 321] width 1286 height 642
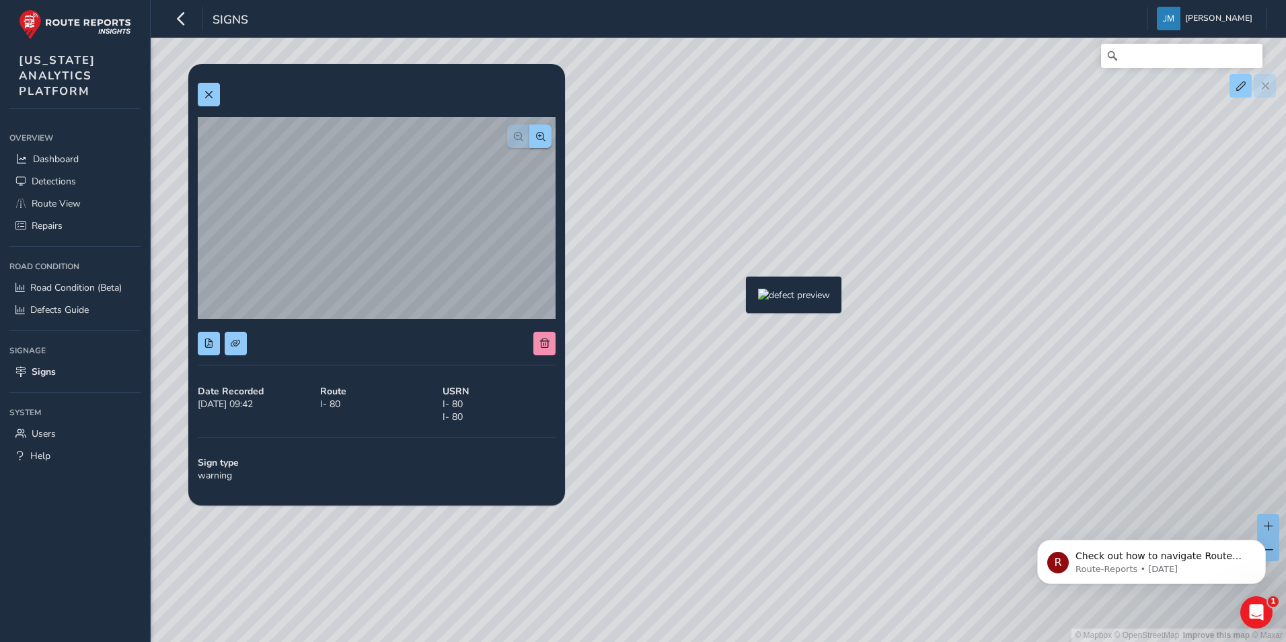
click at [738, 298] on div "© Mapbox © OpenStreetMap Improve this map © Maxar" at bounding box center [643, 321] width 1286 height 642
drag, startPoint x: 694, startPoint y: 264, endPoint x: 990, endPoint y: 248, distance: 296.5
click at [993, 246] on div "© Mapbox © OpenStreetMap Improve this map © Maxar" at bounding box center [643, 321] width 1286 height 642
drag, startPoint x: 720, startPoint y: 242, endPoint x: 1076, endPoint y: 257, distance: 356.2
click at [1076, 256] on div "© Mapbox © OpenStreetMap Improve this map © Maxar" at bounding box center [643, 321] width 1286 height 642
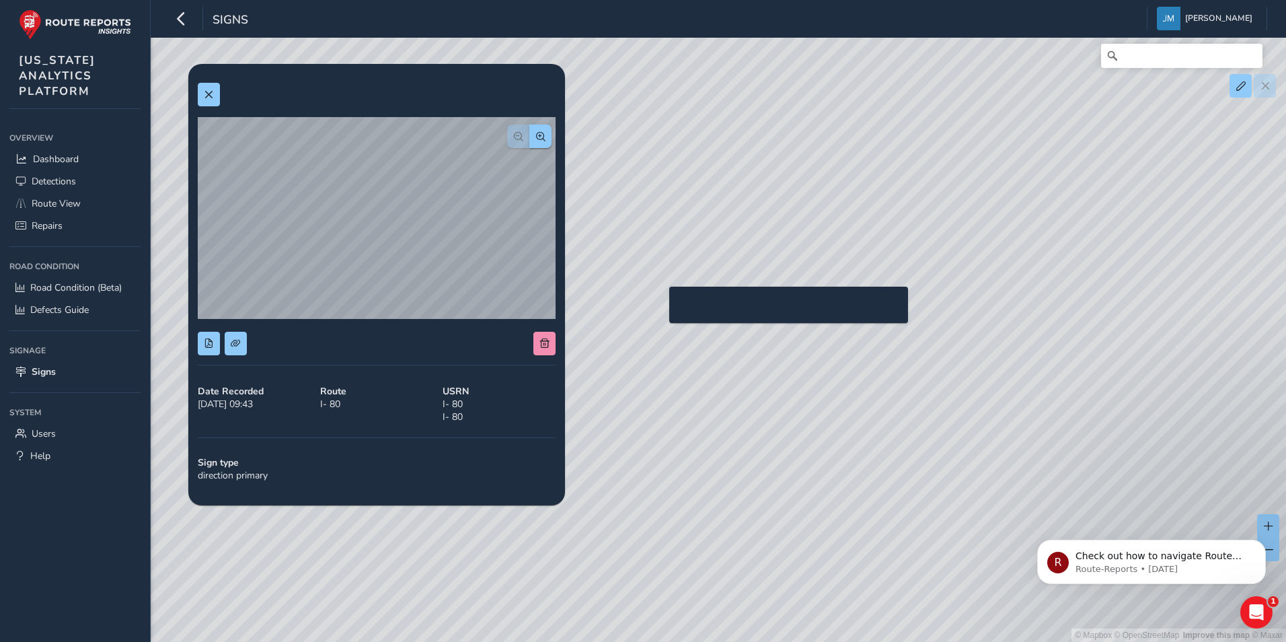
click at [661, 308] on div "© Mapbox © OpenStreetMap Improve this map © Maxar" at bounding box center [643, 321] width 1286 height 642
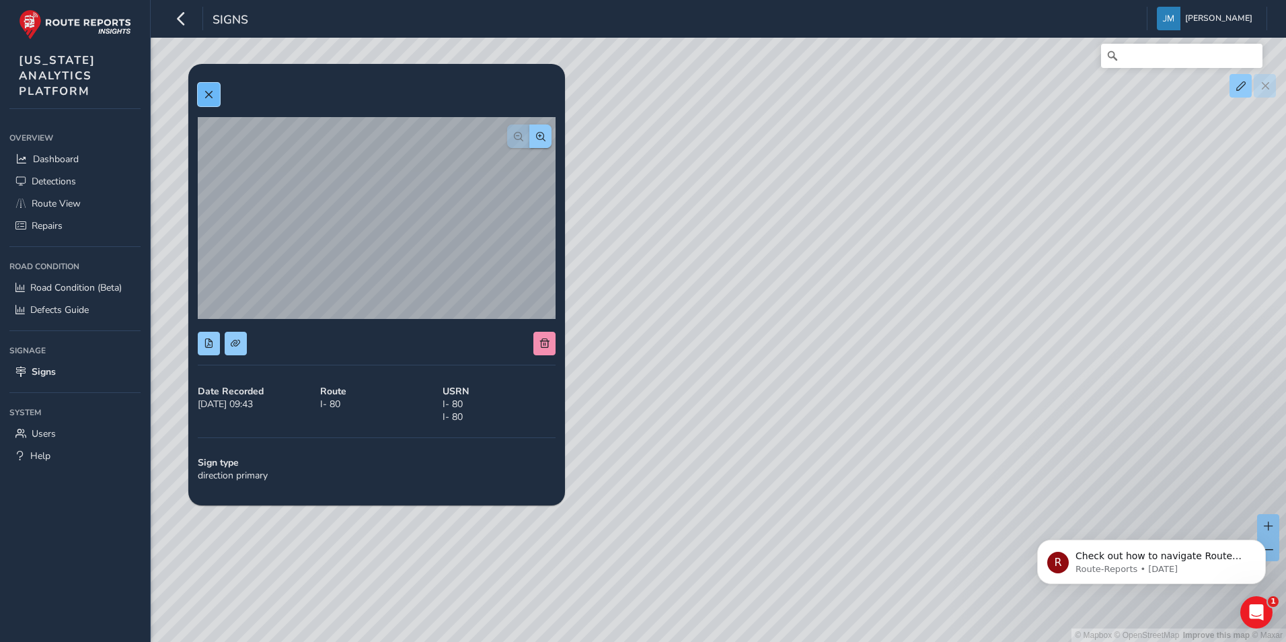
click at [211, 92] on span at bounding box center [208, 94] width 9 height 9
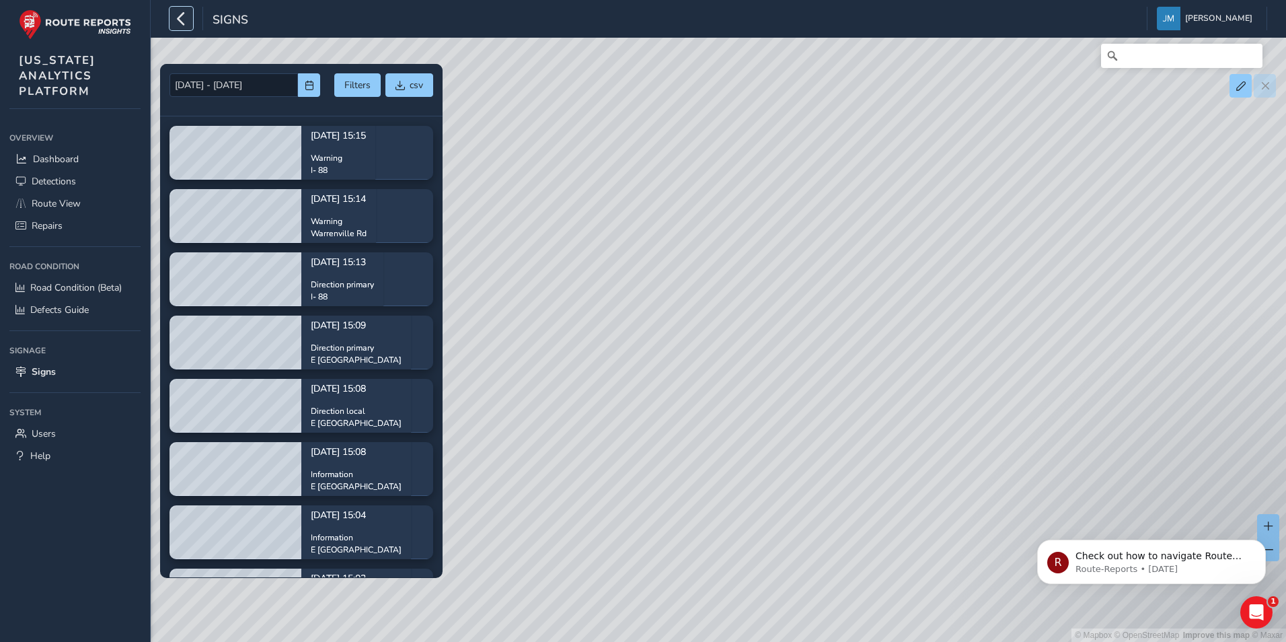
click at [176, 16] on icon "button" at bounding box center [181, 19] width 14 height 24
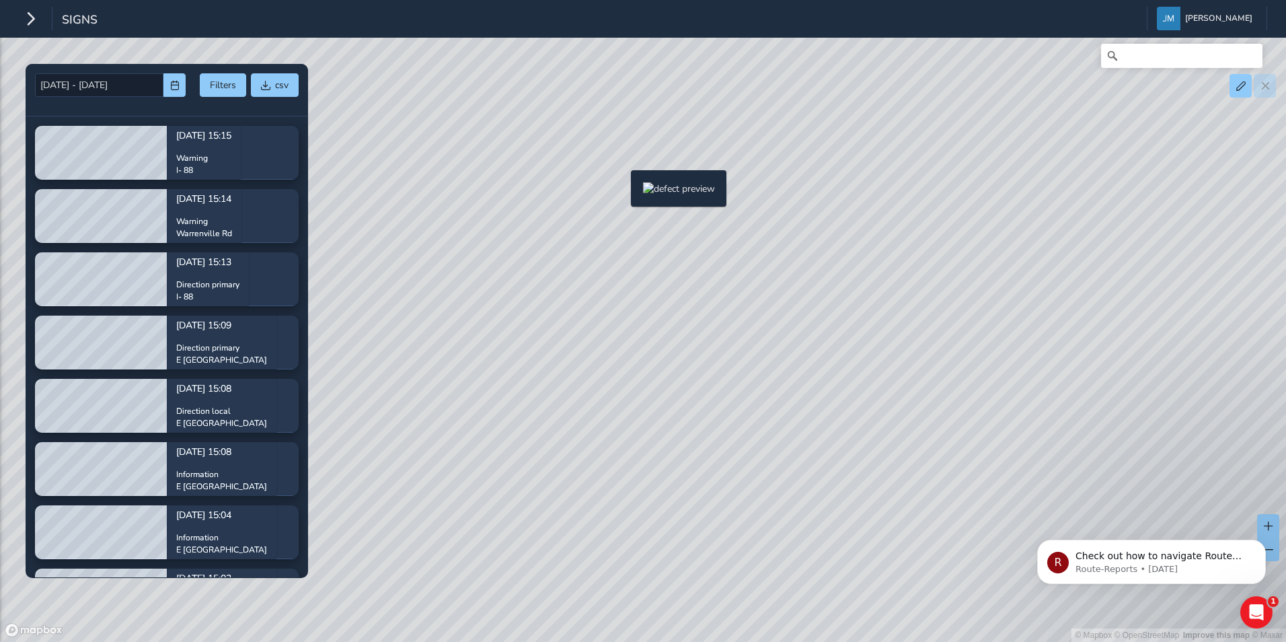
click at [623, 192] on div "© Mapbox © OpenStreetMap Improve this map © Maxar" at bounding box center [643, 321] width 1286 height 642
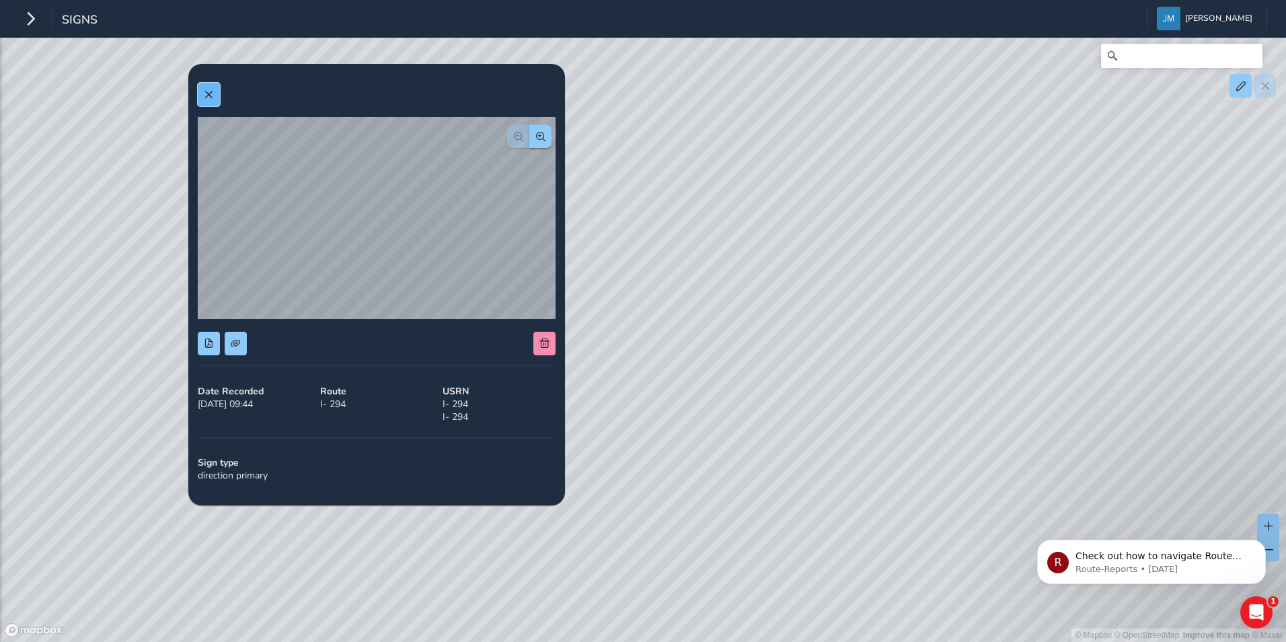
click at [219, 96] on button at bounding box center [209, 95] width 22 height 24
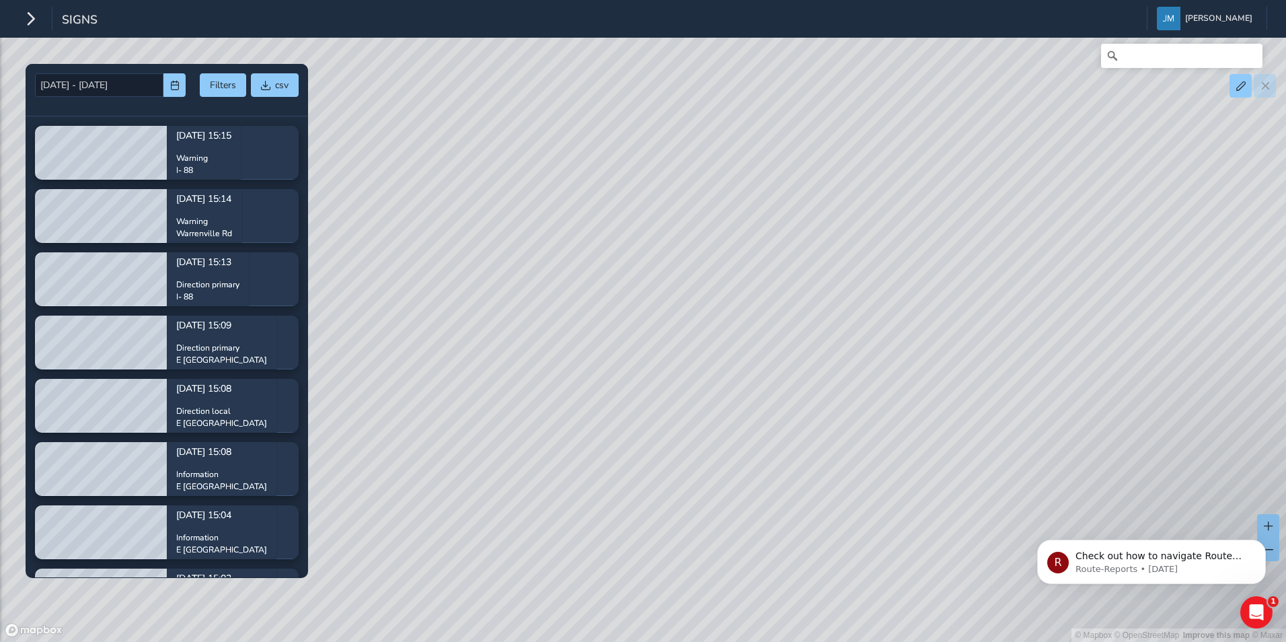
drag, startPoint x: 722, startPoint y: 242, endPoint x: 697, endPoint y: 392, distance: 152.1
click at [697, 392] on div "© Mapbox © OpenStreetMap Improve this map © Maxar" at bounding box center [643, 321] width 1286 height 642
drag, startPoint x: 704, startPoint y: 270, endPoint x: 607, endPoint y: 322, distance: 110.1
click at [607, 322] on div "© Mapbox © OpenStreetMap Improve this map © Maxar" at bounding box center [643, 321] width 1286 height 642
click at [652, 374] on div "© Mapbox © OpenStreetMap Improve this map © Maxar" at bounding box center [643, 321] width 1286 height 642
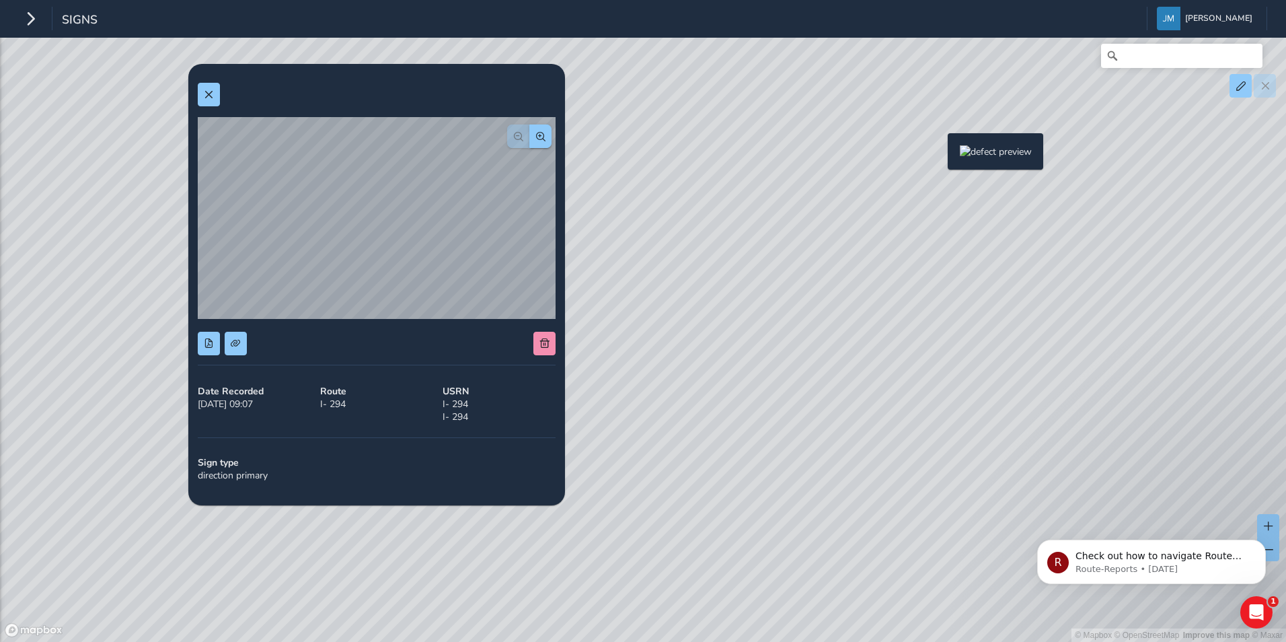
click at [940, 155] on div "© Mapbox © OpenStreetMap Improve this map © Maxar" at bounding box center [643, 321] width 1286 height 642
click at [38, 32] on div "Signs Jennifer Magnabosco Colour Scheme: Dark Dim Light Logout" at bounding box center [643, 19] width 1286 height 38
click at [30, 22] on icon "button" at bounding box center [31, 19] width 14 height 24
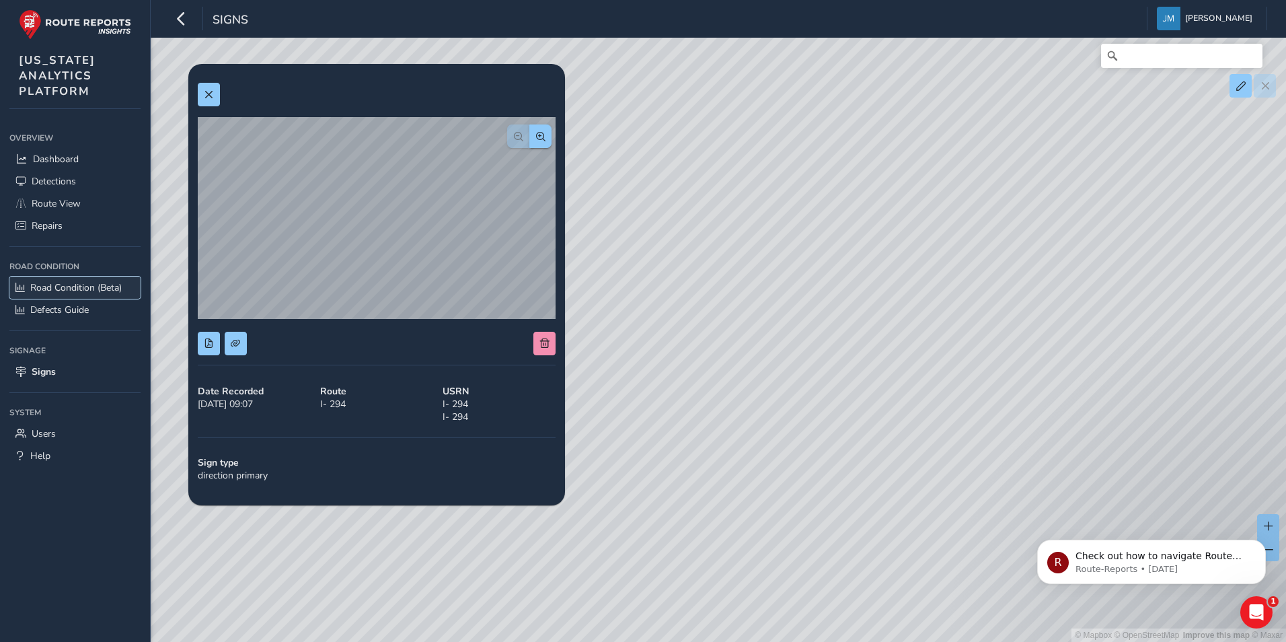
click at [73, 289] on span "Road Condition (Beta)" at bounding box center [75, 287] width 91 height 13
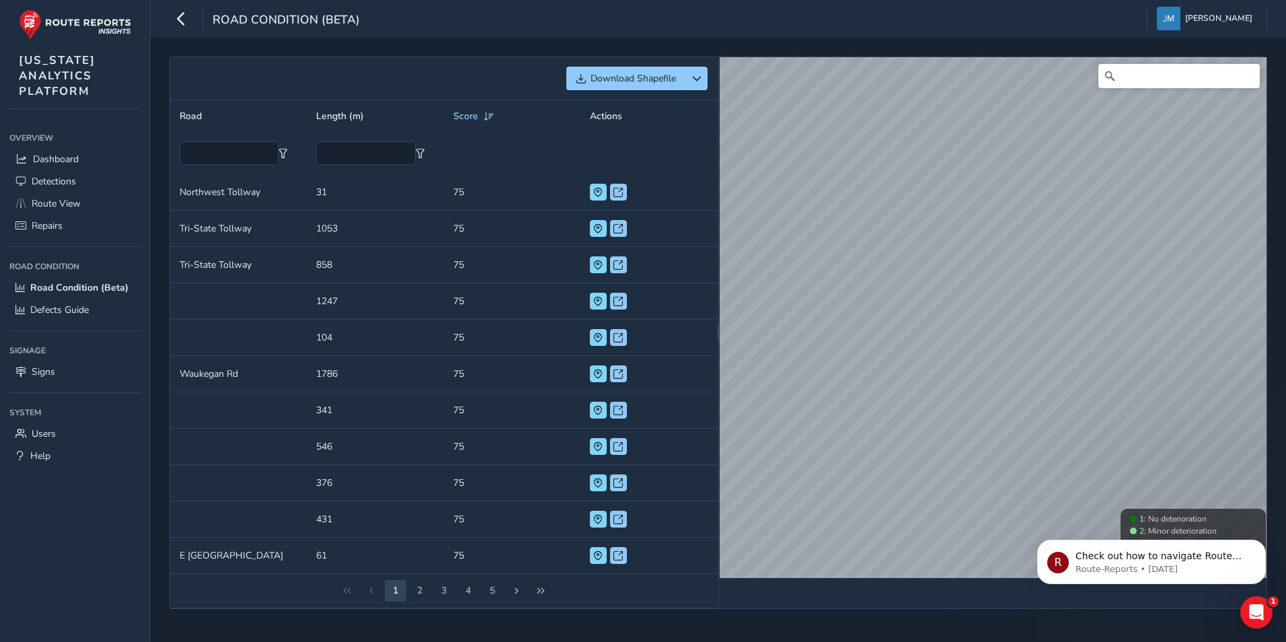
click at [329, 228] on td "Length (m) 1053" at bounding box center [375, 229] width 137 height 36
drag, startPoint x: 311, startPoint y: 227, endPoint x: 348, endPoint y: 223, distance: 37.9
click at [348, 223] on td "Length (m) 1053" at bounding box center [375, 229] width 137 height 36
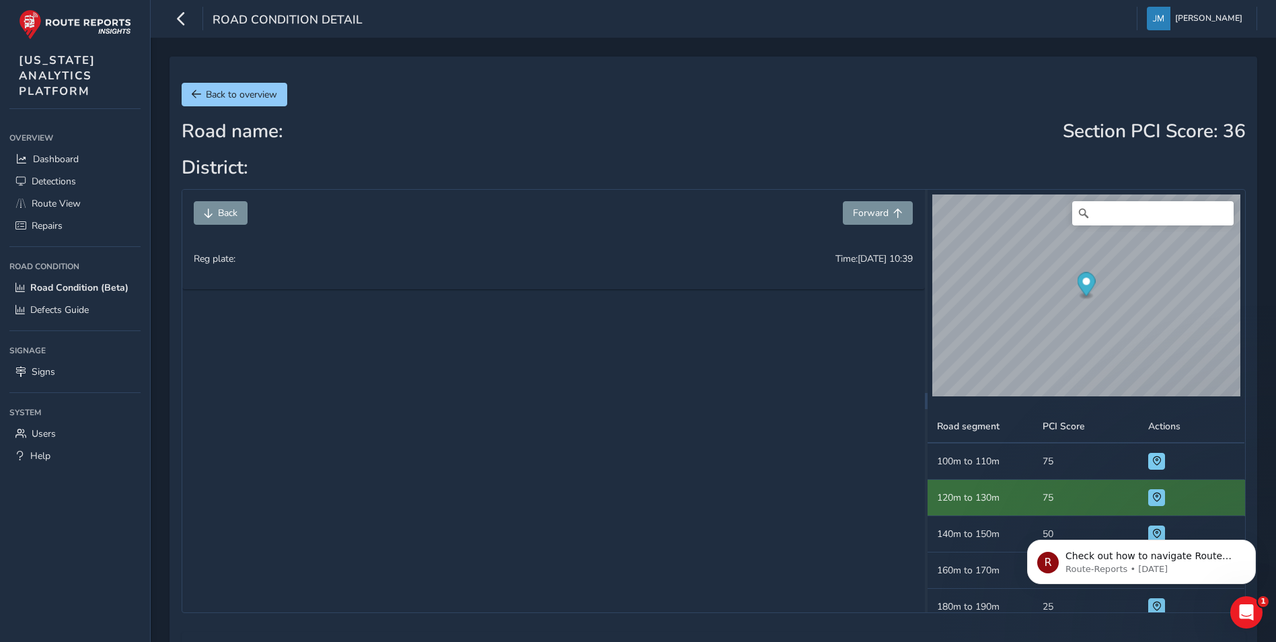
scroll to position [202, 0]
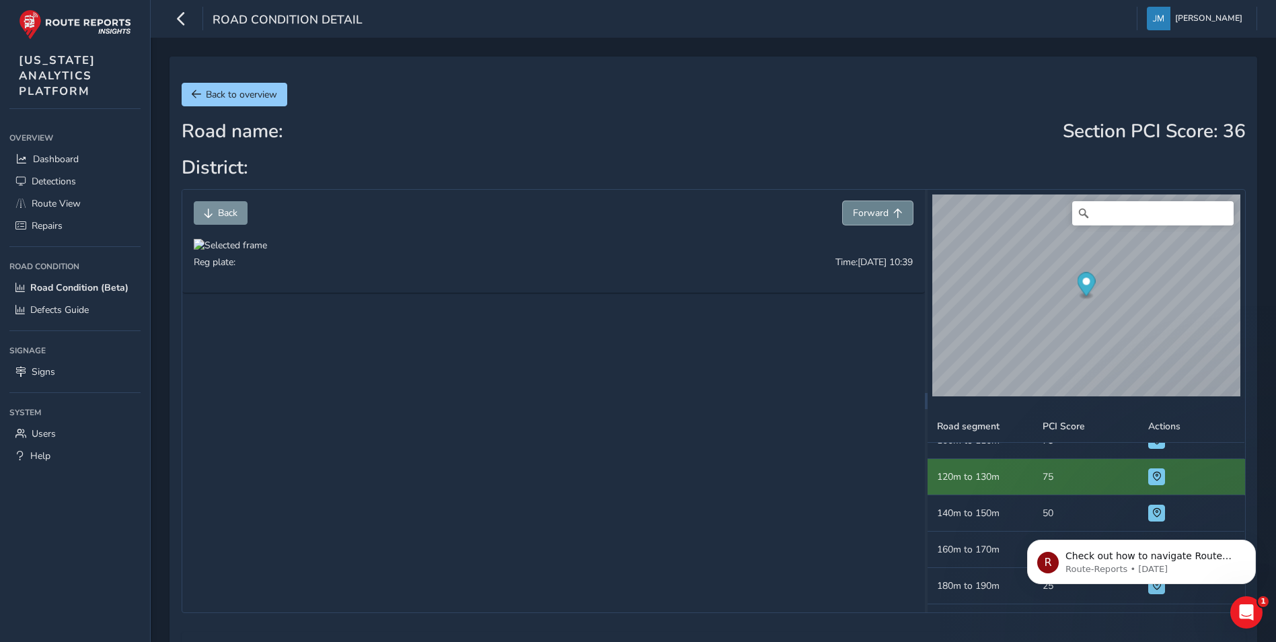
click at [883, 207] on span "Forward" at bounding box center [871, 213] width 36 height 13
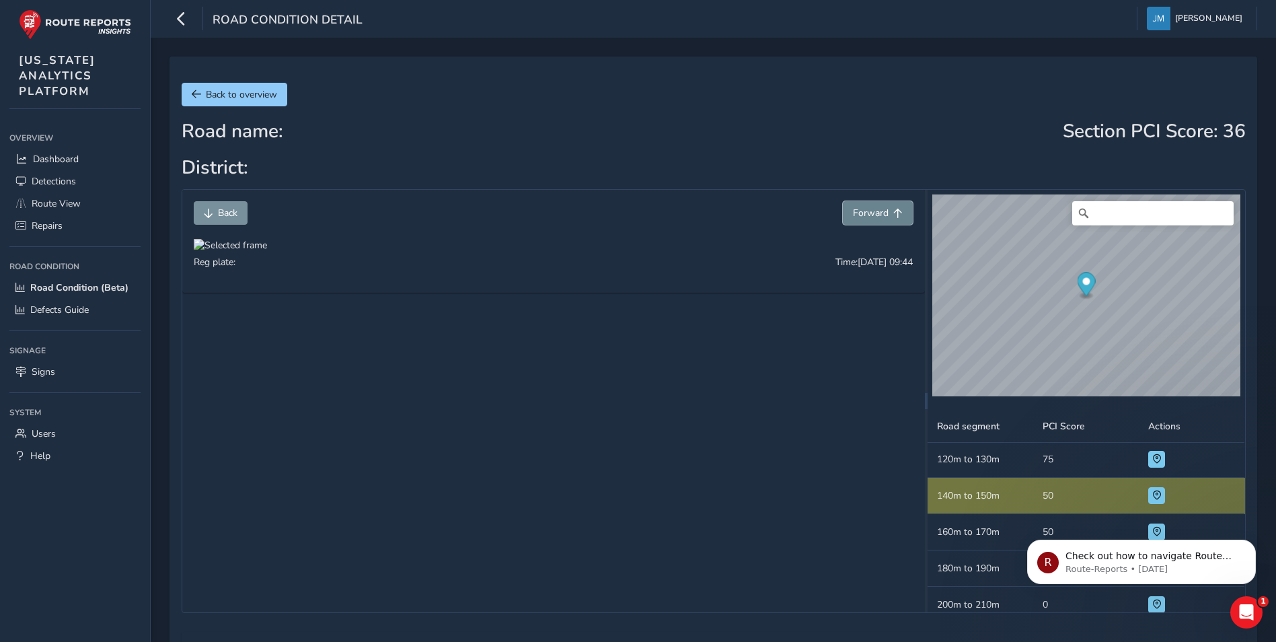
click at [883, 207] on span "Forward" at bounding box center [871, 213] width 36 height 13
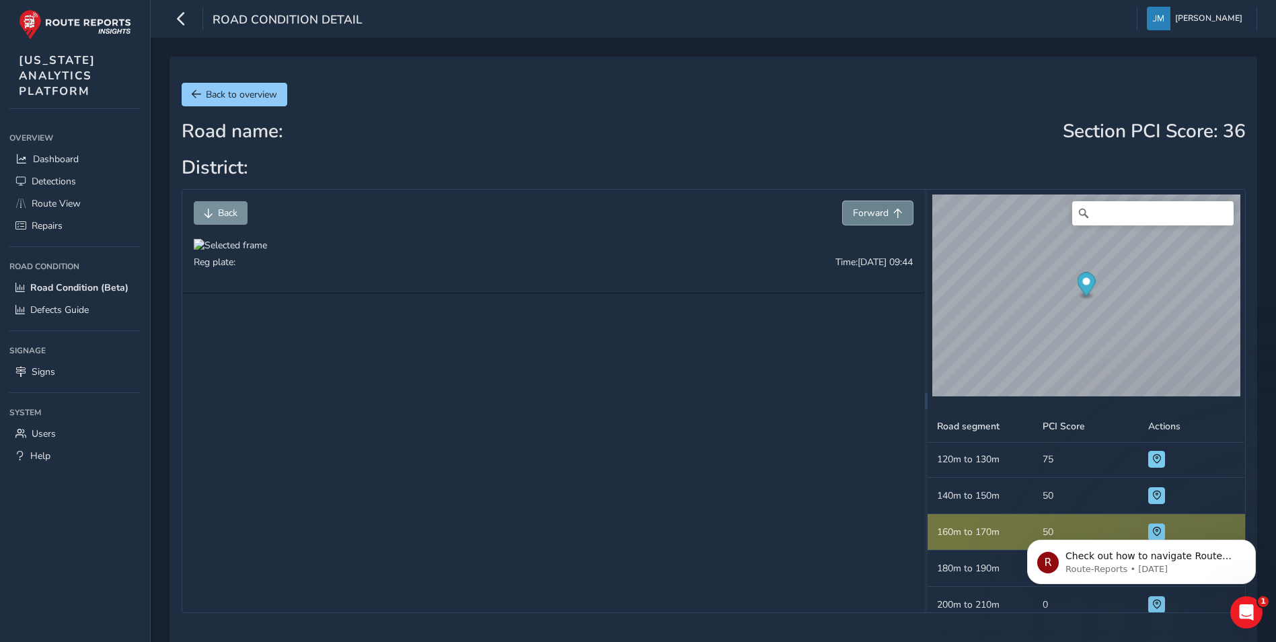
scroll to position [256, 0]
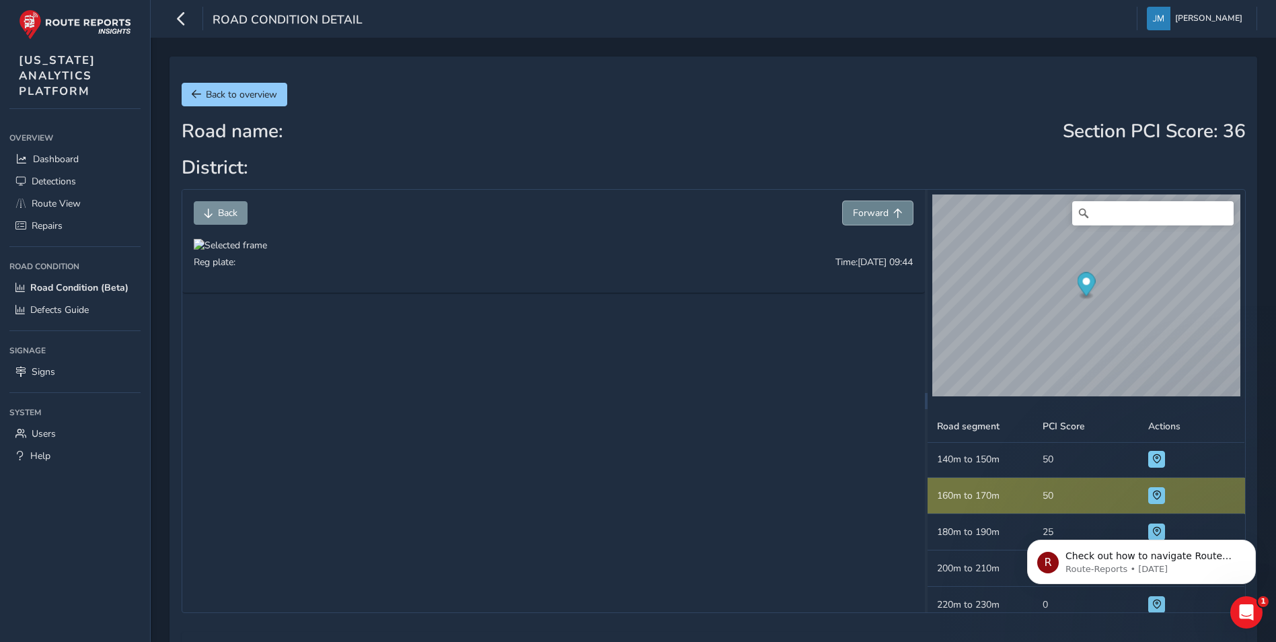
click at [883, 207] on span "Forward" at bounding box center [871, 213] width 36 height 13
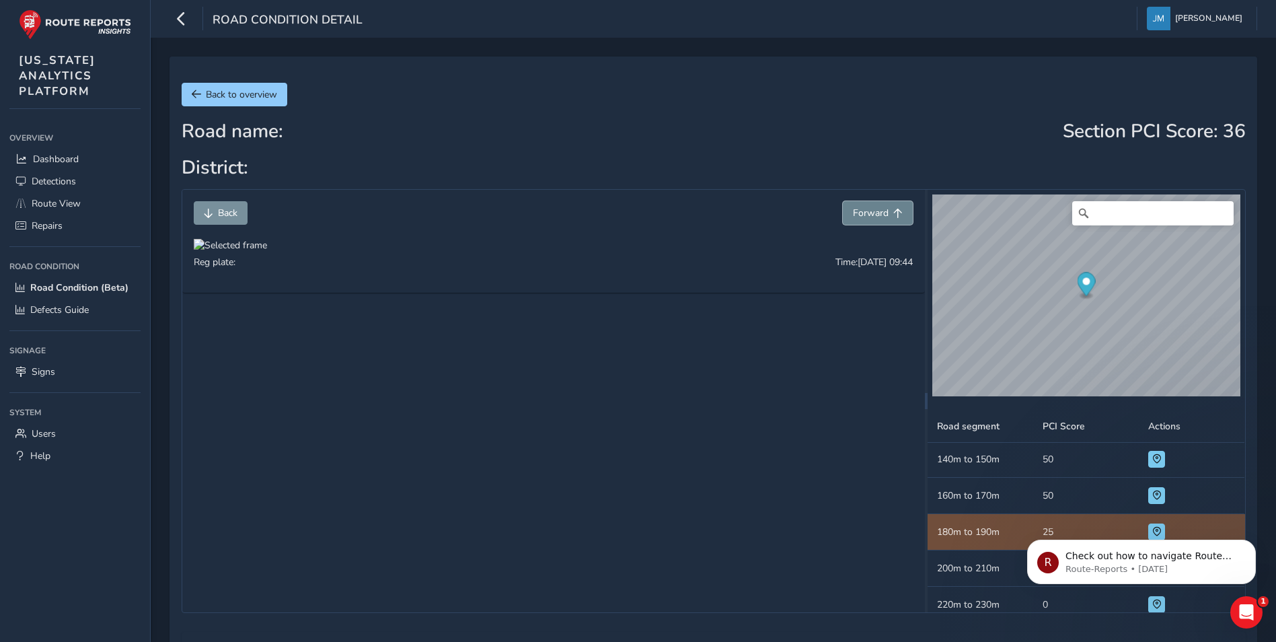
scroll to position [292, 0]
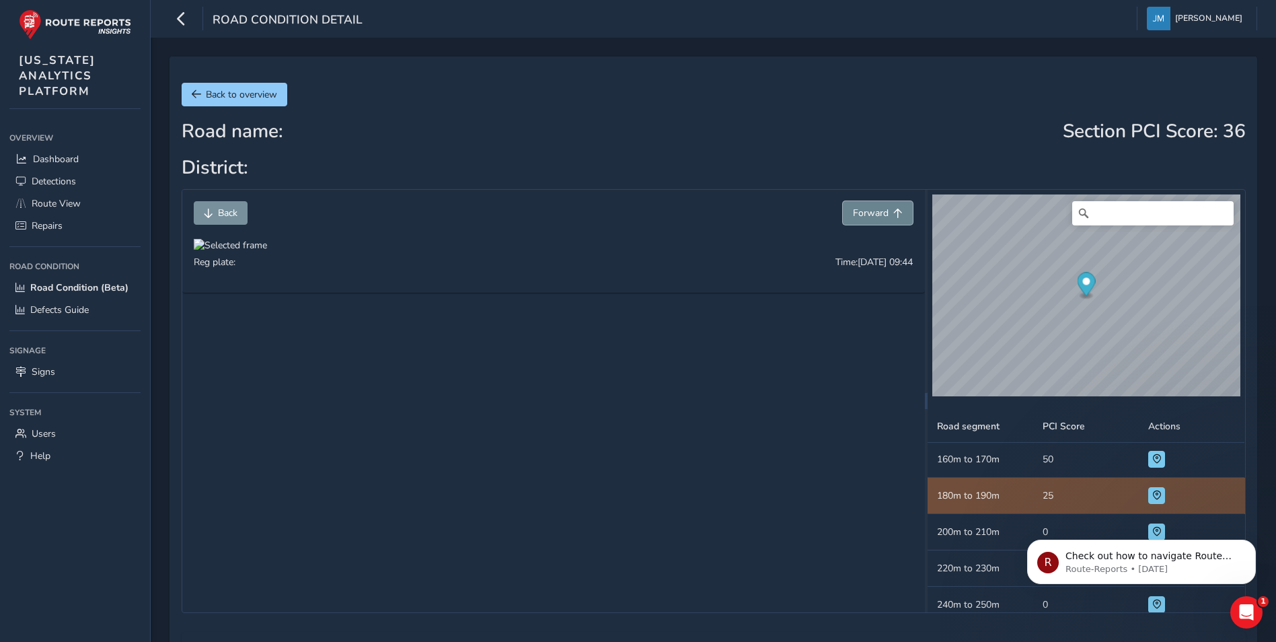
click at [883, 207] on span "Forward" at bounding box center [871, 213] width 36 height 13
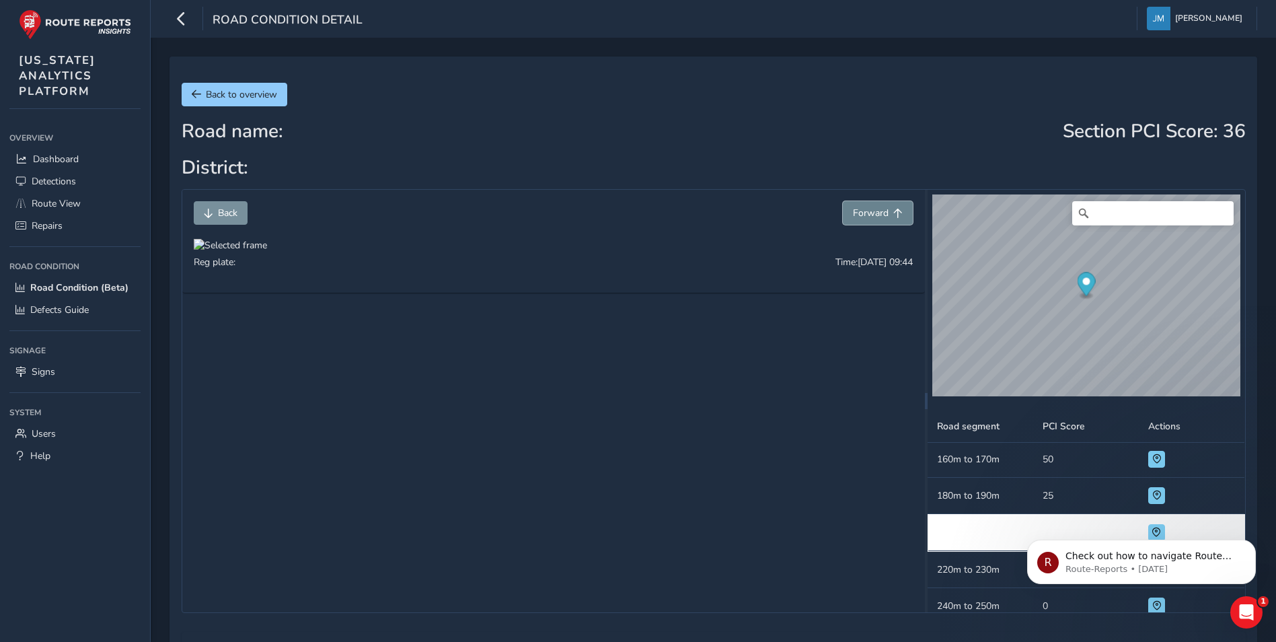
scroll to position [328, 0]
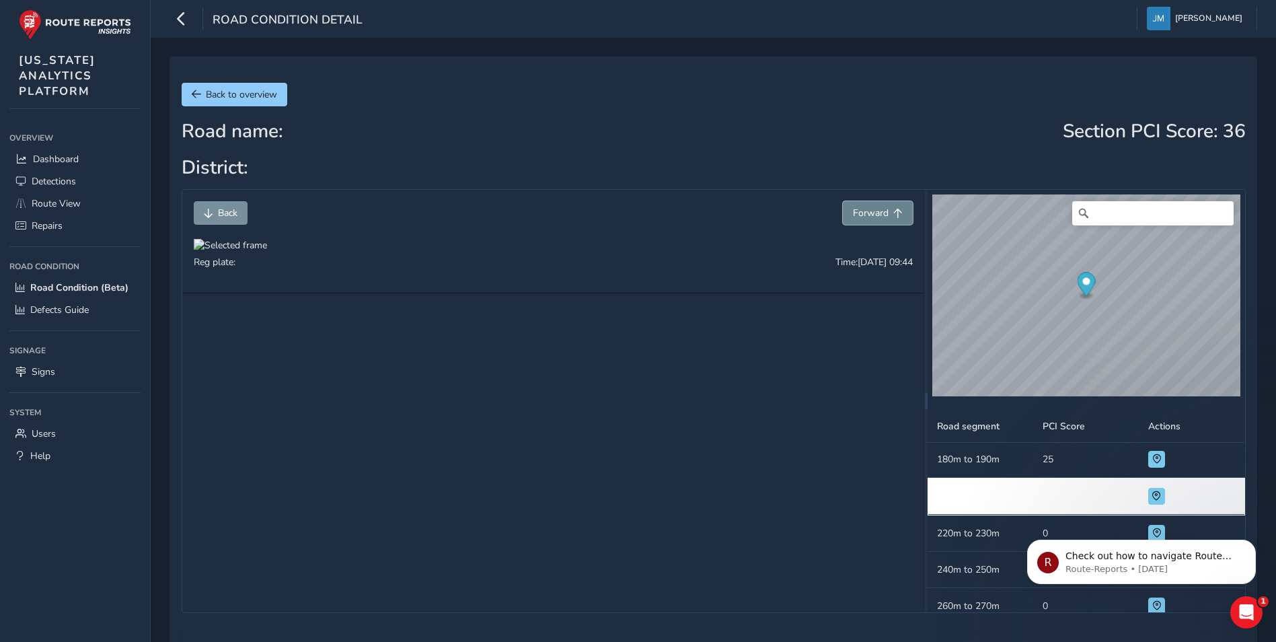
click at [883, 207] on span "Forward" at bounding box center [871, 213] width 36 height 13
click at [877, 207] on span "Forward" at bounding box center [871, 213] width 36 height 13
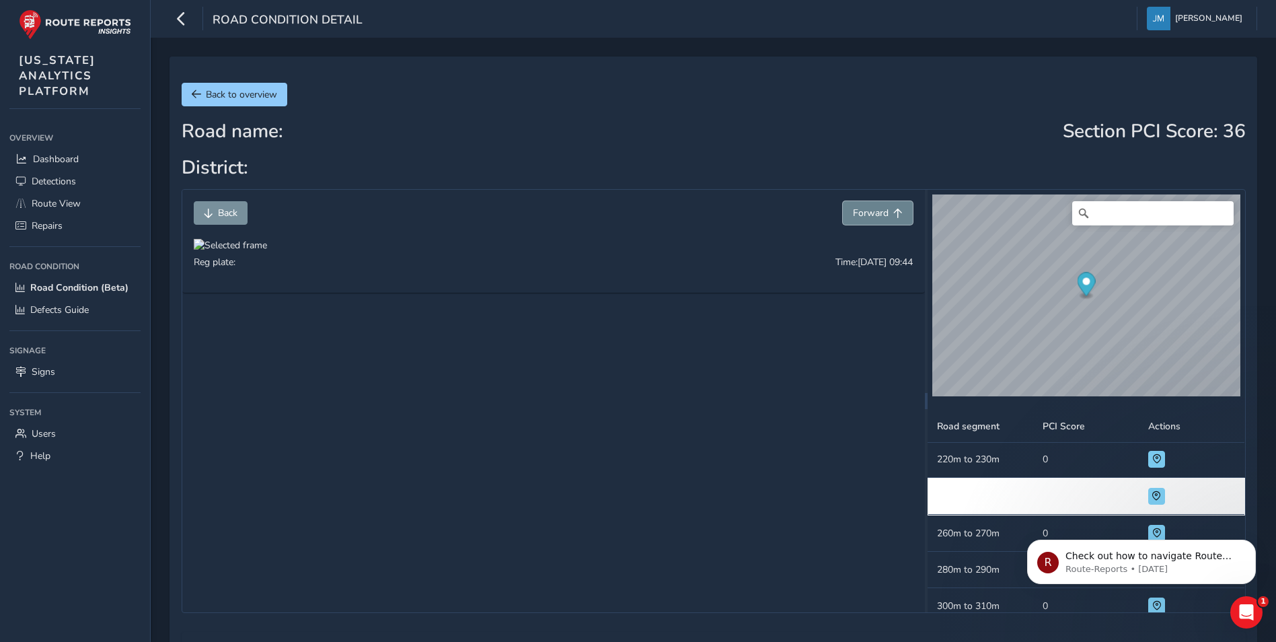
click at [877, 207] on span "Forward" at bounding box center [871, 213] width 36 height 13
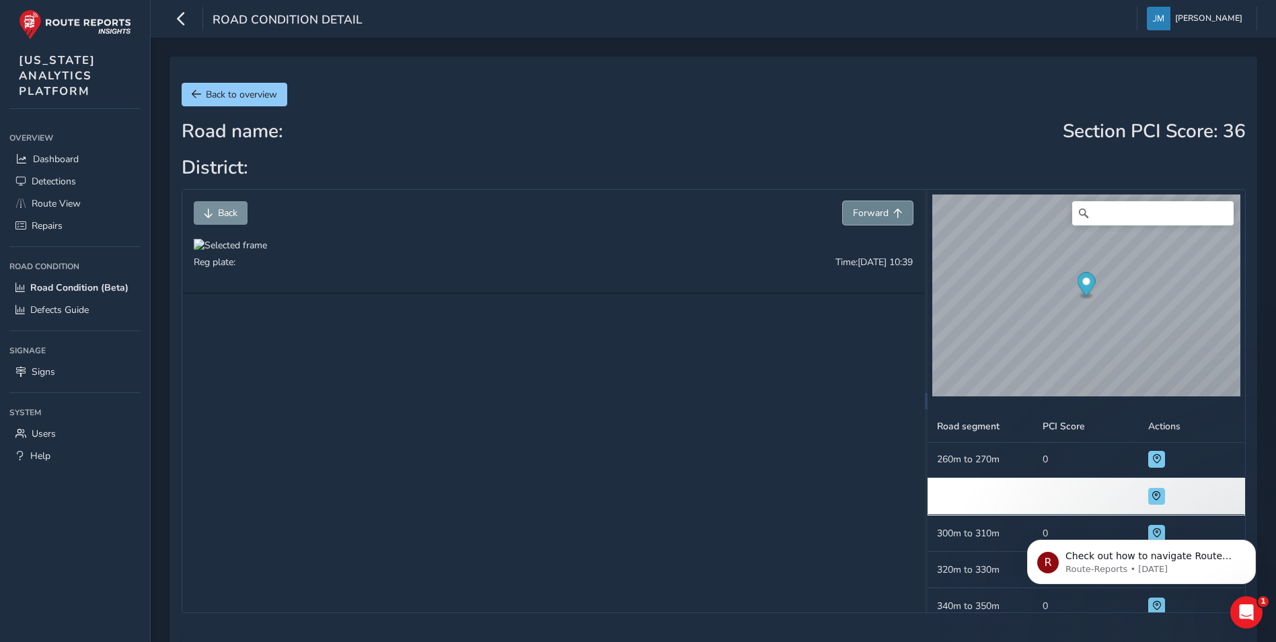
click at [891, 213] on button "Forward" at bounding box center [878, 213] width 70 height 24
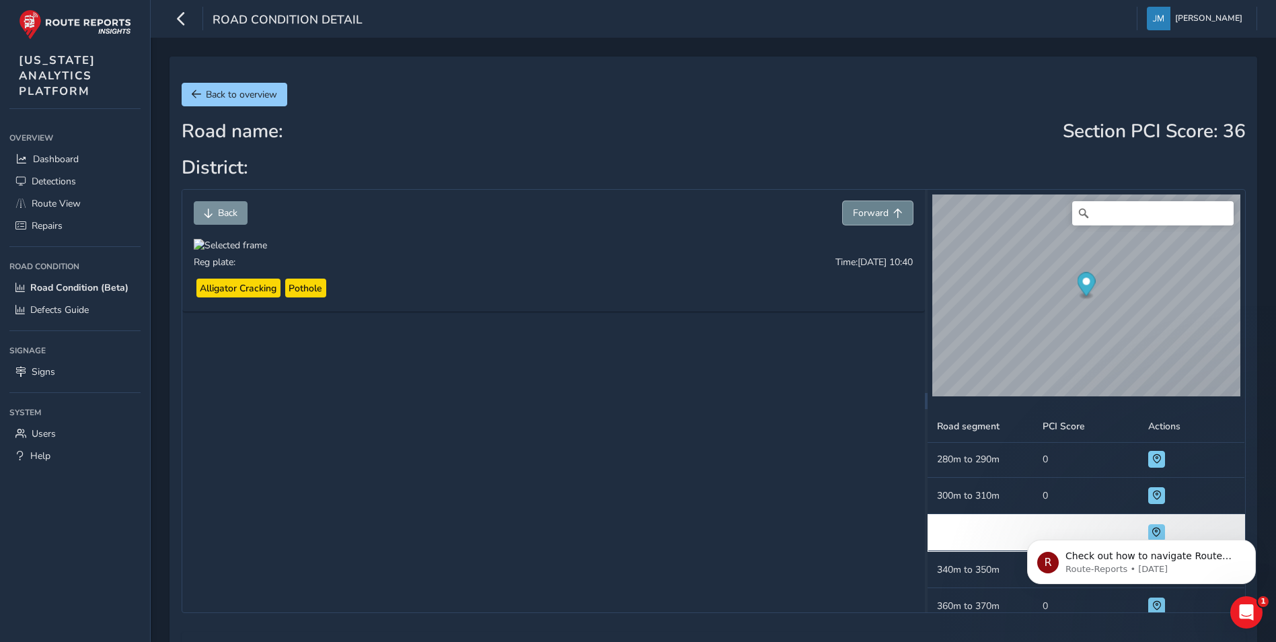
scroll to position [546, 0]
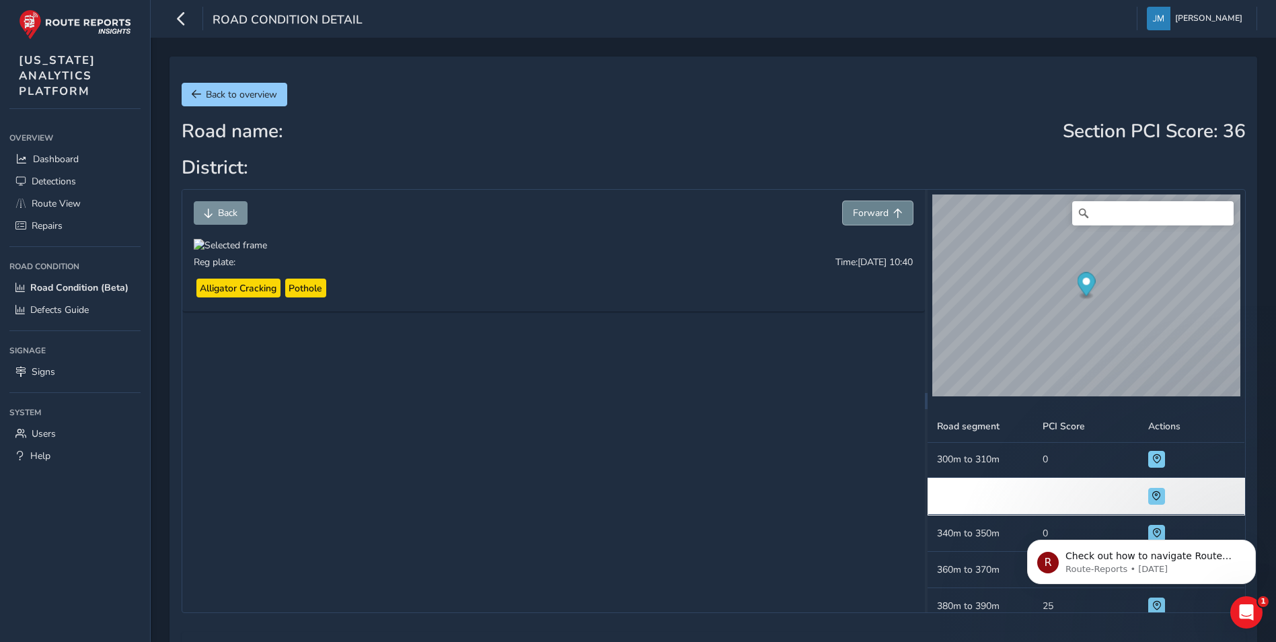
click at [891, 213] on button "Forward" at bounding box center [878, 213] width 70 height 24
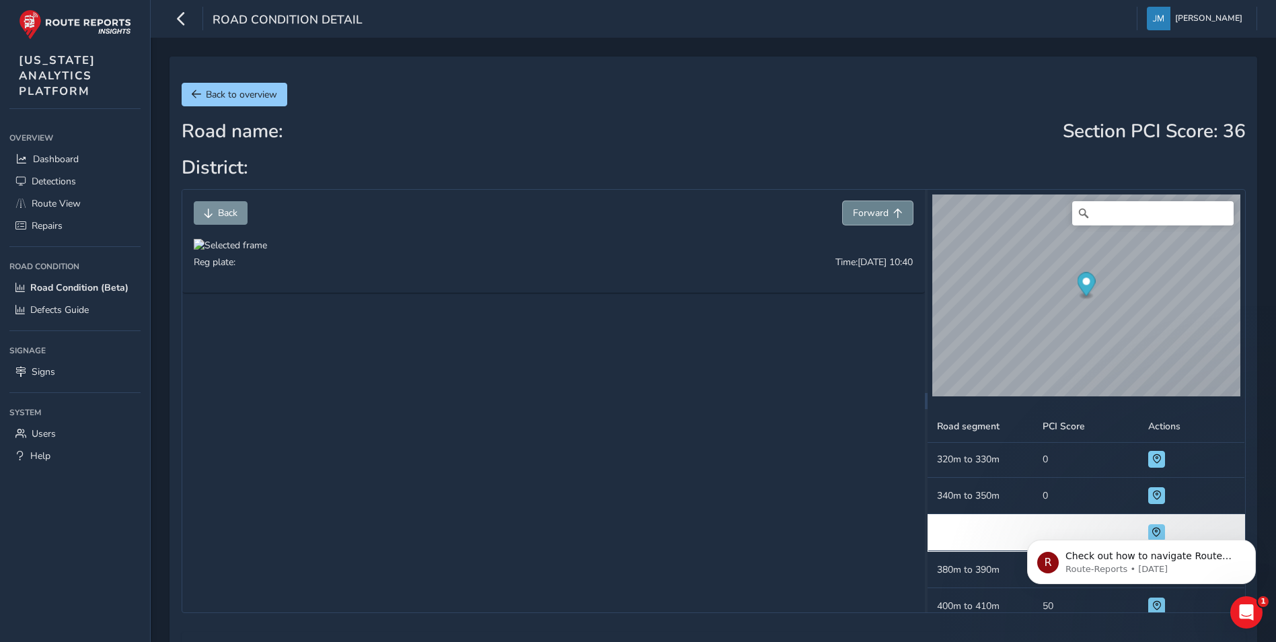
scroll to position [619, 0]
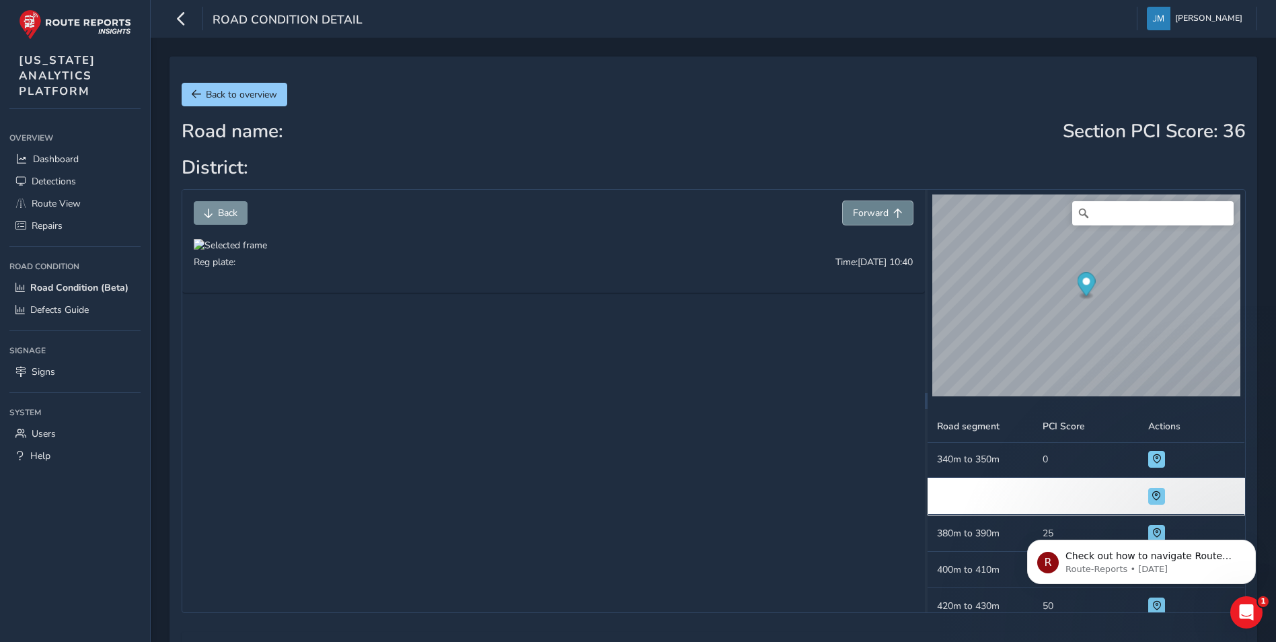
click at [891, 213] on button "Forward" at bounding box center [878, 213] width 70 height 24
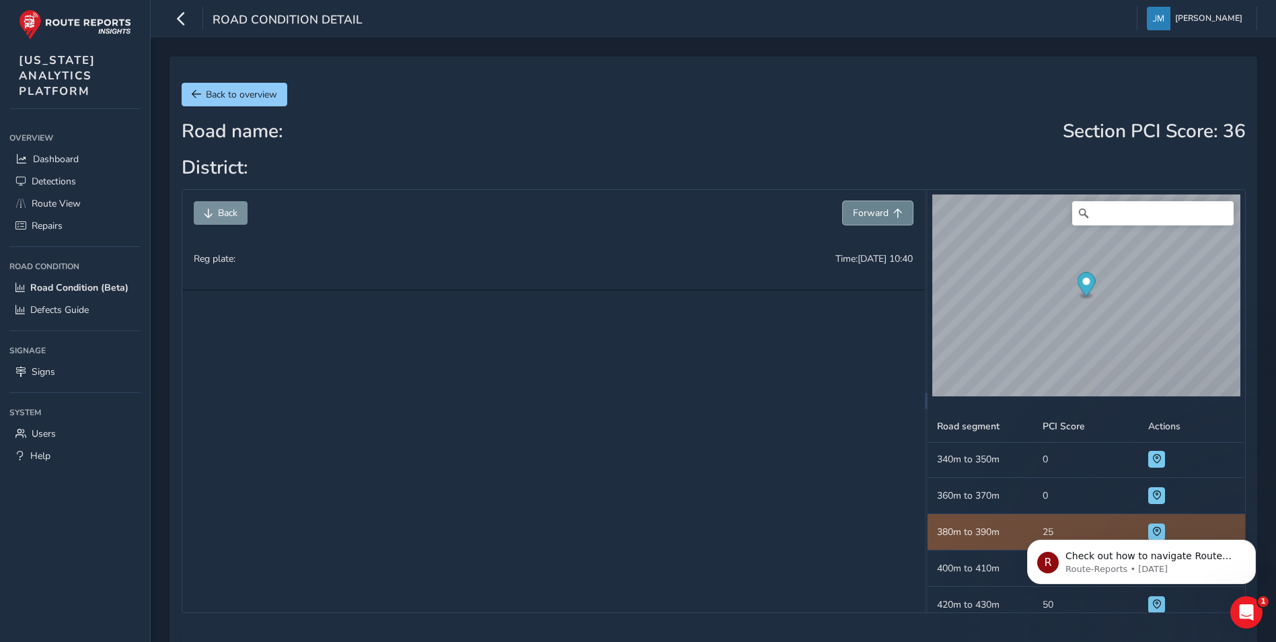
scroll to position [655, 0]
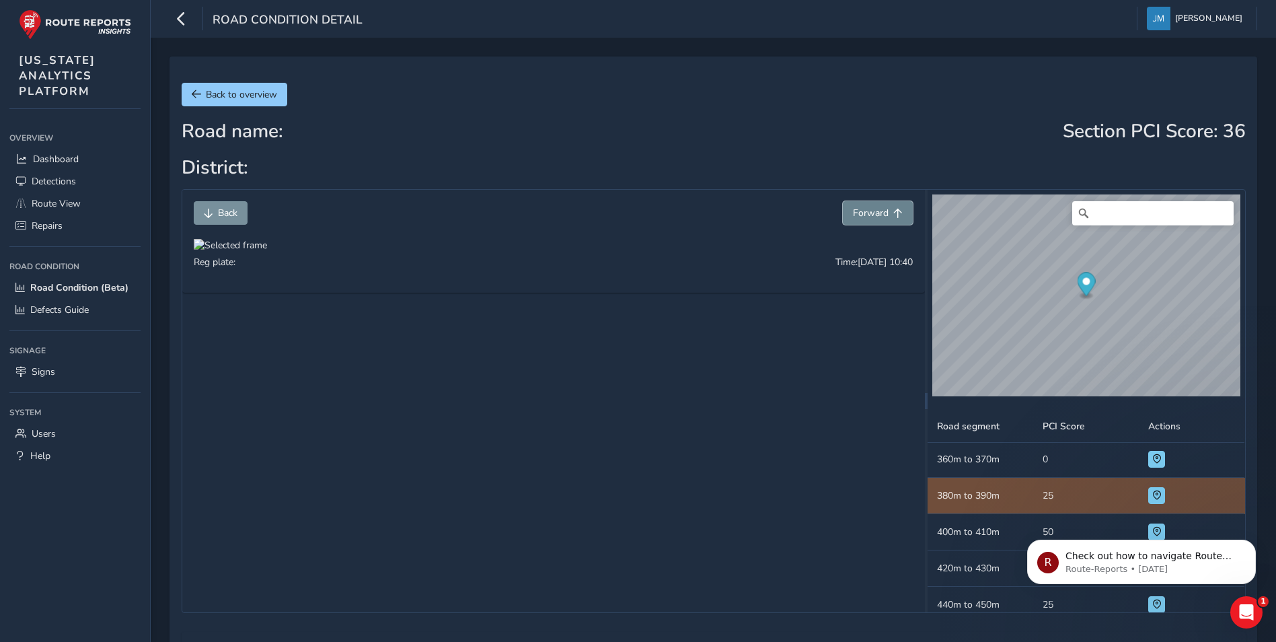
click at [891, 213] on button "Forward" at bounding box center [878, 213] width 70 height 24
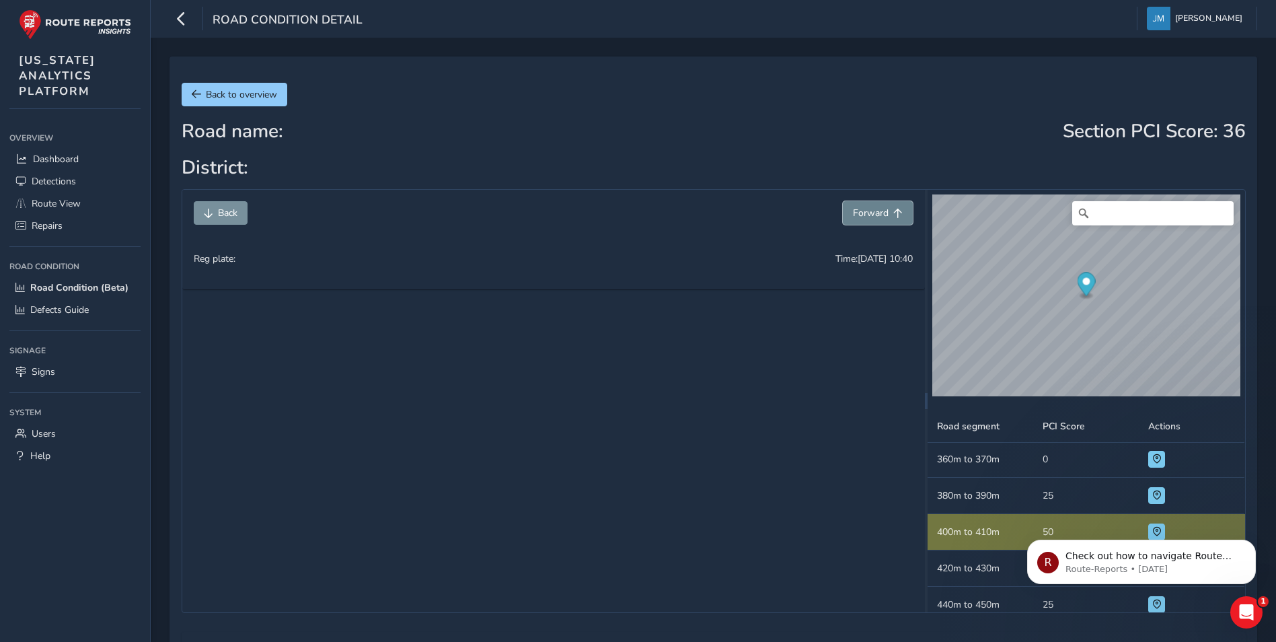
scroll to position [692, 0]
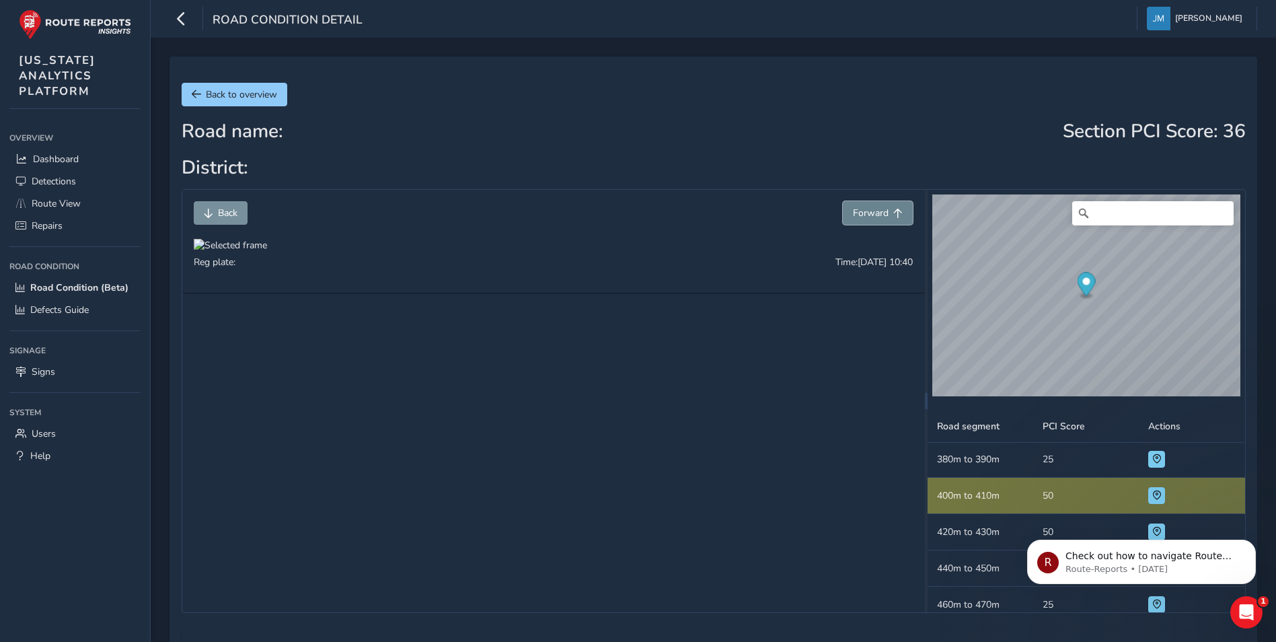
click at [891, 213] on button "Forward" at bounding box center [878, 213] width 70 height 24
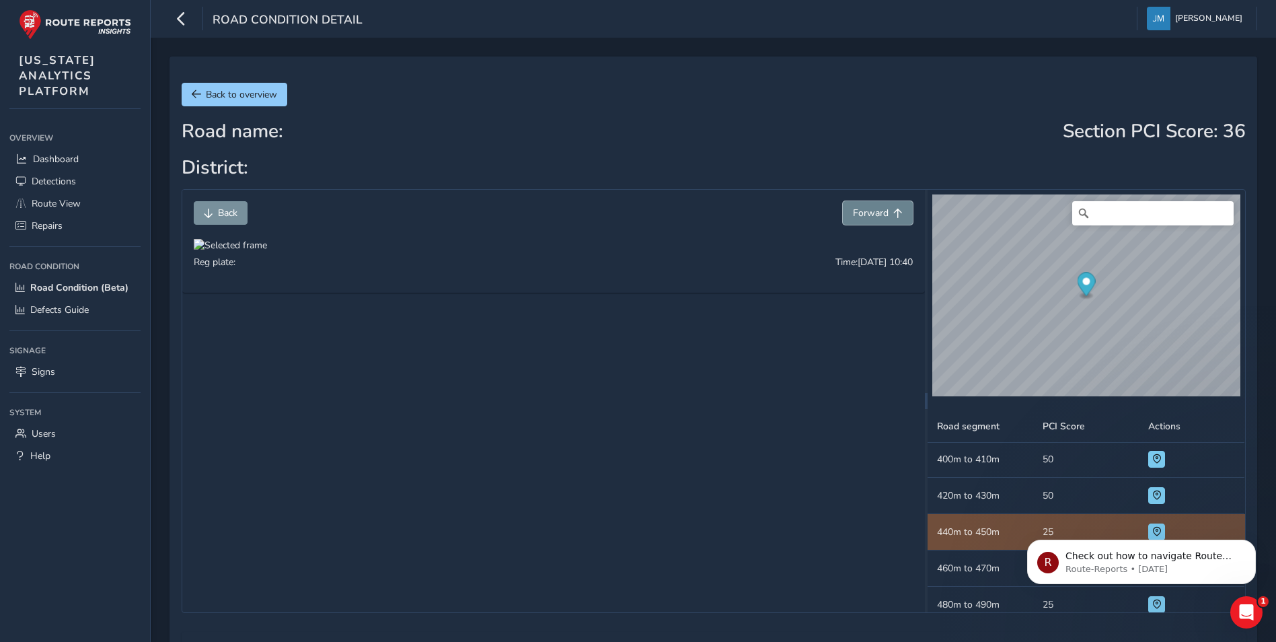
scroll to position [764, 0]
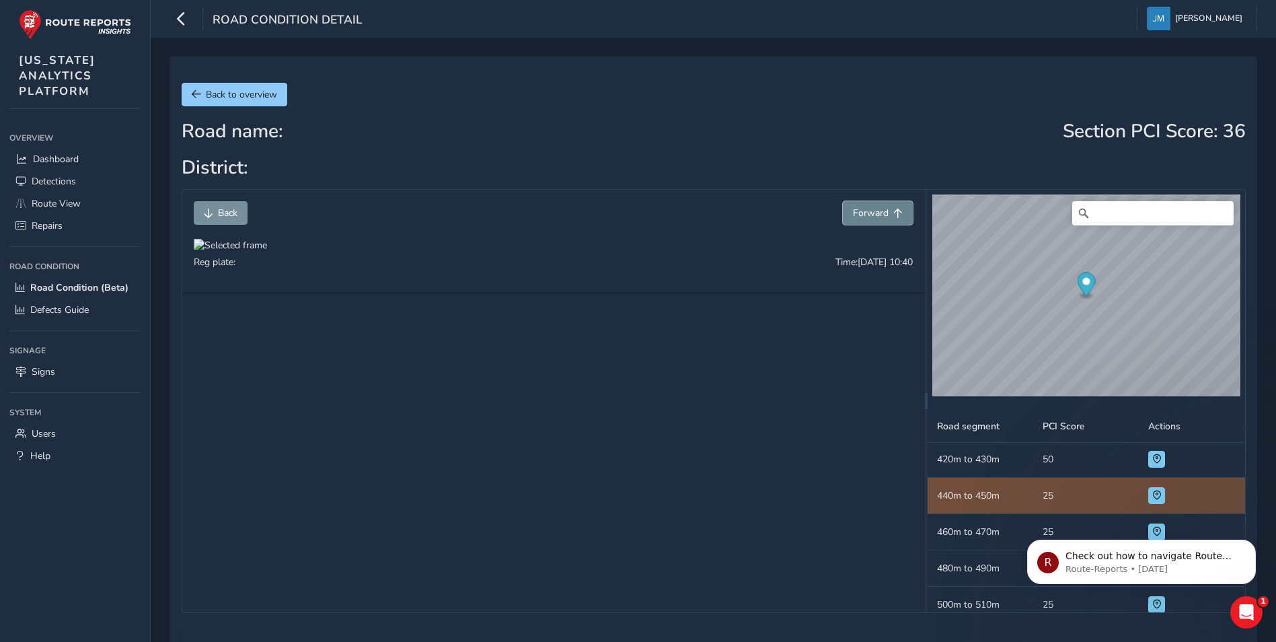
click at [891, 213] on button "Forward" at bounding box center [878, 213] width 70 height 24
click at [890, 213] on button "Forward" at bounding box center [878, 213] width 70 height 24
click at [889, 214] on button "Forward" at bounding box center [878, 213] width 70 height 24
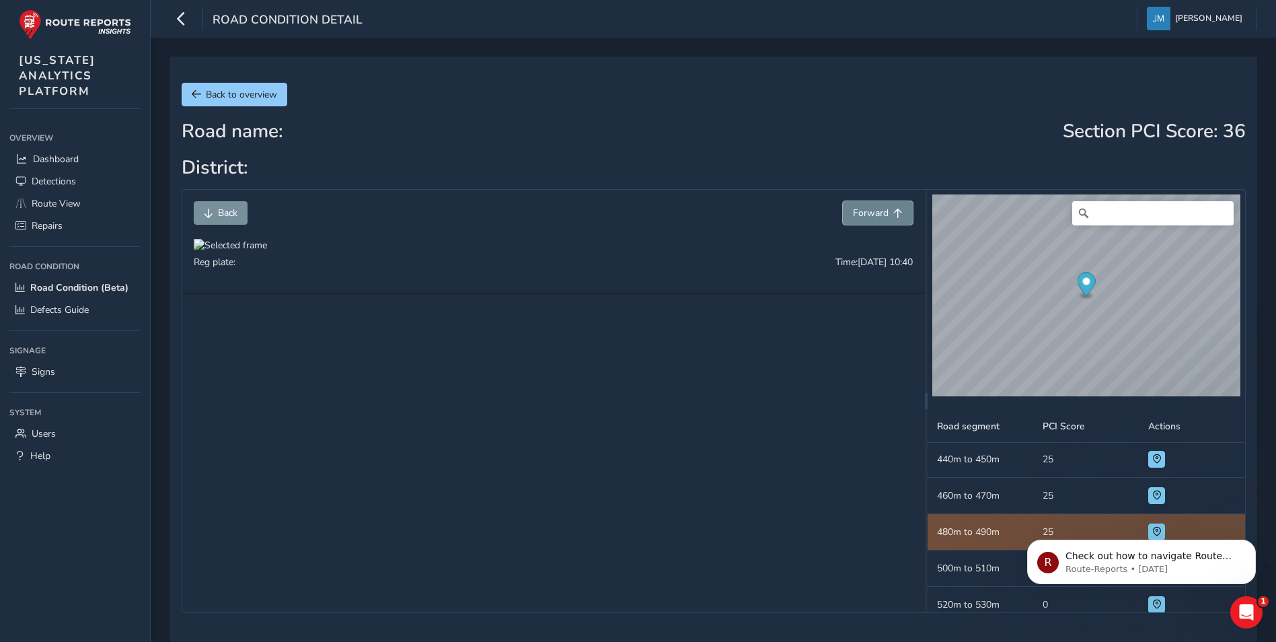
scroll to position [837, 0]
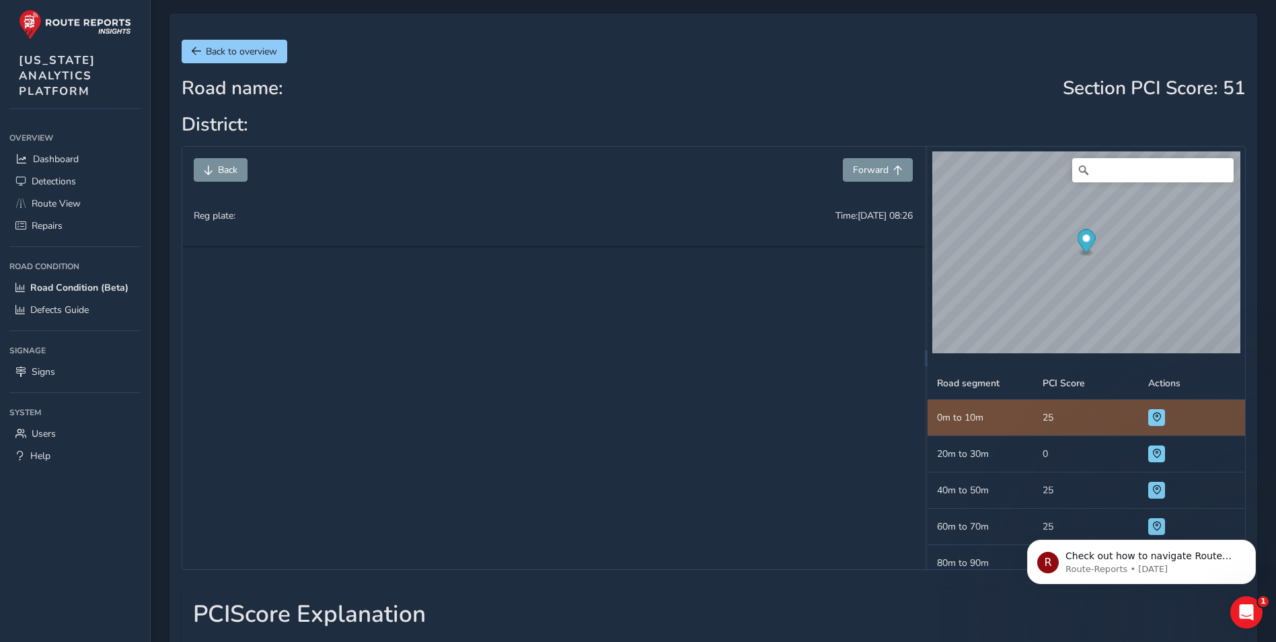
scroll to position [67, 0]
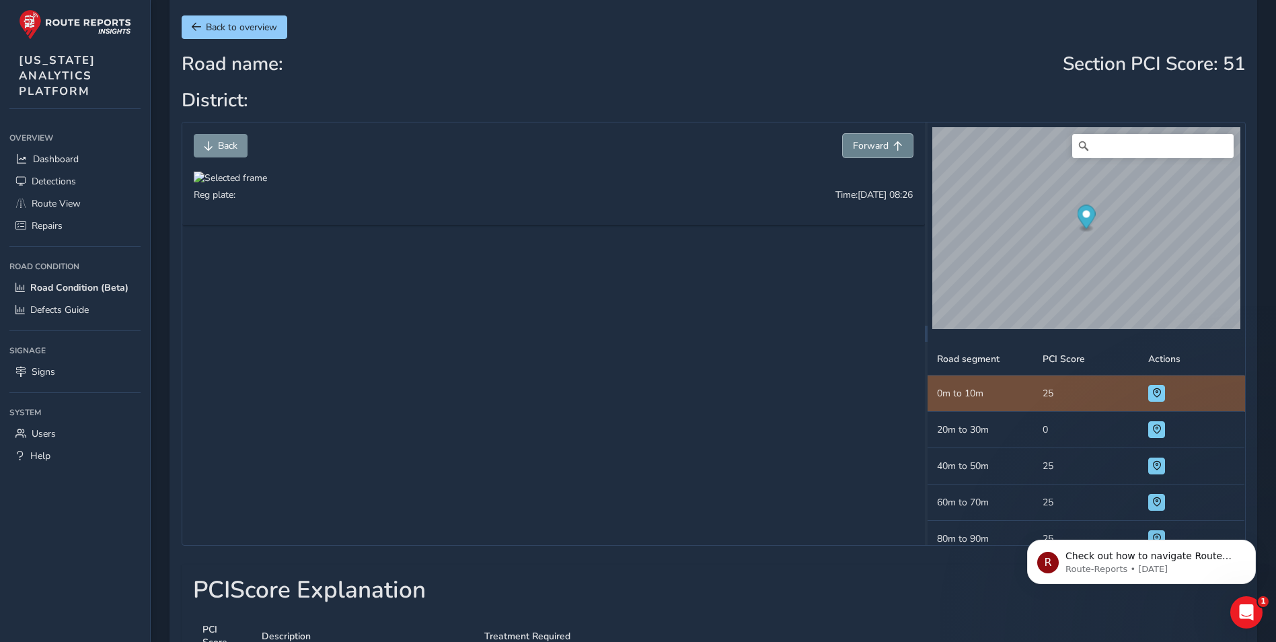
click at [865, 149] on span "Forward" at bounding box center [871, 145] width 36 height 13
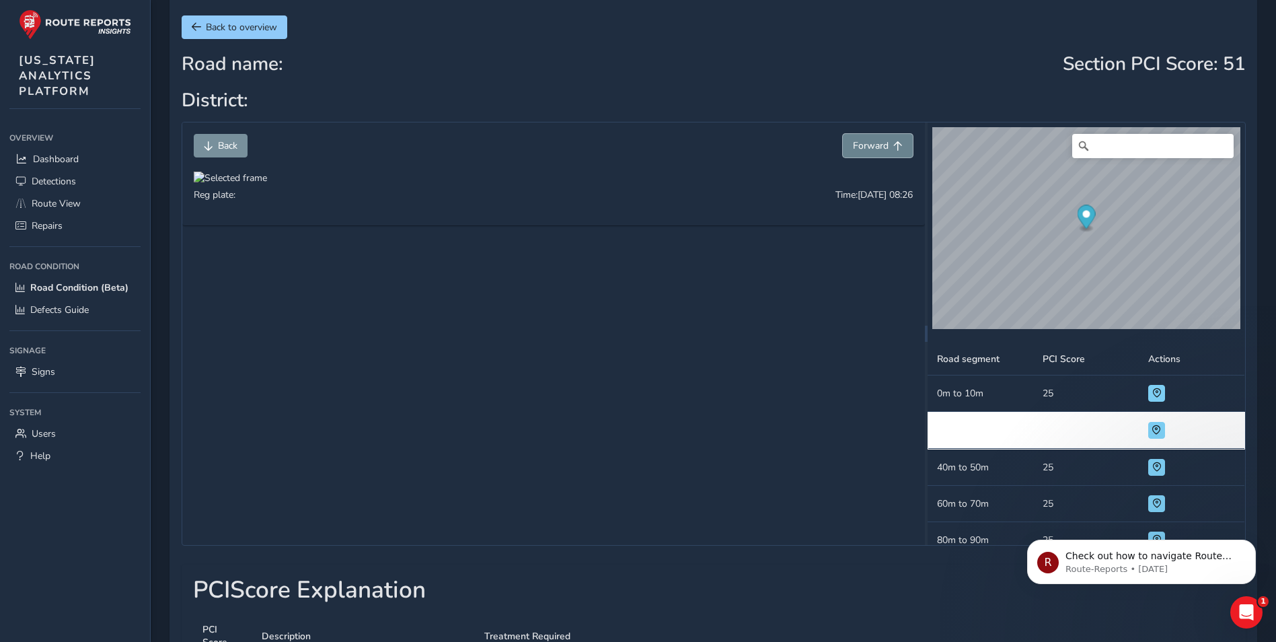
scroll to position [1, 0]
click at [865, 149] on span "Forward" at bounding box center [871, 145] width 36 height 13
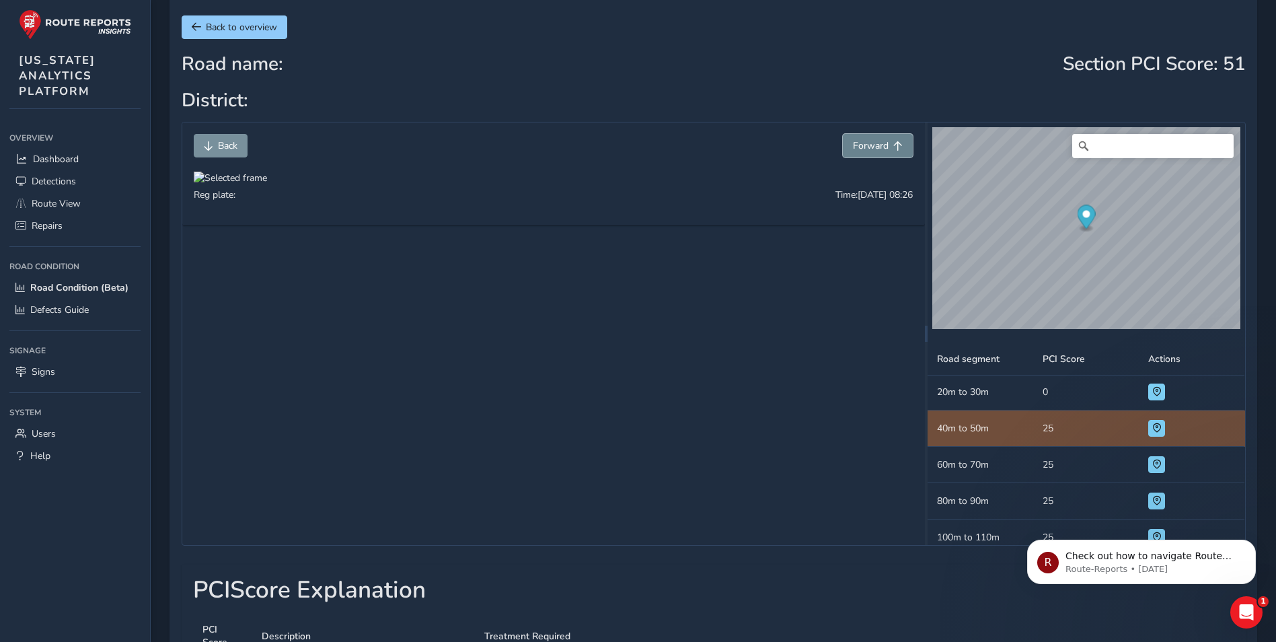
click at [865, 149] on span "Forward" at bounding box center [871, 145] width 36 height 13
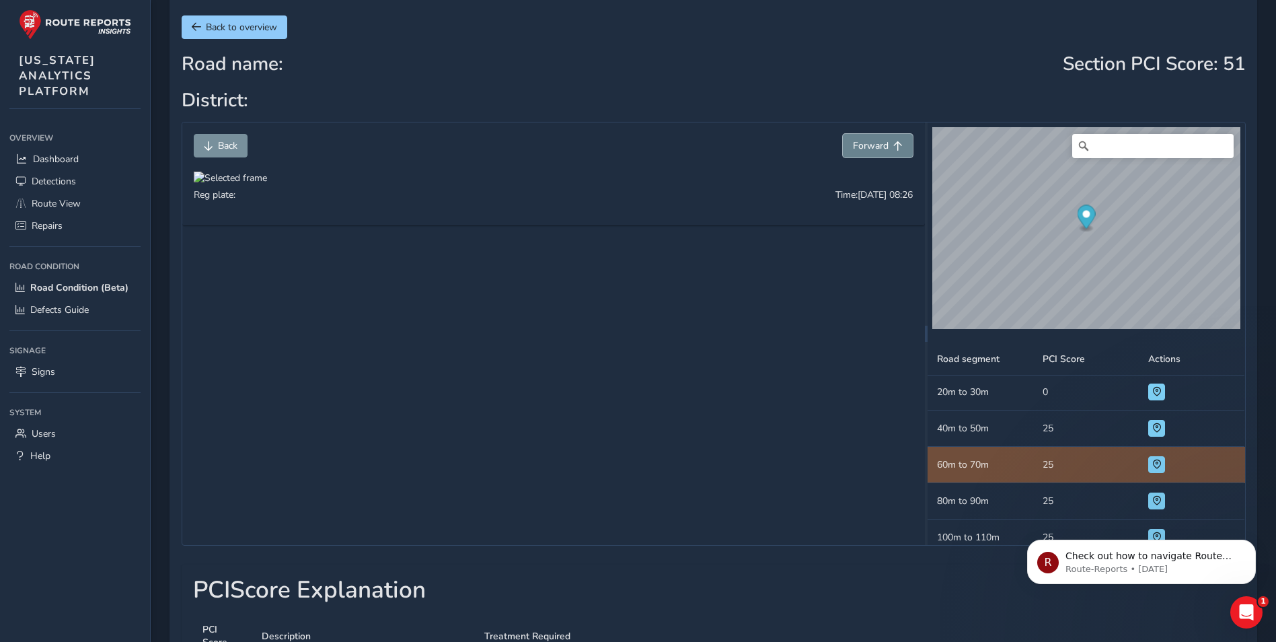
scroll to position [74, 0]
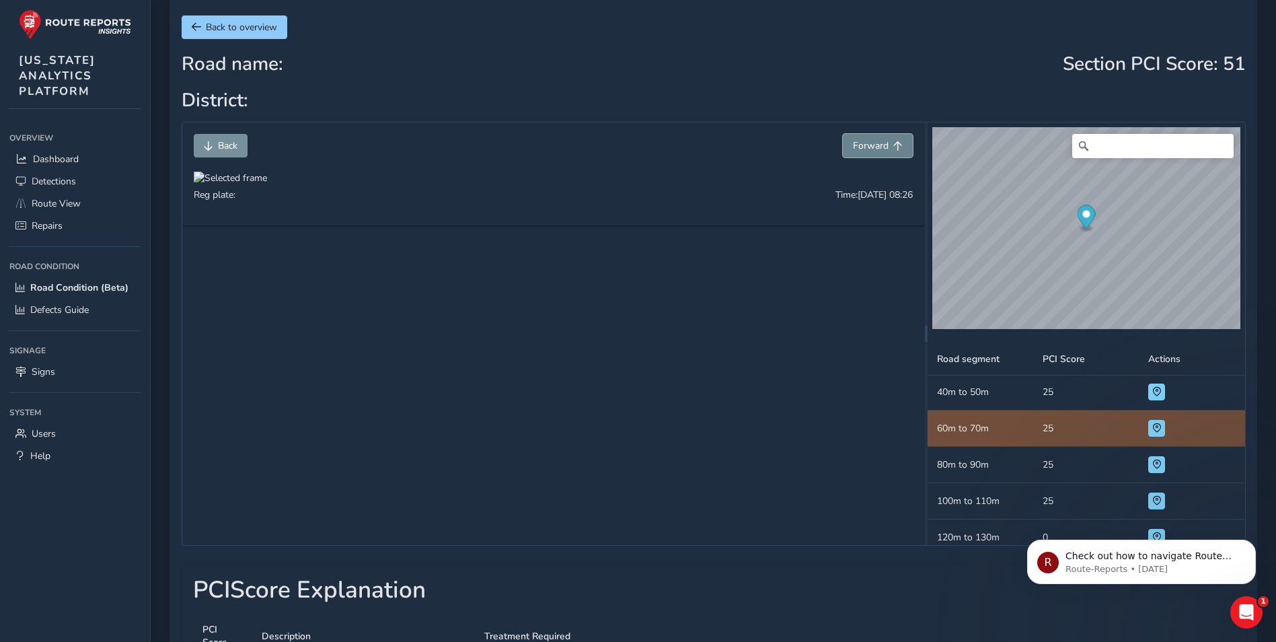
click at [865, 149] on span "Forward" at bounding box center [871, 145] width 36 height 13
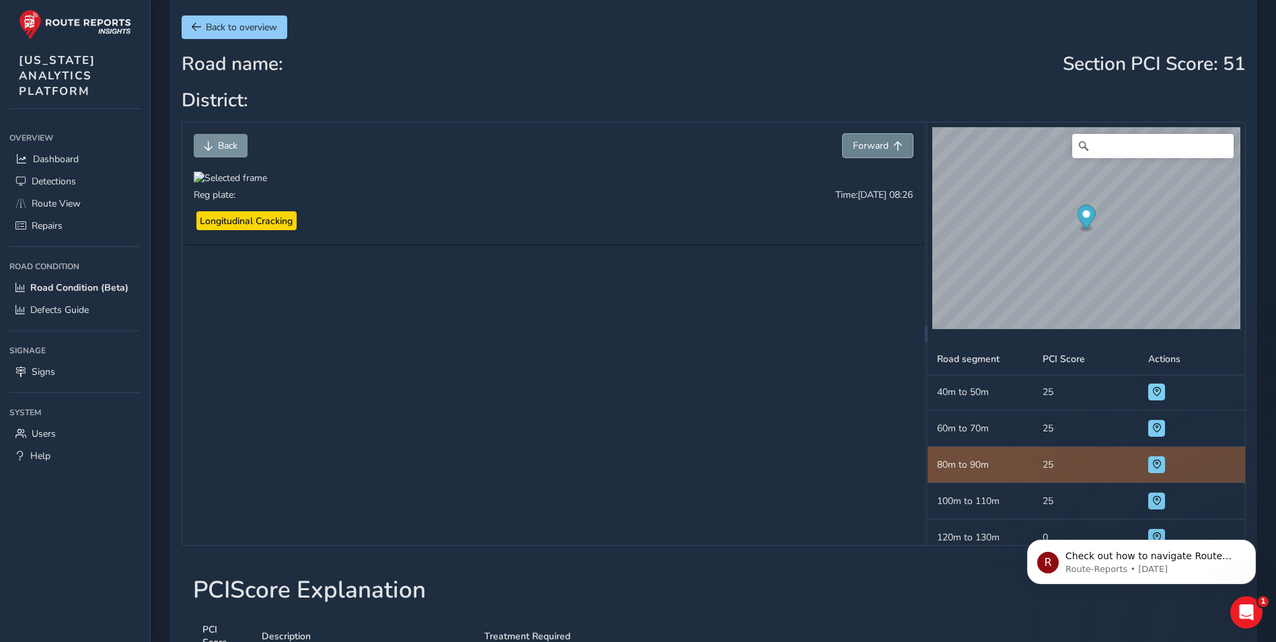
scroll to position [110, 0]
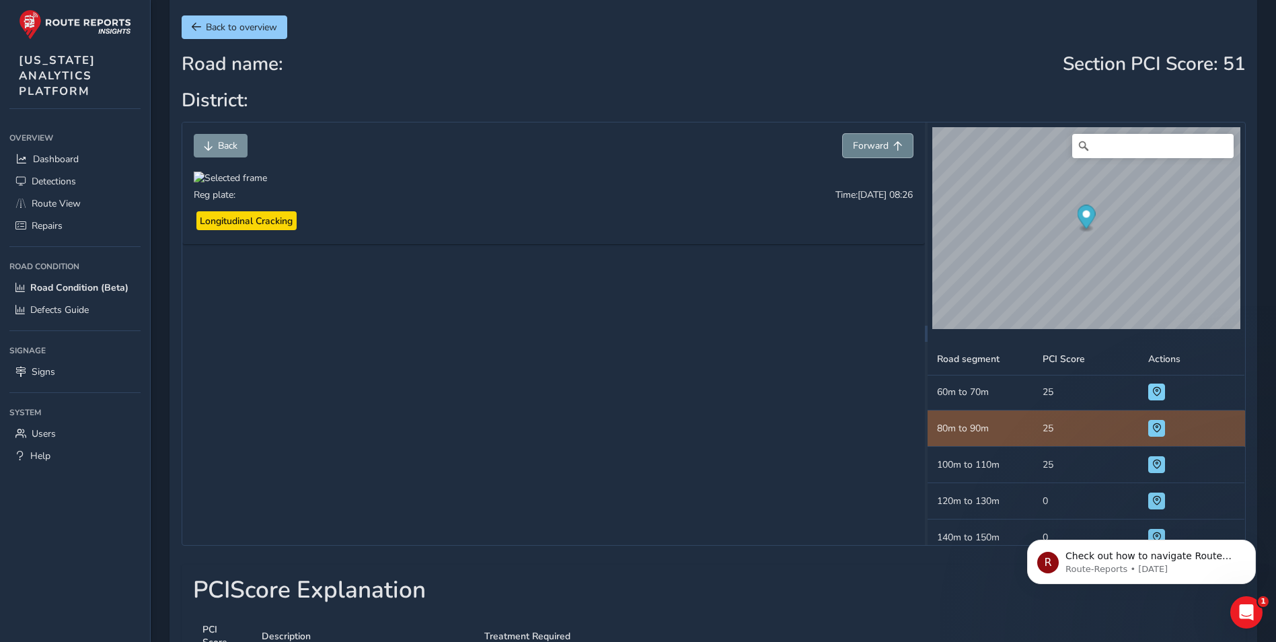
click at [865, 149] on span "Forward" at bounding box center [871, 145] width 36 height 13
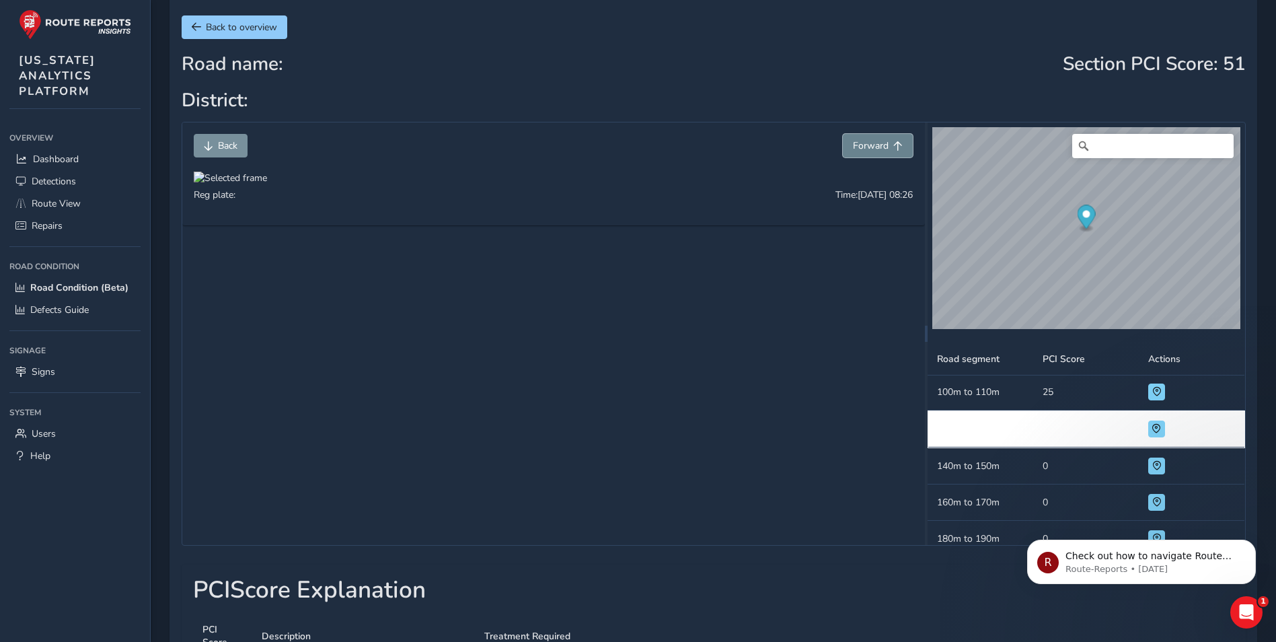
click at [865, 149] on span "Forward" at bounding box center [871, 145] width 36 height 13
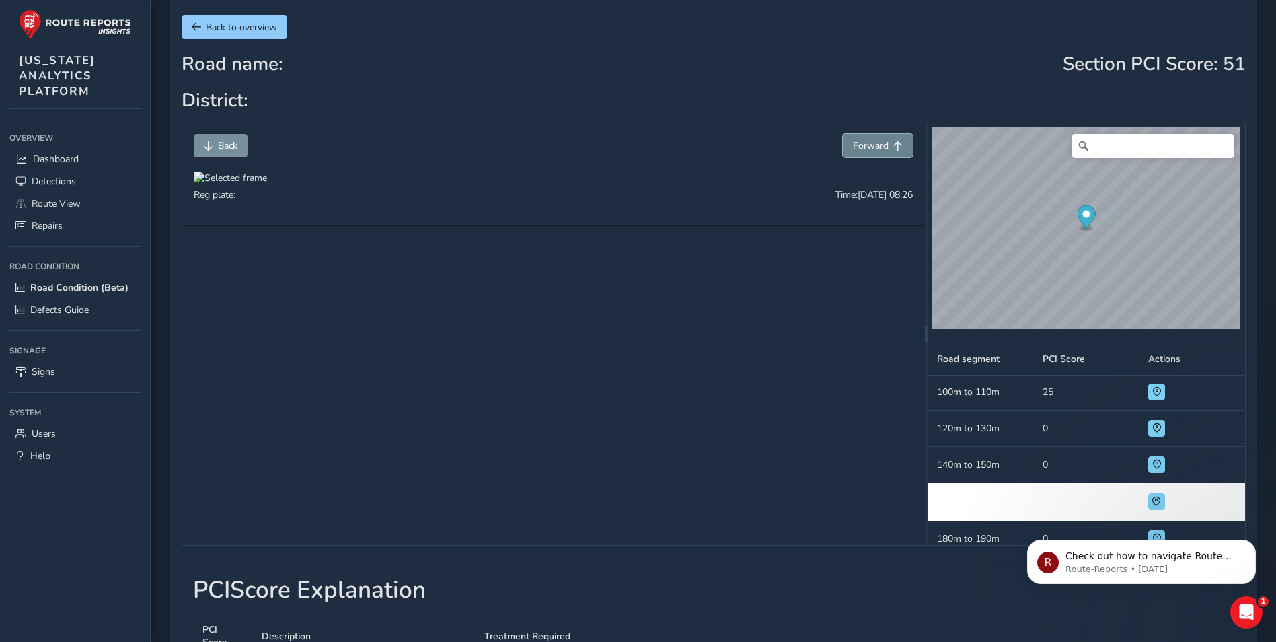
scroll to position [256, 0]
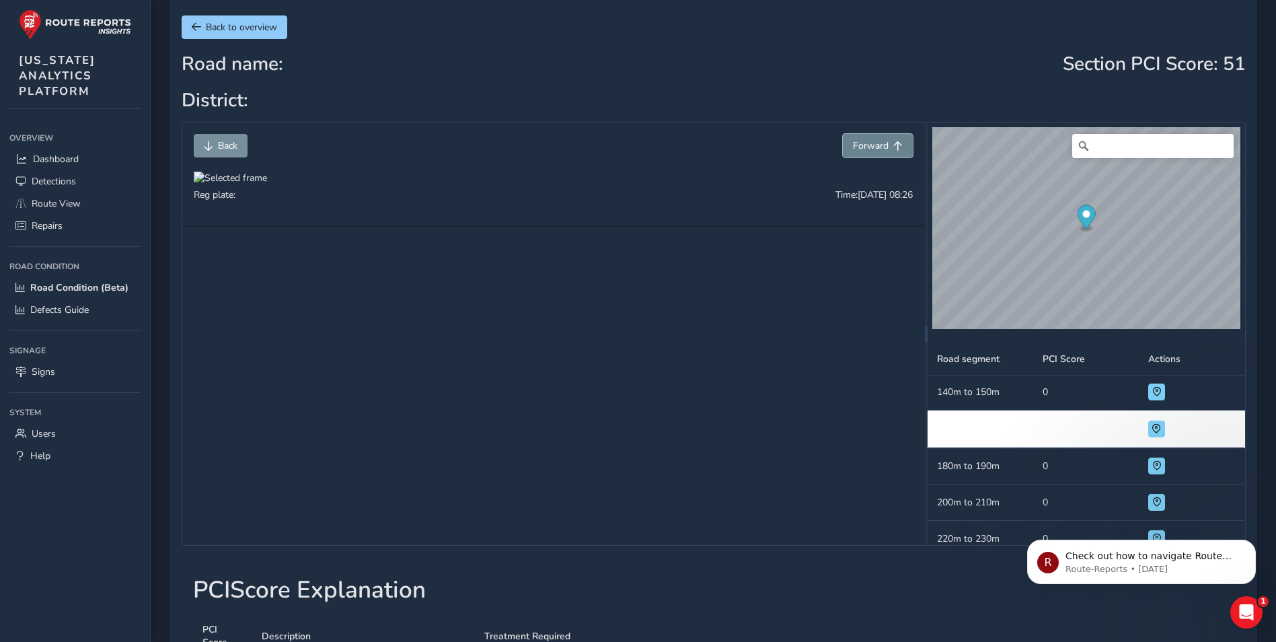
click at [865, 149] on span "Forward" at bounding box center [871, 145] width 36 height 13
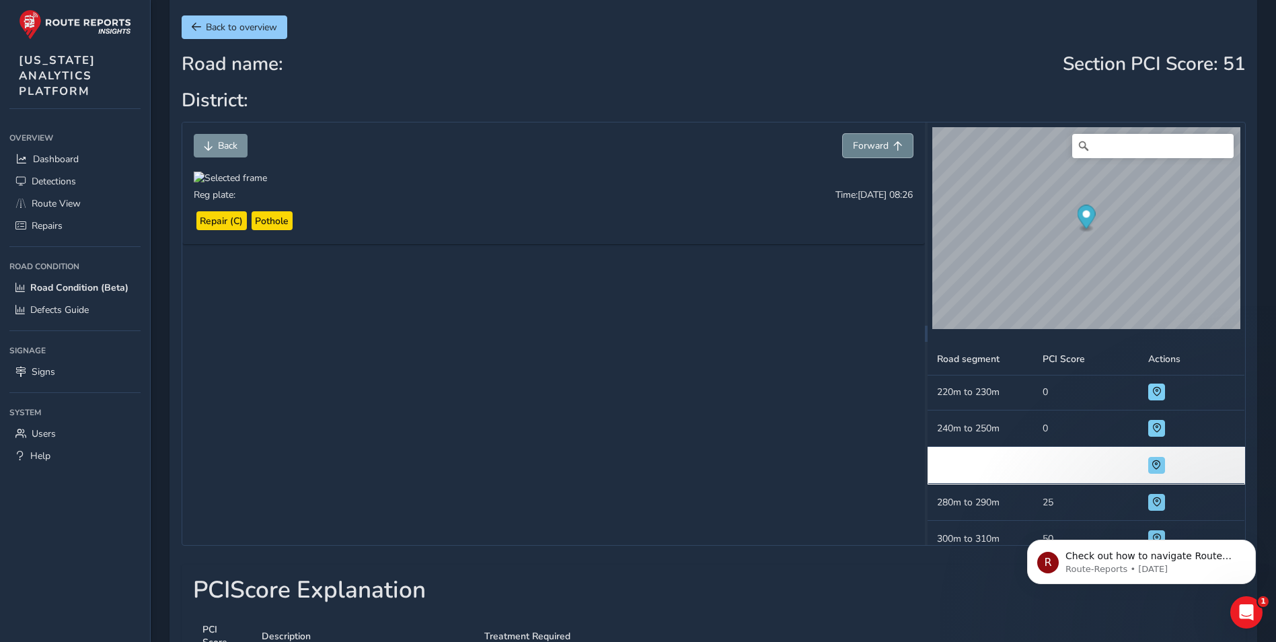
scroll to position [437, 0]
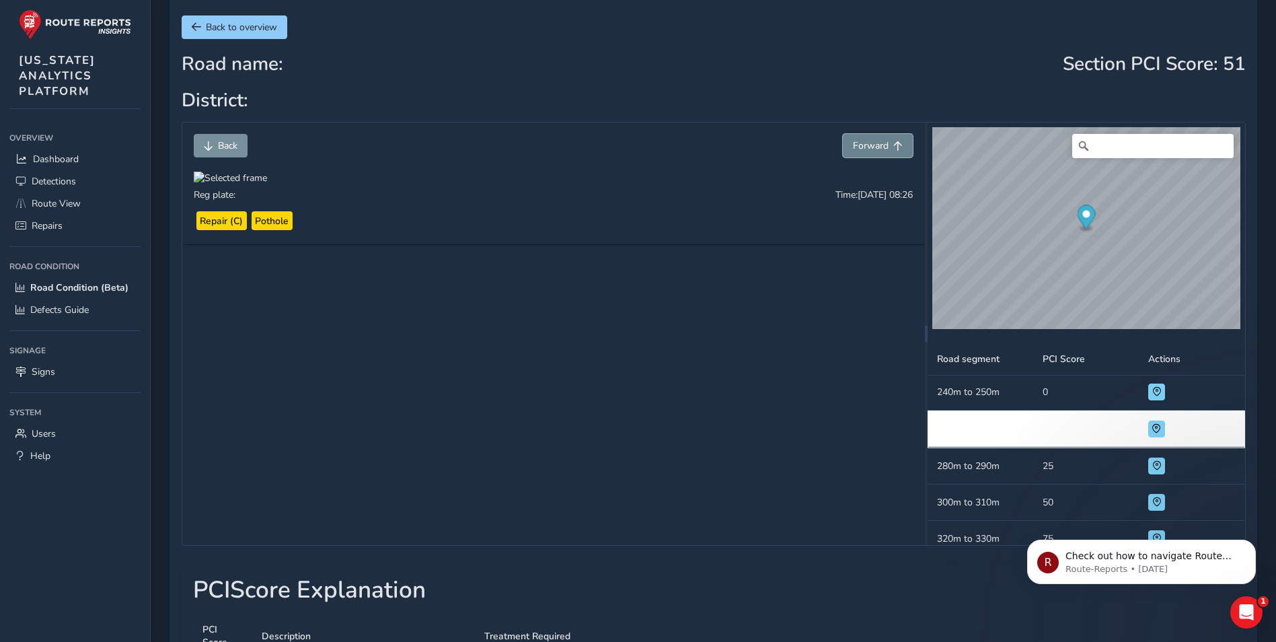
click at [865, 149] on span "Forward" at bounding box center [871, 145] width 36 height 13
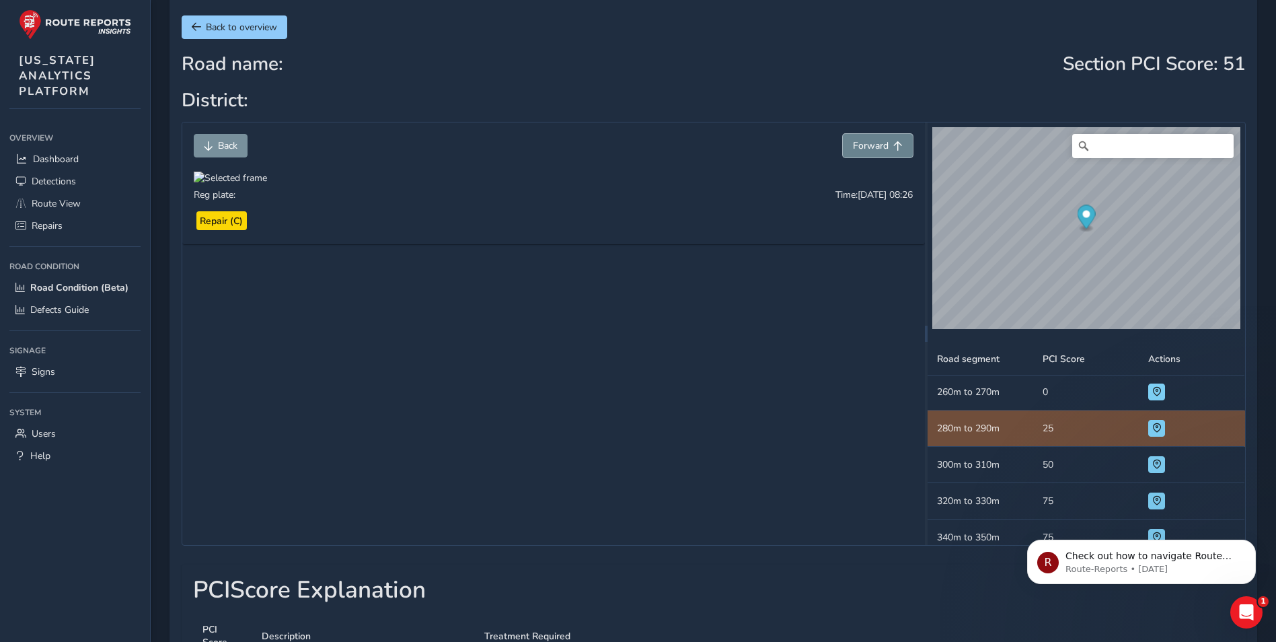
click at [865, 149] on span "Forward" at bounding box center [871, 145] width 36 height 13
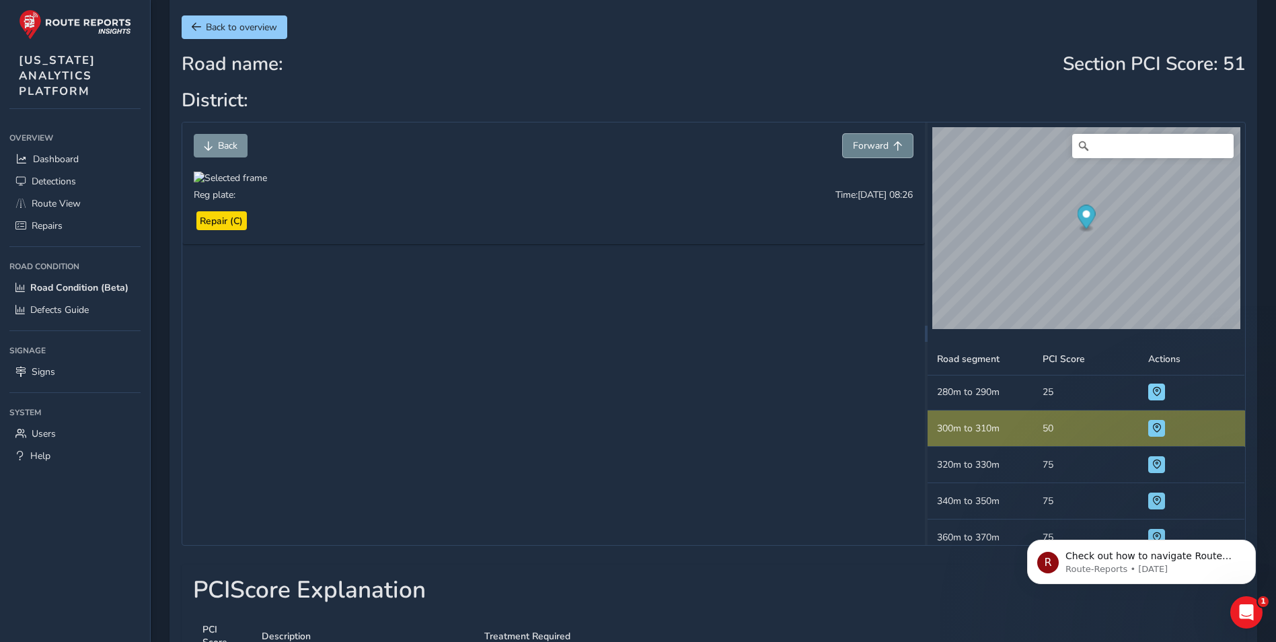
click at [865, 149] on span "Forward" at bounding box center [871, 145] width 36 height 13
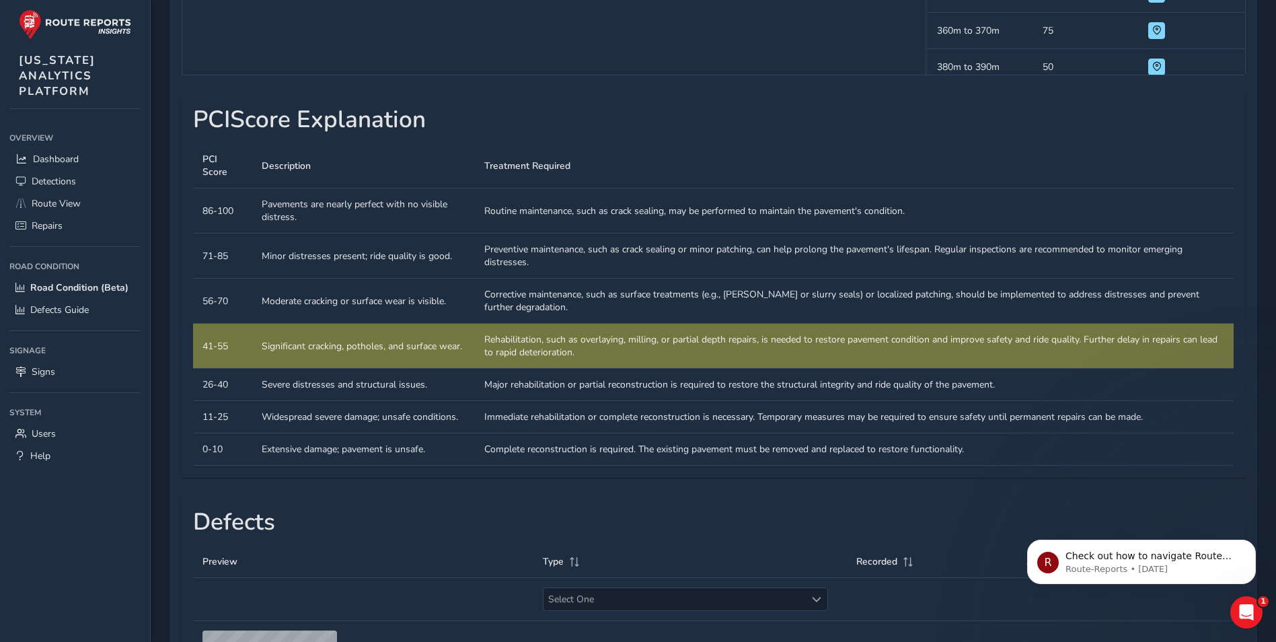
scroll to position [538, 0]
click at [307, 233] on td "Description Pavements are nearly perfect with no visible distress." at bounding box center [363, 210] width 223 height 45
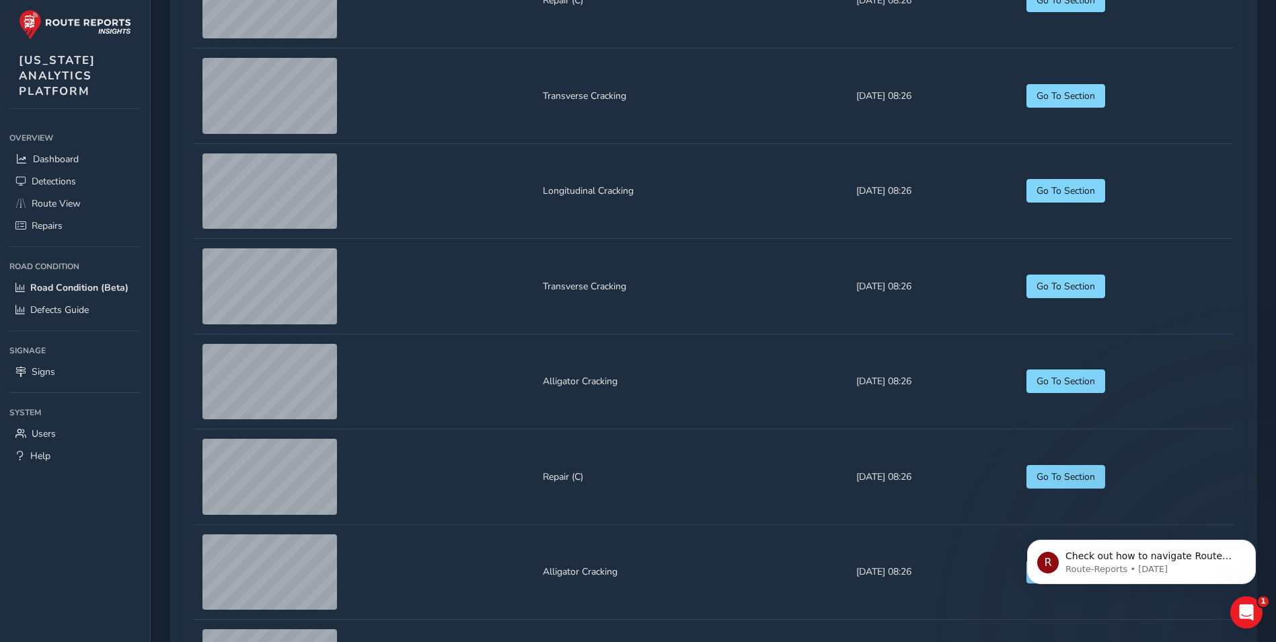
scroll to position [1637, 0]
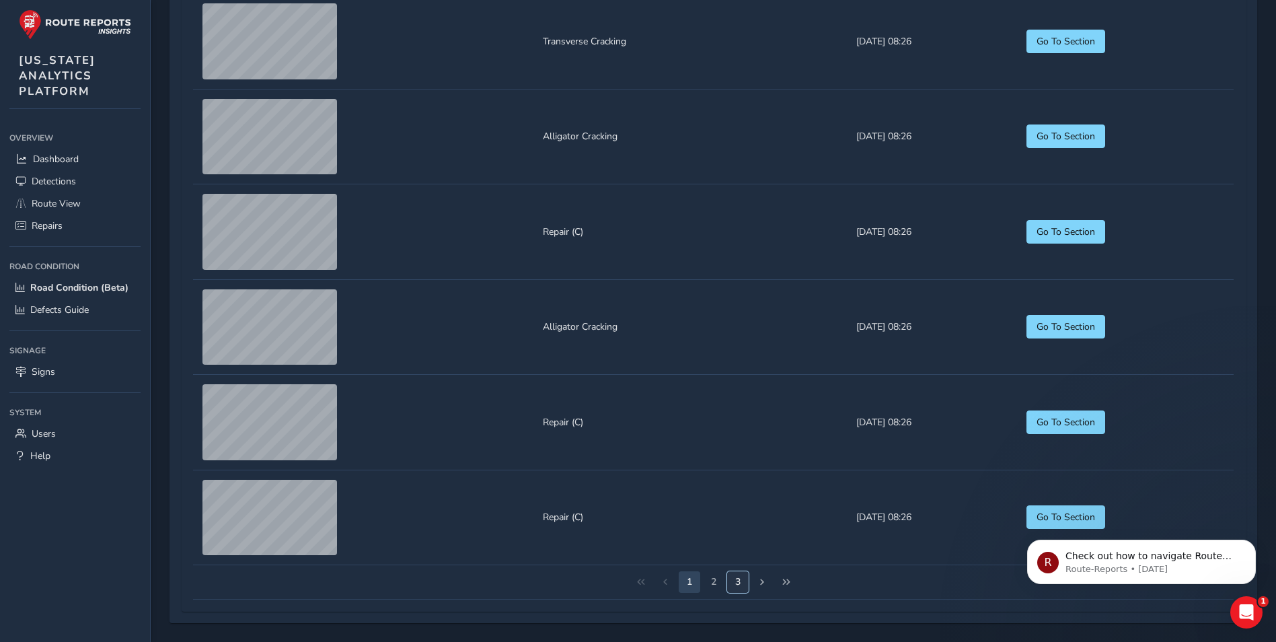
click at [745, 583] on button "3" at bounding box center [738, 582] width 22 height 22
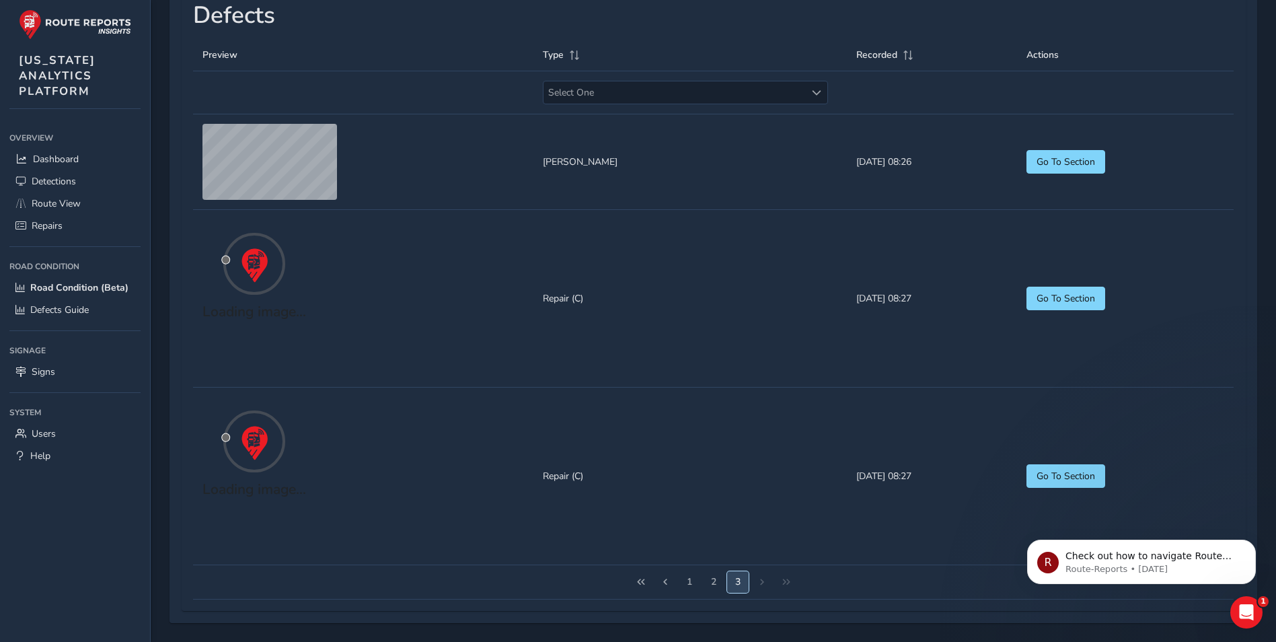
scroll to position [971, 0]
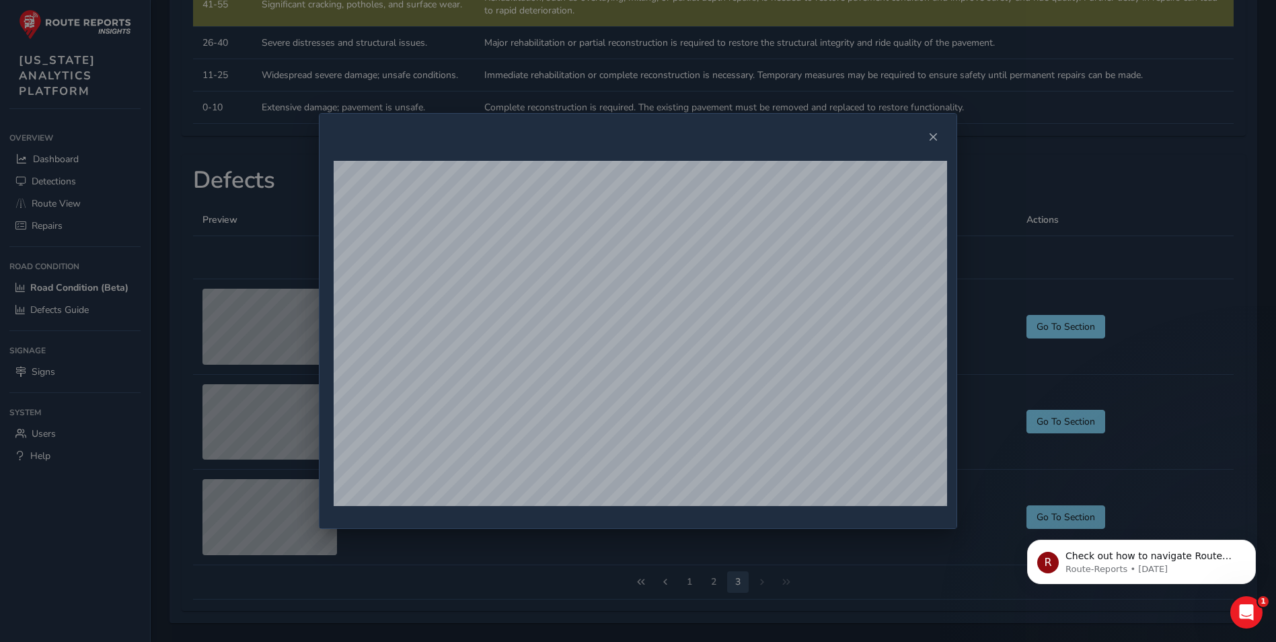
click at [277, 333] on div at bounding box center [638, 321] width 1276 height 642
click at [930, 138] on span "Close" at bounding box center [932, 137] width 9 height 9
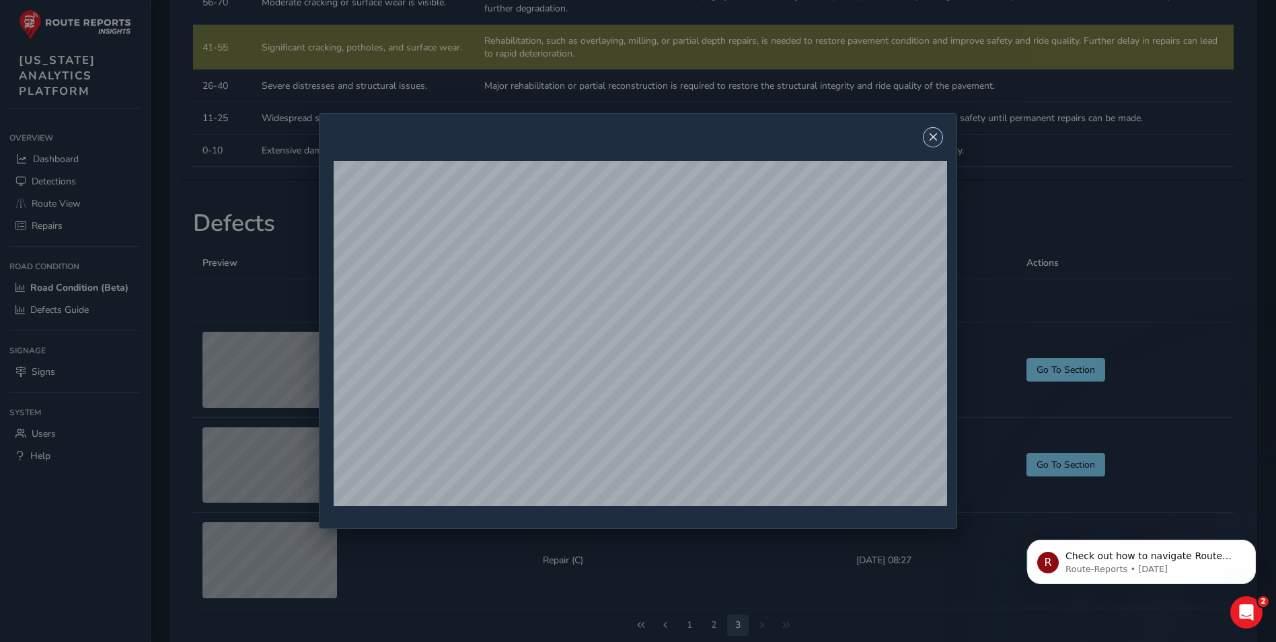
click at [938, 137] on span "Close" at bounding box center [932, 137] width 9 height 9
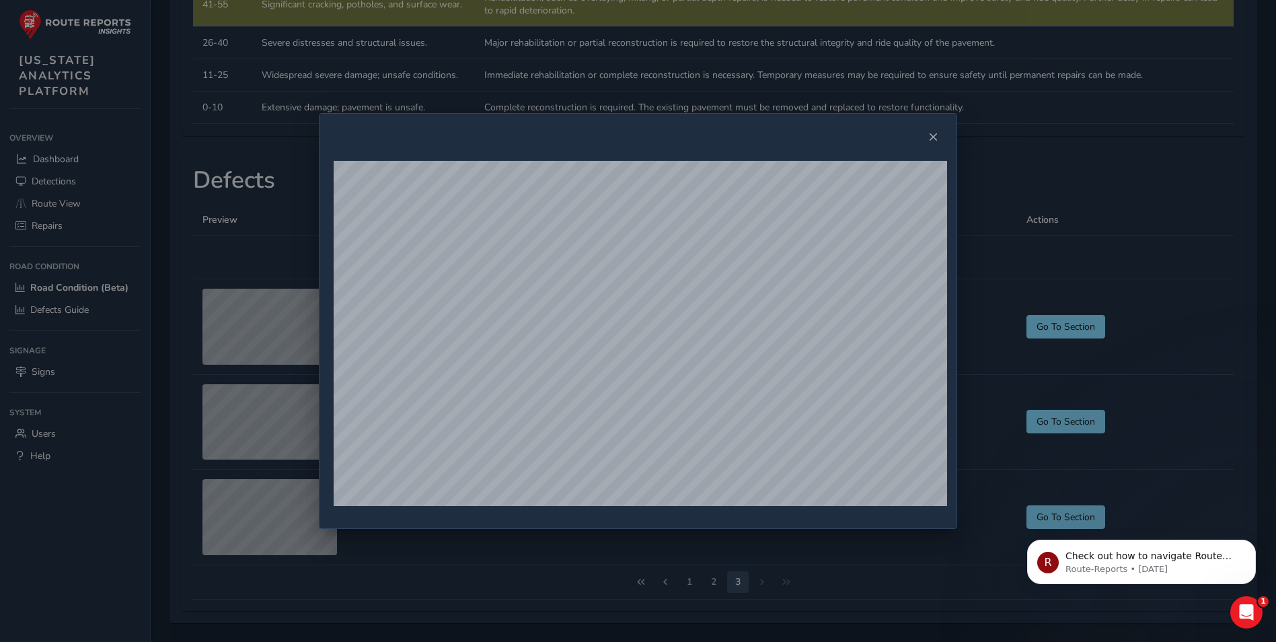
scroll to position [903, 0]
click at [936, 146] on button "Close" at bounding box center [933, 137] width 19 height 19
click at [941, 141] on button "Close" at bounding box center [933, 137] width 19 height 19
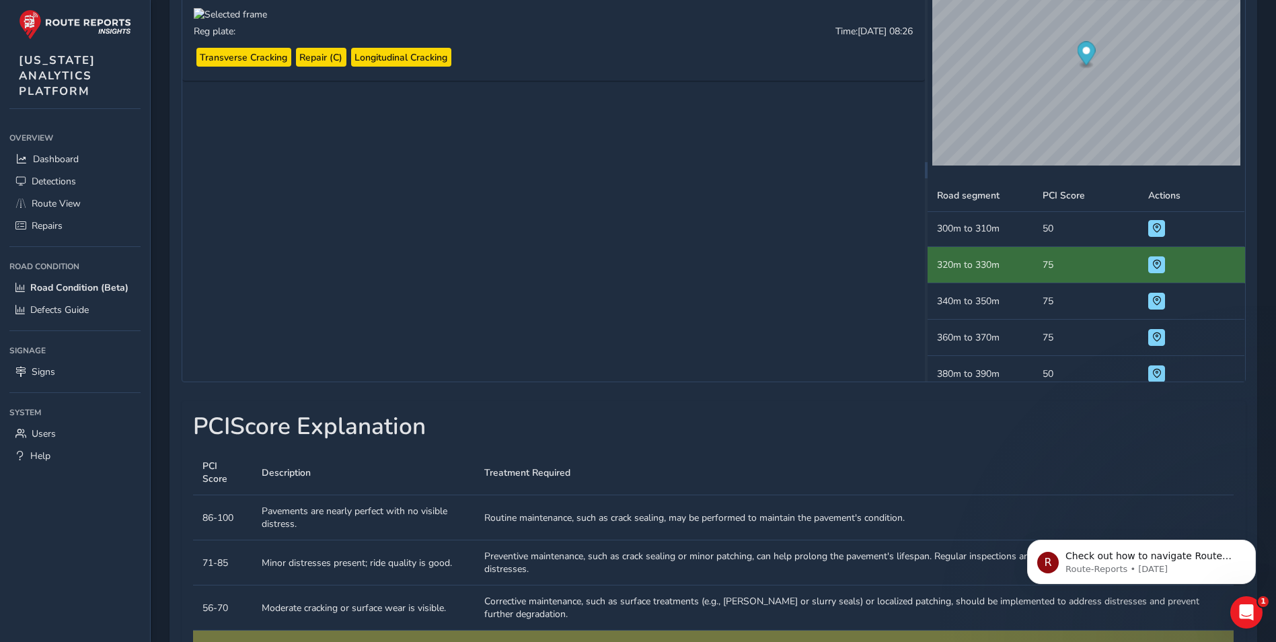
scroll to position [163, 0]
